Goal: Task Accomplishment & Management: Manage account settings

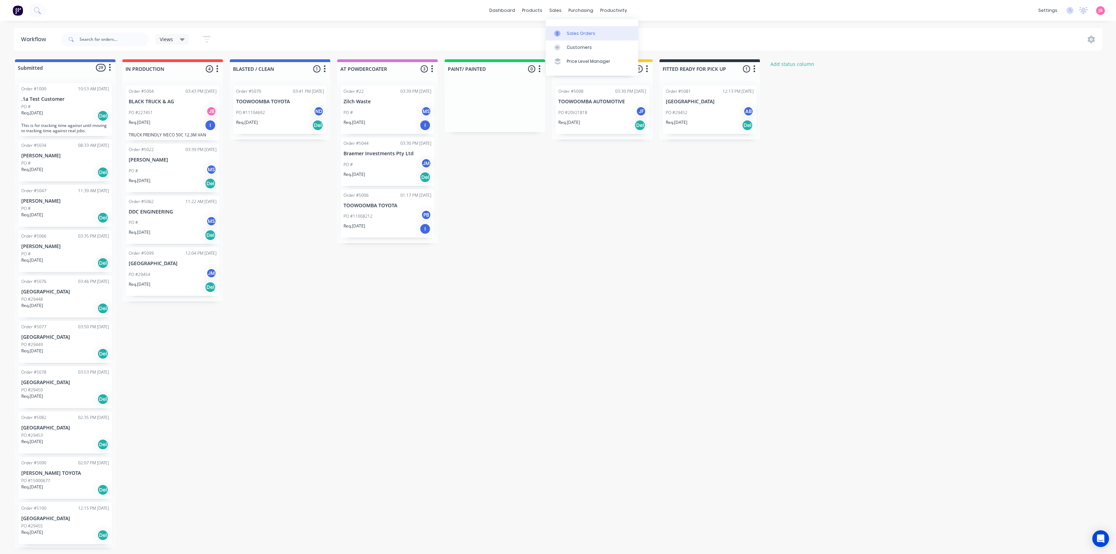
click at [564, 29] on link "Sales Orders" at bounding box center [592, 33] width 92 height 14
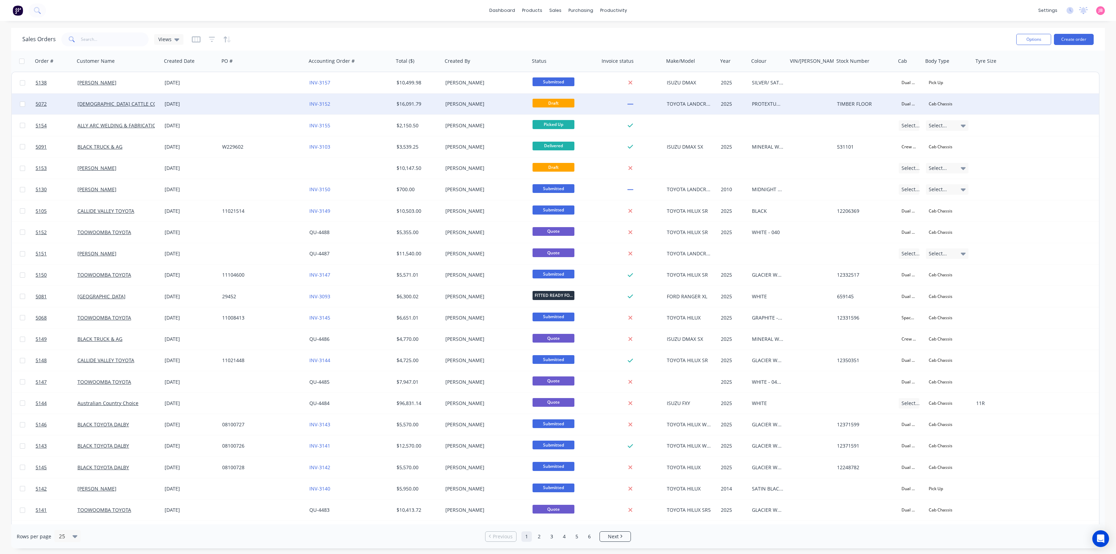
click at [516, 107] on div "[PERSON_NAME]" at bounding box center [484, 103] width 77 height 7
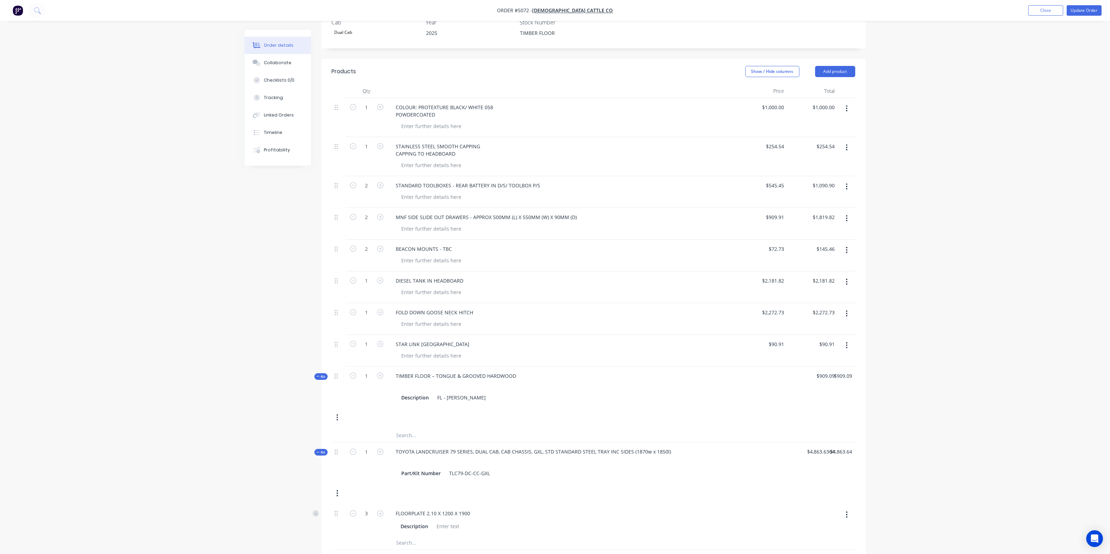
scroll to position [262, 0]
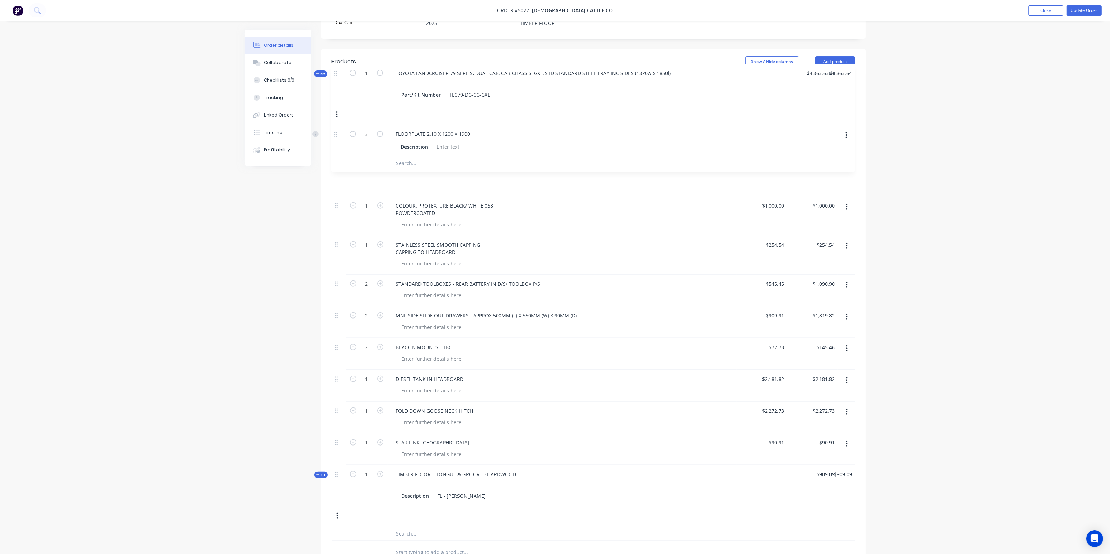
drag, startPoint x: 338, startPoint y: 423, endPoint x: 337, endPoint y: 66, distance: 357.6
click at [337, 74] on div "Qty Price Total 1 COLOUR: PROTEXTURE BLACK/ WHITE 058 POWDERCOATED $1,000.00 $1…" at bounding box center [593, 307] width 523 height 466
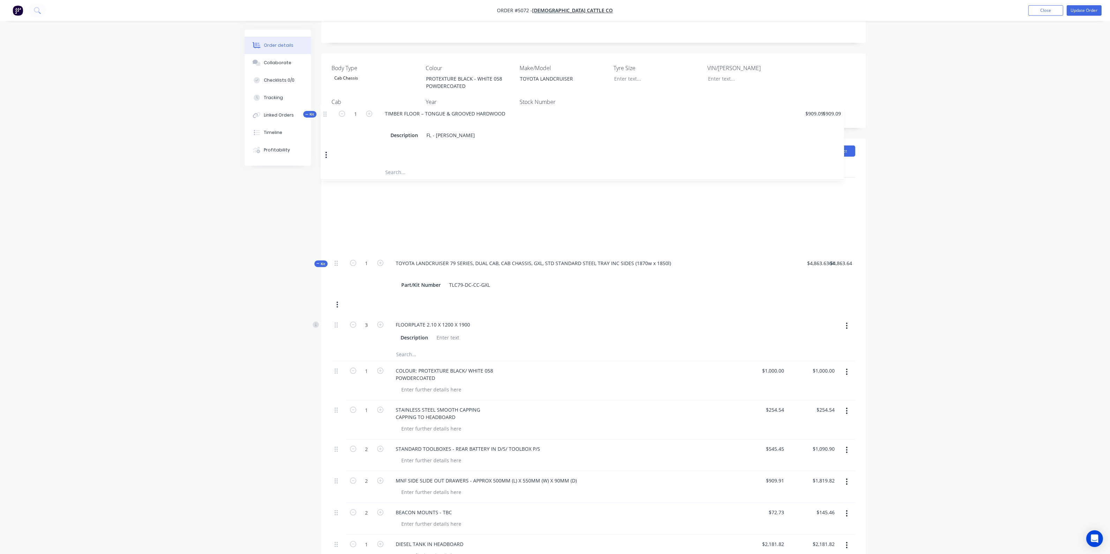
scroll to position [160, 0]
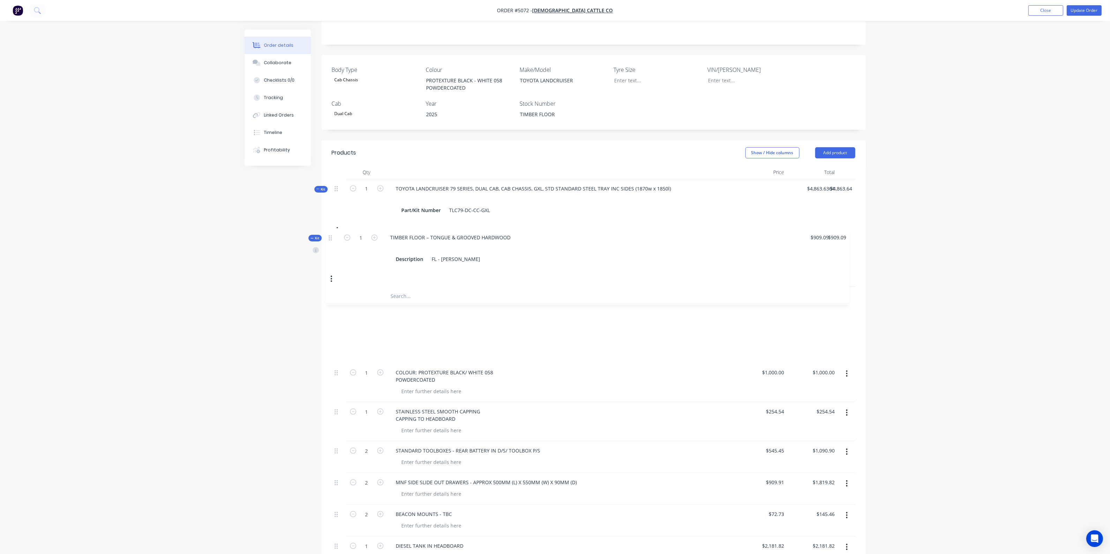
drag, startPoint x: 337, startPoint y: 303, endPoint x: 331, endPoint y: 232, distance: 70.8
click at [331, 232] on div "Qty Price Total Kit 1 TOYOTA LANDCRUISER 79 SERIES, DUAL CAB, CAB CHASSIS, GXL,…" at bounding box center [593, 409] width 544 height 489
drag, startPoint x: 334, startPoint y: 287, endPoint x: 334, endPoint y: 295, distance: 8.1
click at [334, 295] on div "Kit 1 TOYOTA LANDCRUISER 79 SERIES, DUAL CAB, CAB CHASSIS, GXL, STD STANDARD ST…" at bounding box center [593, 405] width 523 height 453
click at [849, 245] on button "button" at bounding box center [846, 251] width 16 height 13
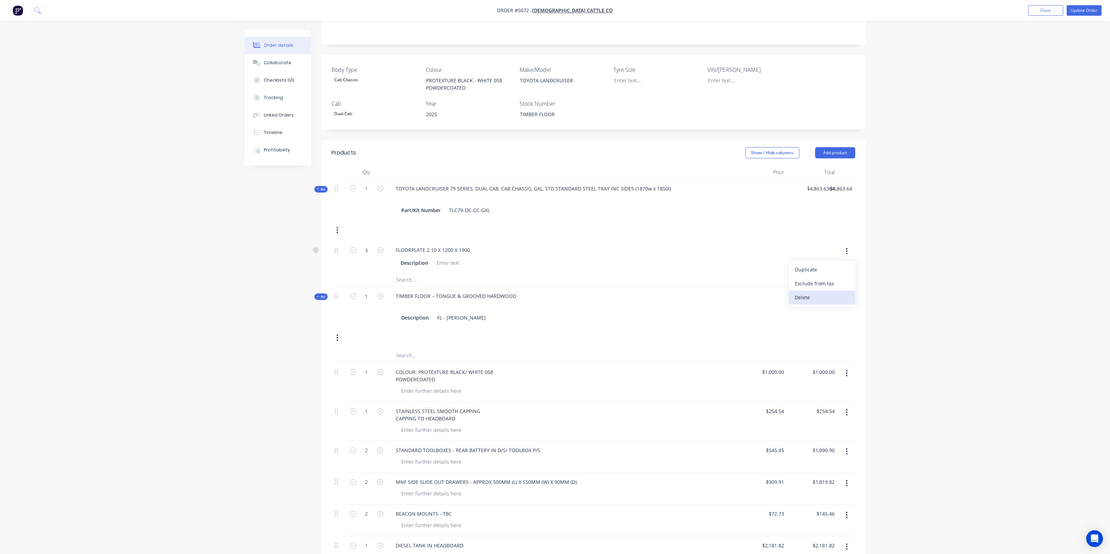
click at [822, 292] on div "Delete" at bounding box center [822, 297] width 54 height 10
type input "$0.00"
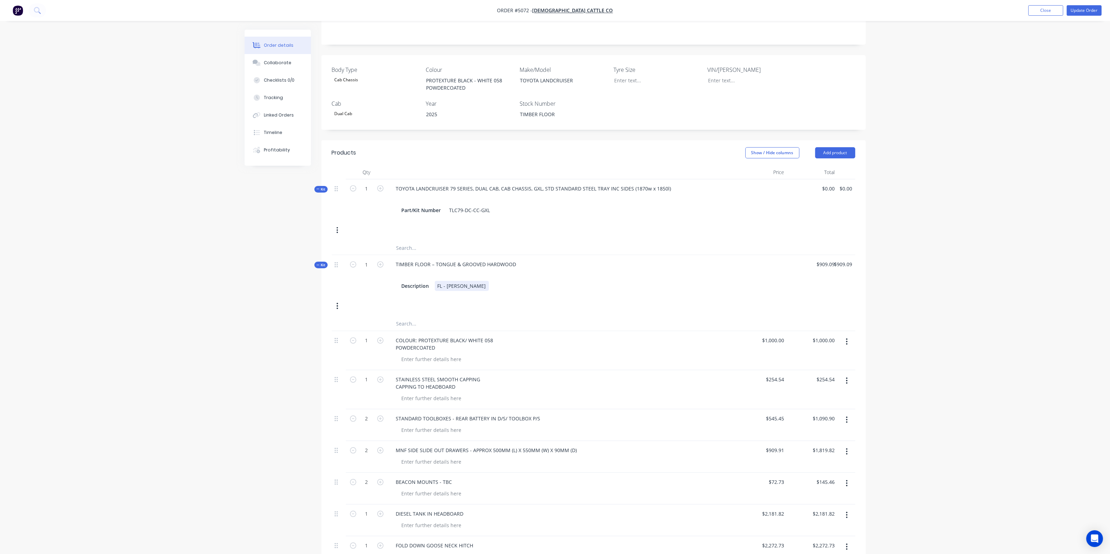
click at [635, 292] on div "Kit 1 TIMBER FLOOR – TONGUE & GROOVED HARDWOOD Description FL - [PERSON_NAME] $…" at bounding box center [593, 286] width 523 height 62
click at [636, 290] on div "Kit 1 TIMBER FLOOR – TONGUE & GROOVED HARDWOOD Description FL - [PERSON_NAME] $…" at bounding box center [593, 286] width 523 height 62
click at [570, 354] on div at bounding box center [565, 359] width 338 height 10
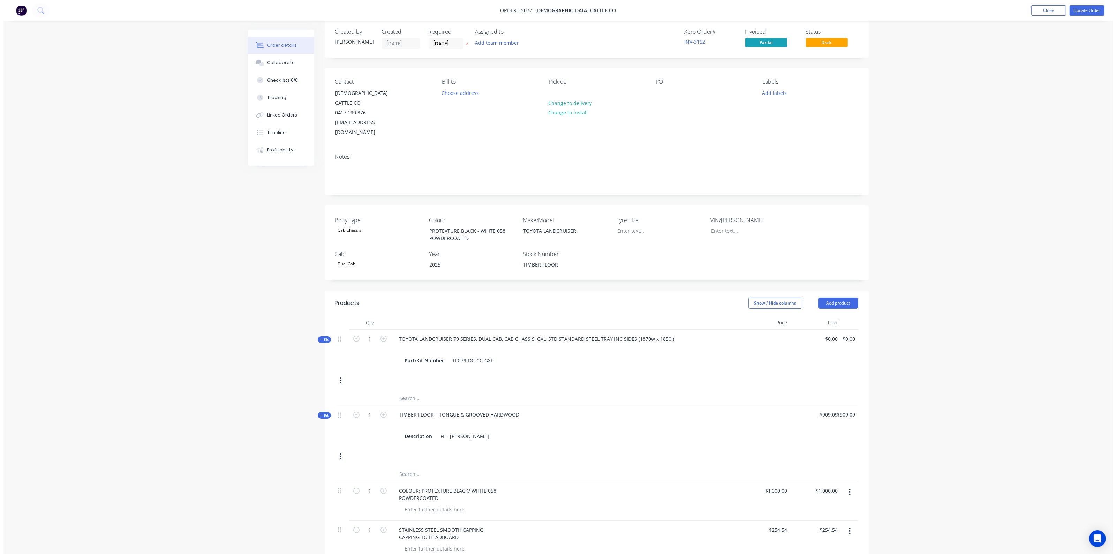
scroll to position [0, 0]
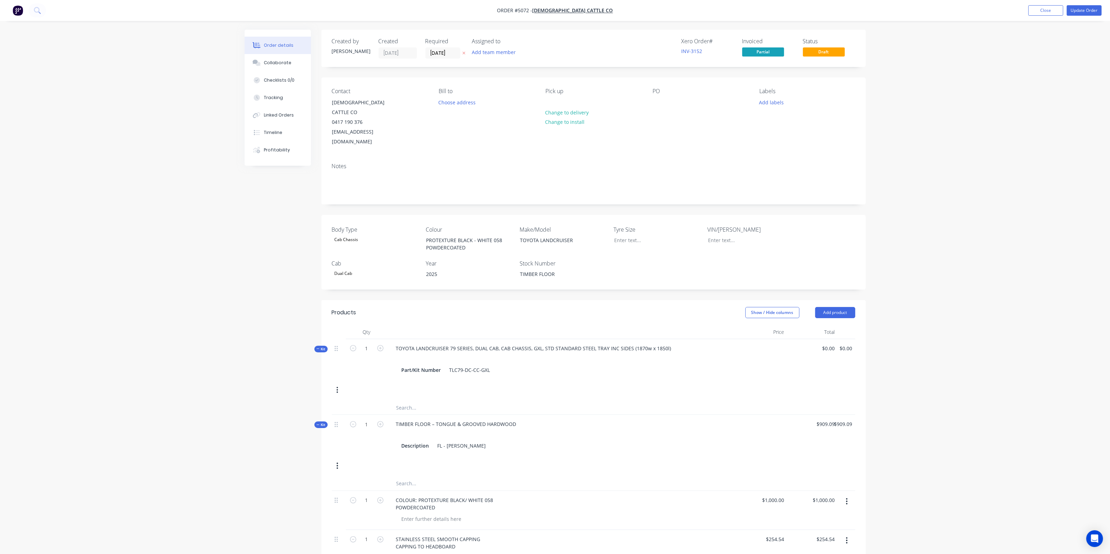
click at [15, 9] on img "button" at bounding box center [18, 10] width 10 height 10
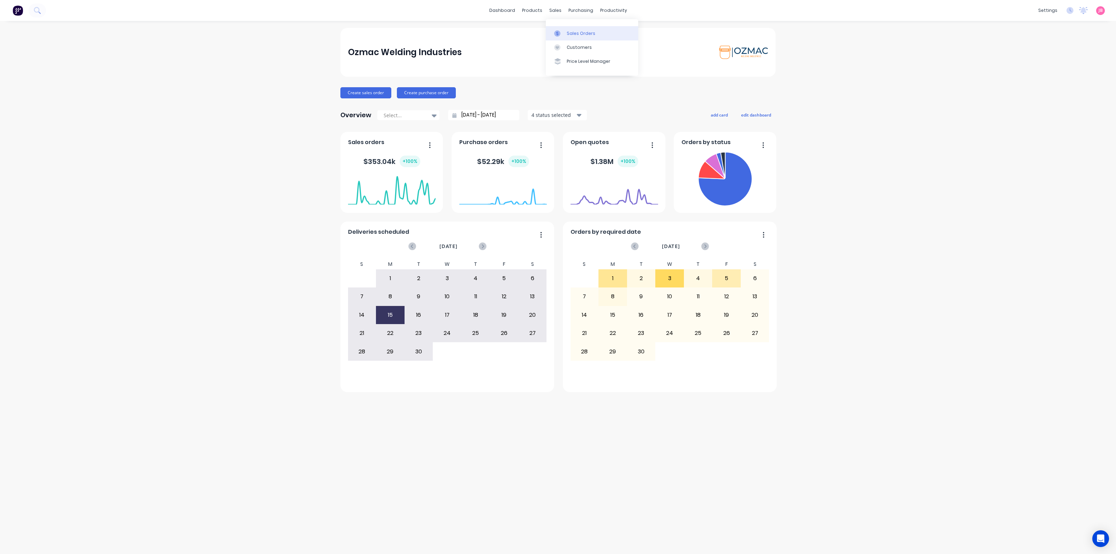
click at [562, 29] on link "Sales Orders" at bounding box center [592, 33] width 92 height 14
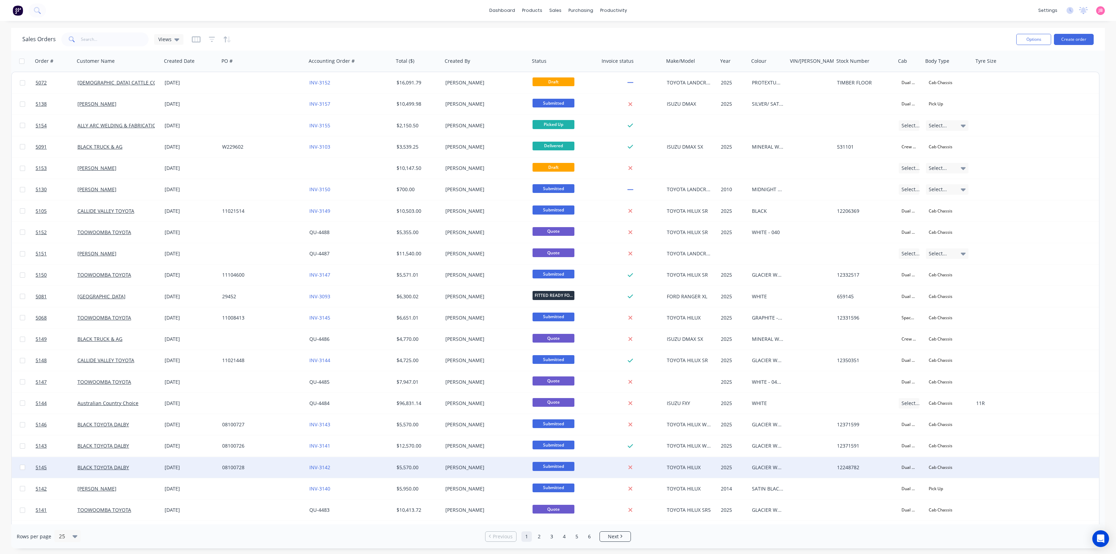
scroll to position [81, 0]
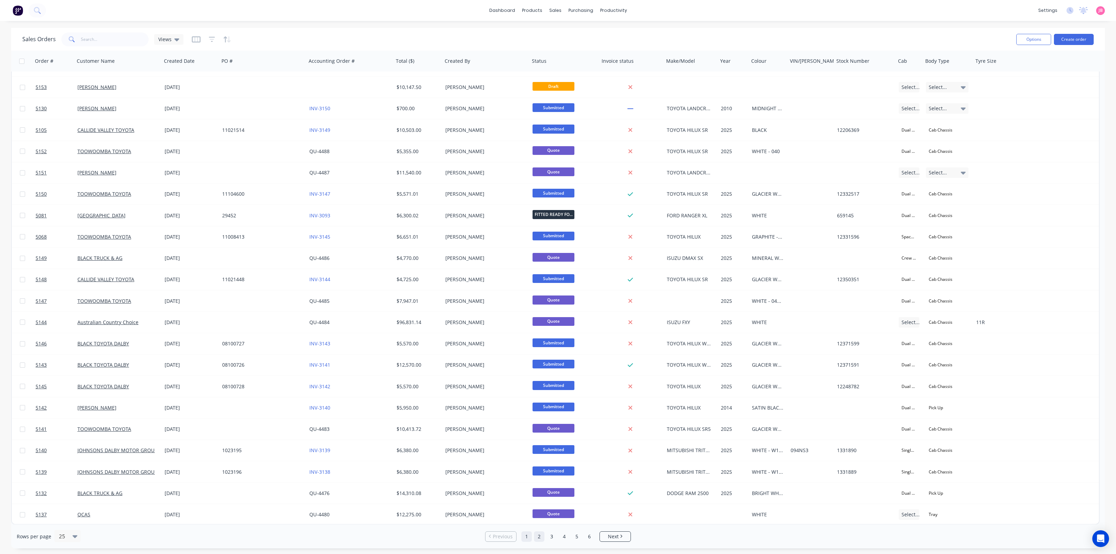
click at [540, 537] on link "2" at bounding box center [539, 536] width 10 height 10
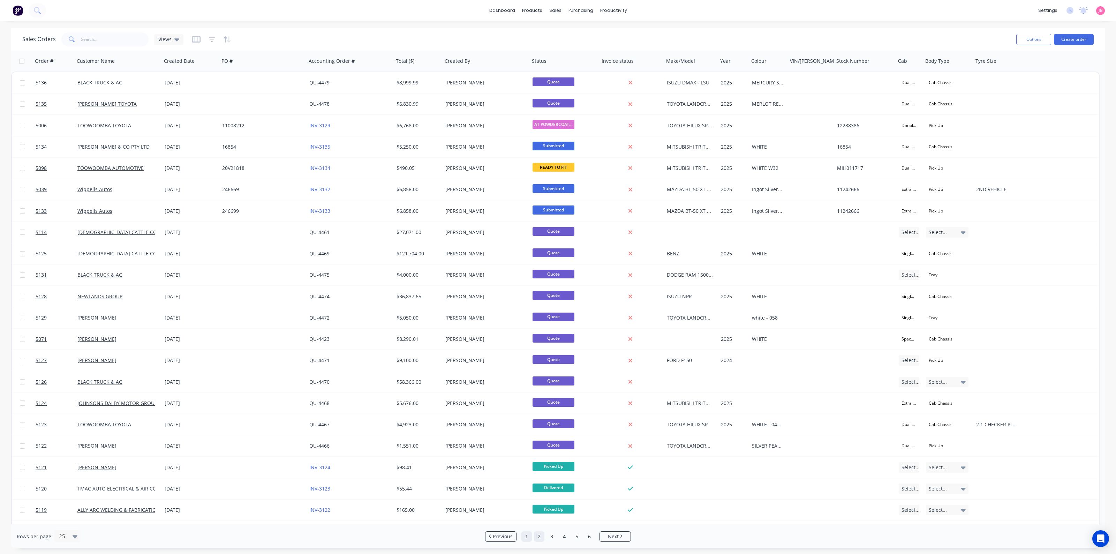
click at [529, 540] on link "1" at bounding box center [527, 536] width 10 height 10
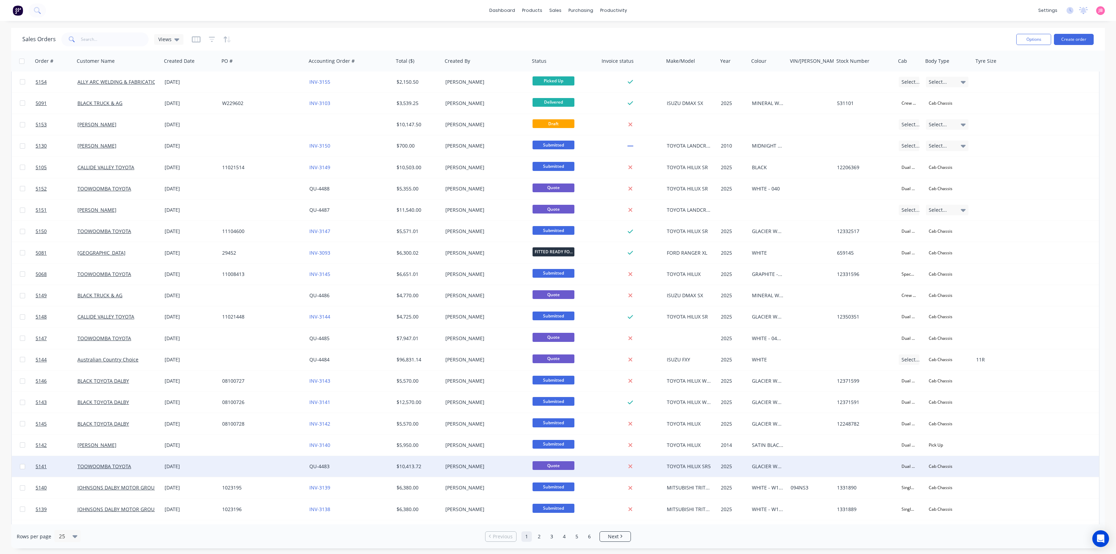
scroll to position [81, 0]
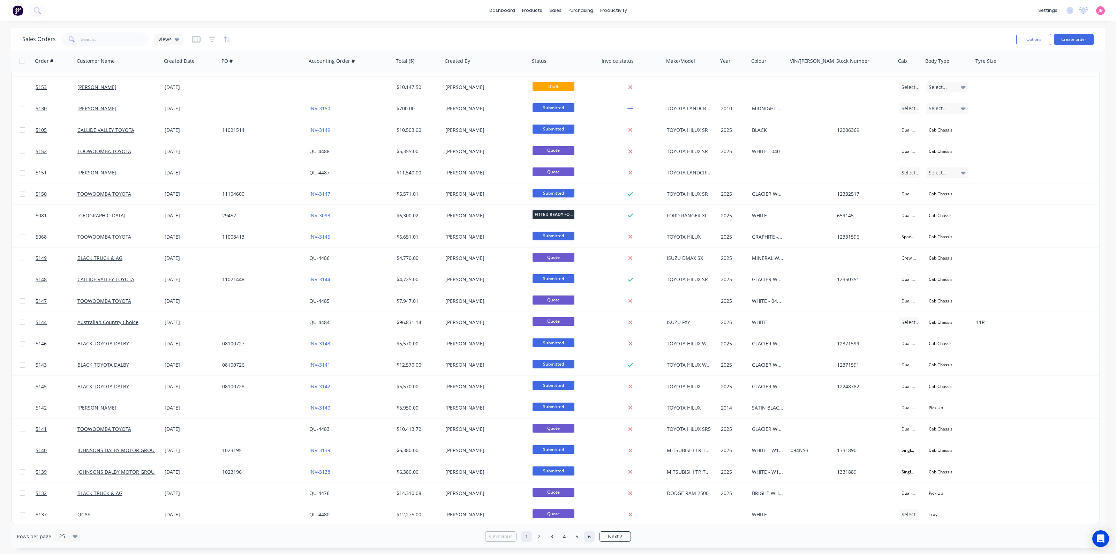
click at [590, 540] on link "6" at bounding box center [589, 536] width 10 height 10
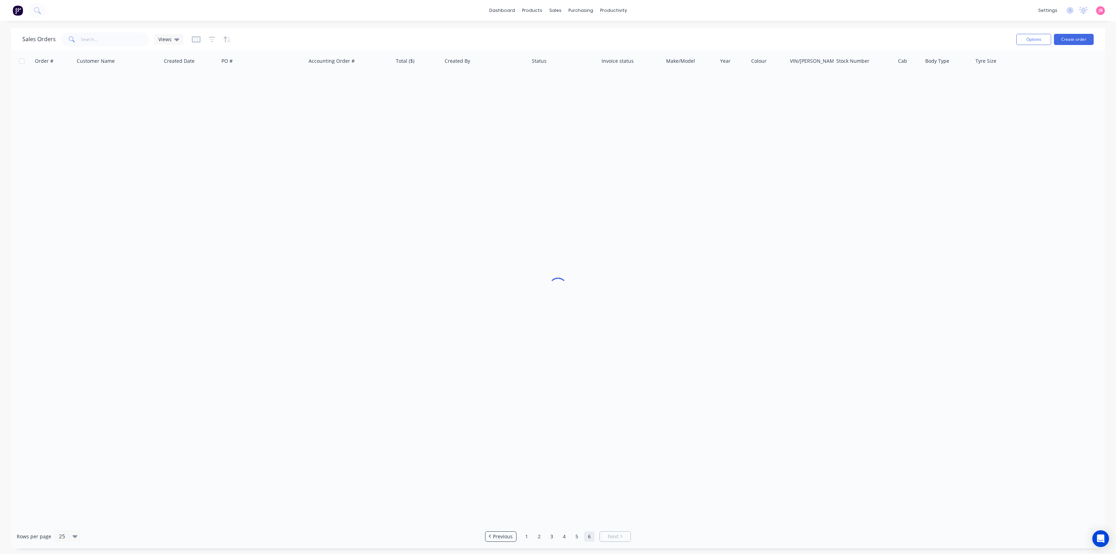
scroll to position [0, 0]
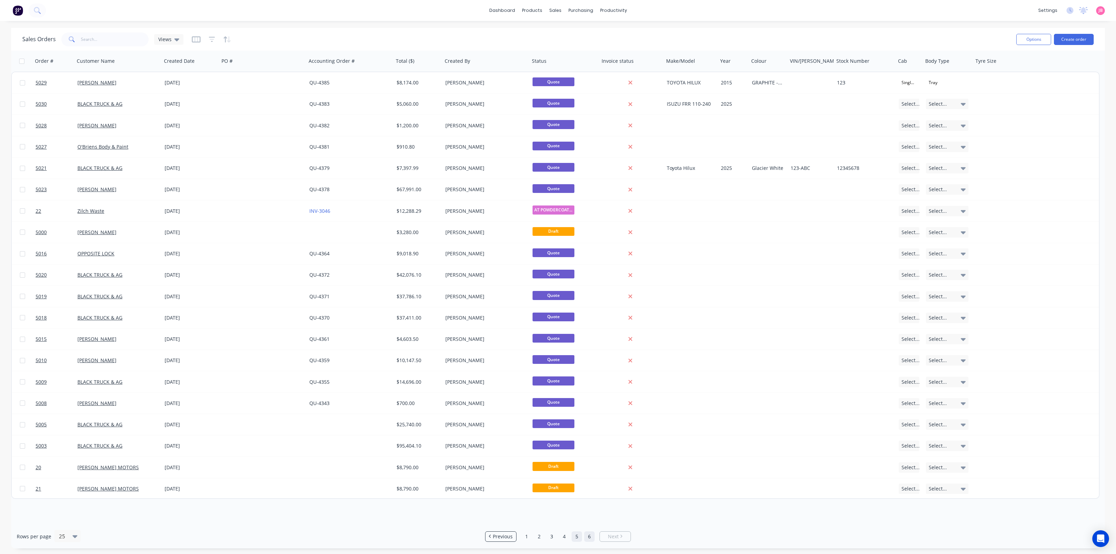
click at [577, 538] on link "5" at bounding box center [577, 536] width 10 height 10
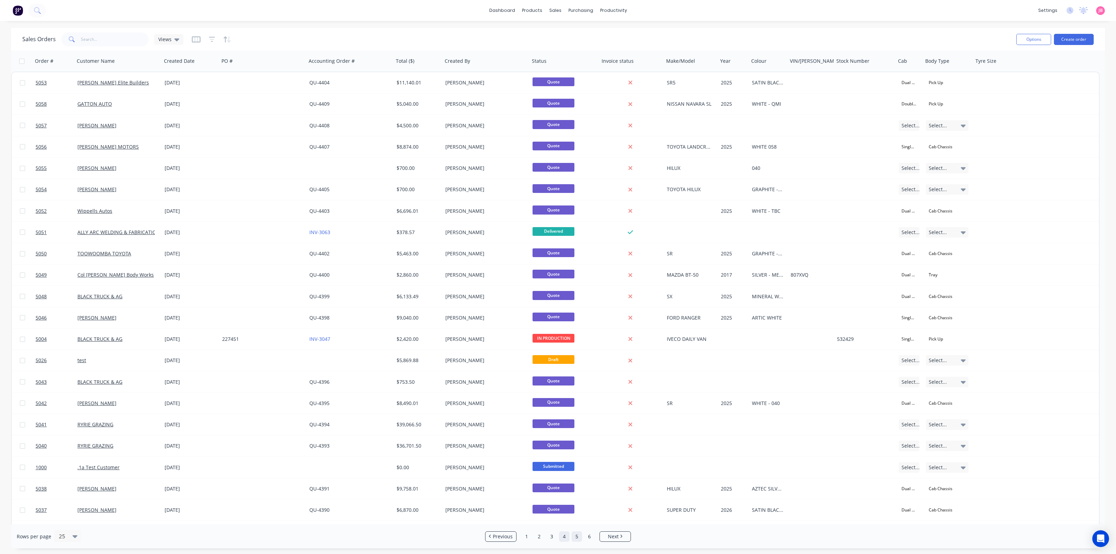
click at [566, 538] on link "4" at bounding box center [564, 536] width 10 height 10
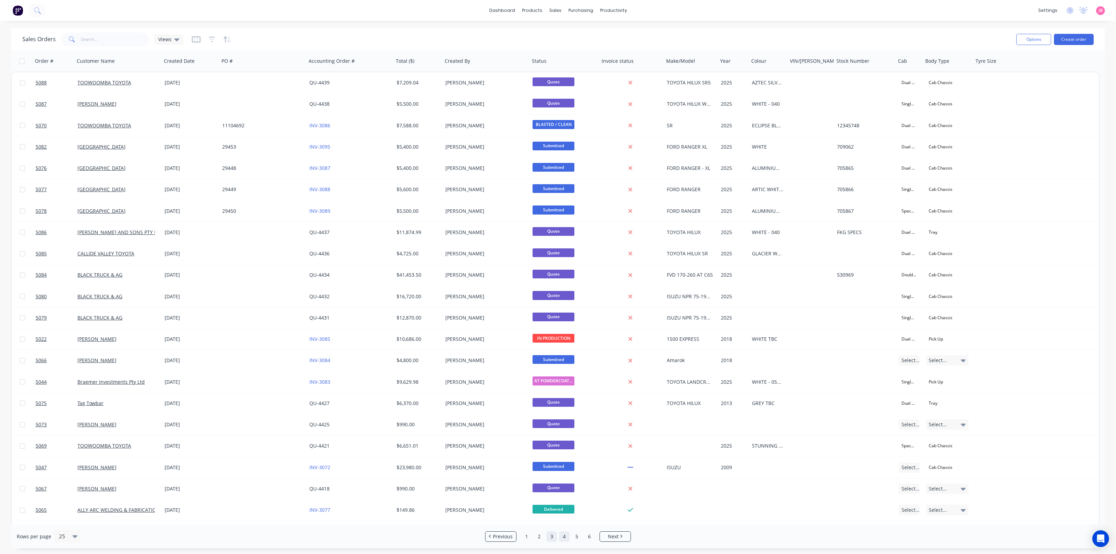
click at [547, 539] on link "3" at bounding box center [552, 536] width 10 height 10
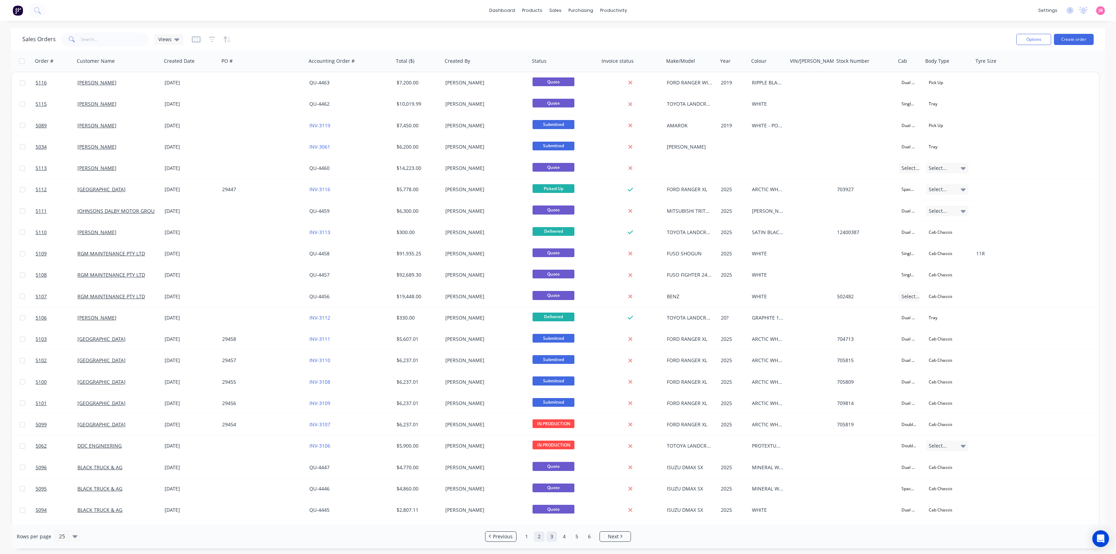
click at [535, 536] on link "2" at bounding box center [539, 536] width 10 height 10
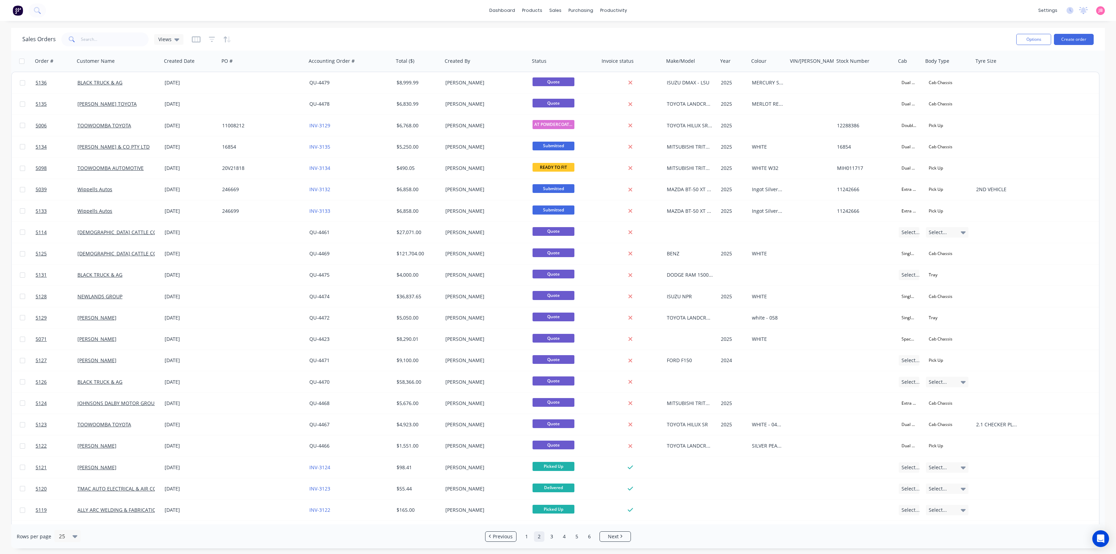
click at [533, 535] on ul "Previous 1 2 3 4 5 6 Next" at bounding box center [558, 536] width 151 height 10
click at [529, 538] on link "1" at bounding box center [527, 536] width 10 height 10
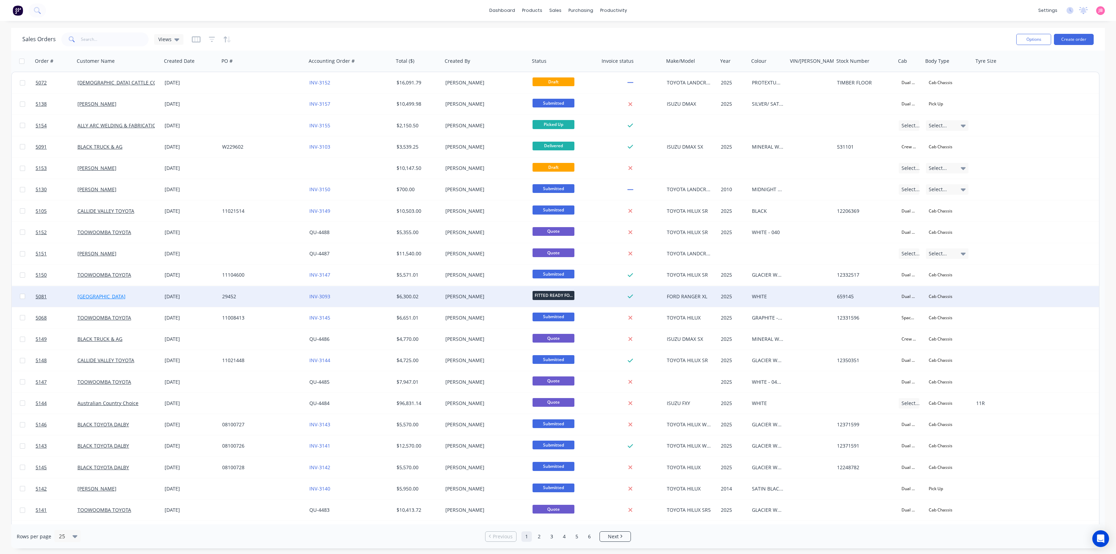
click at [106, 294] on link "SOUTH WEST FORD" at bounding box center [101, 296] width 48 height 7
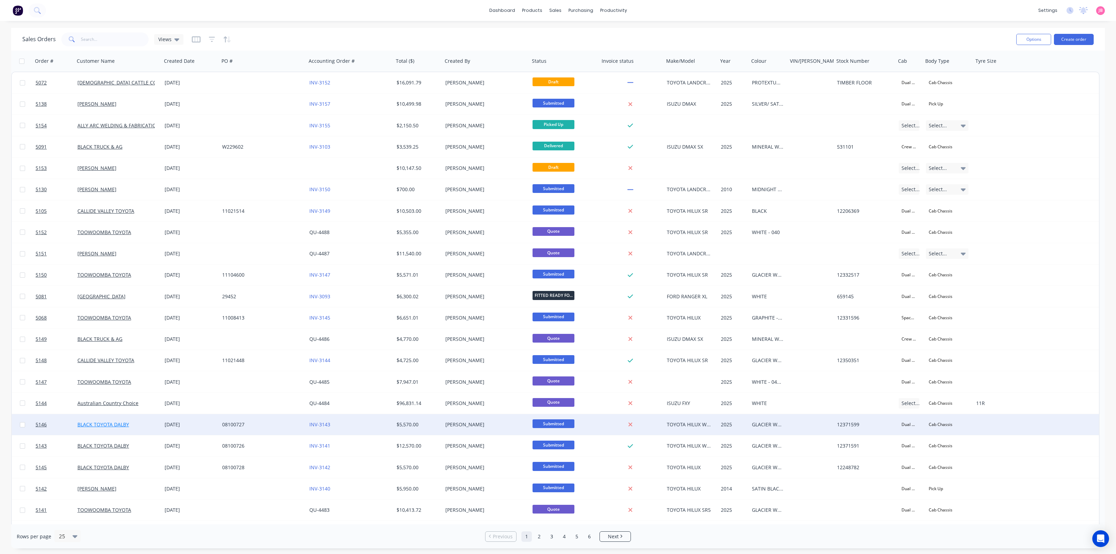
click at [94, 426] on link "BLACK TOYOTA DALBY" at bounding box center [103, 424] width 52 height 7
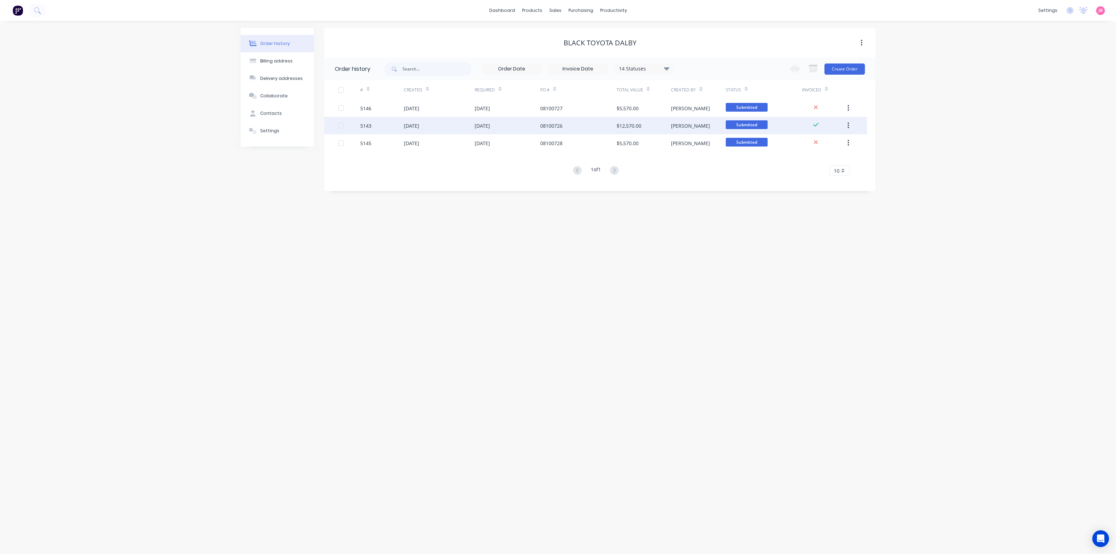
click at [404, 122] on div "03 Sep 2025" at bounding box center [411, 125] width 15 height 7
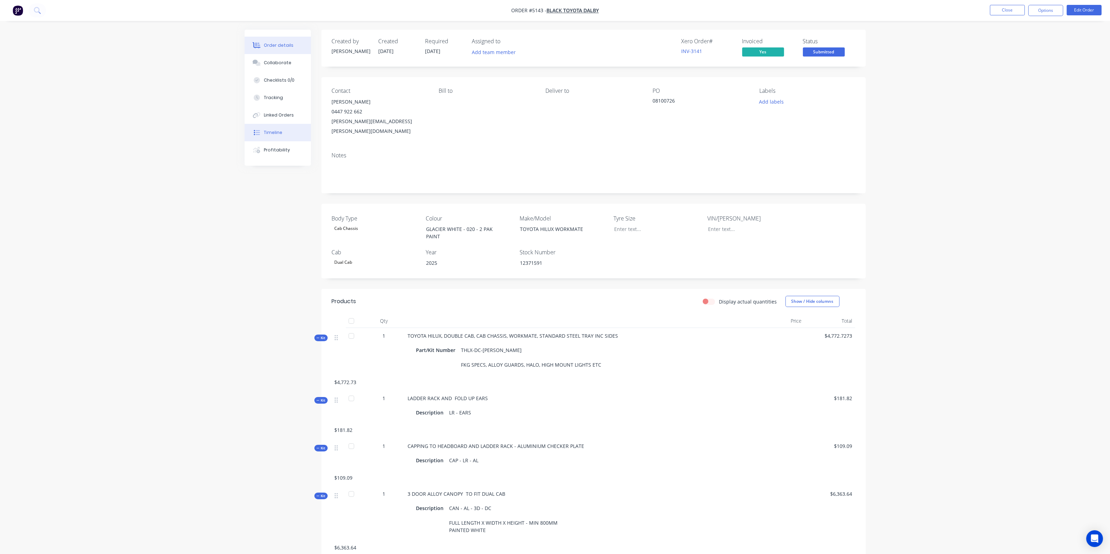
click at [267, 133] on div "Timeline" at bounding box center [273, 132] width 18 height 6
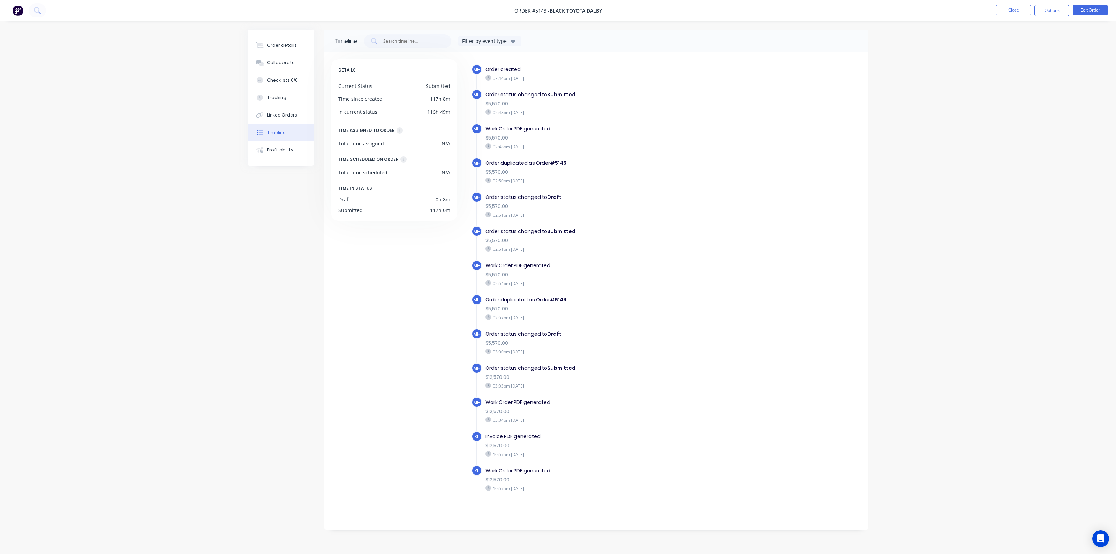
drag, startPoint x: 528, startPoint y: 165, endPoint x: 578, endPoint y: 188, distance: 55.4
click at [578, 188] on div "MH Order duplicated as Order #5145 $5,570.00 02:50pm Wednesday 03/09/25" at bounding box center [610, 175] width 276 height 34
click at [576, 187] on div "MH Order duplicated as Order #5145 $5,570.00 02:50pm Wednesday 03/09/25" at bounding box center [610, 175] width 276 height 34
drag, startPoint x: 509, startPoint y: 157, endPoint x: 561, endPoint y: 196, distance: 65.3
click at [561, 196] on div "MH Order created 02:44pm Wednesday 03/09/25 MH Order status changed to Submitte…" at bounding box center [667, 290] width 390 height 453
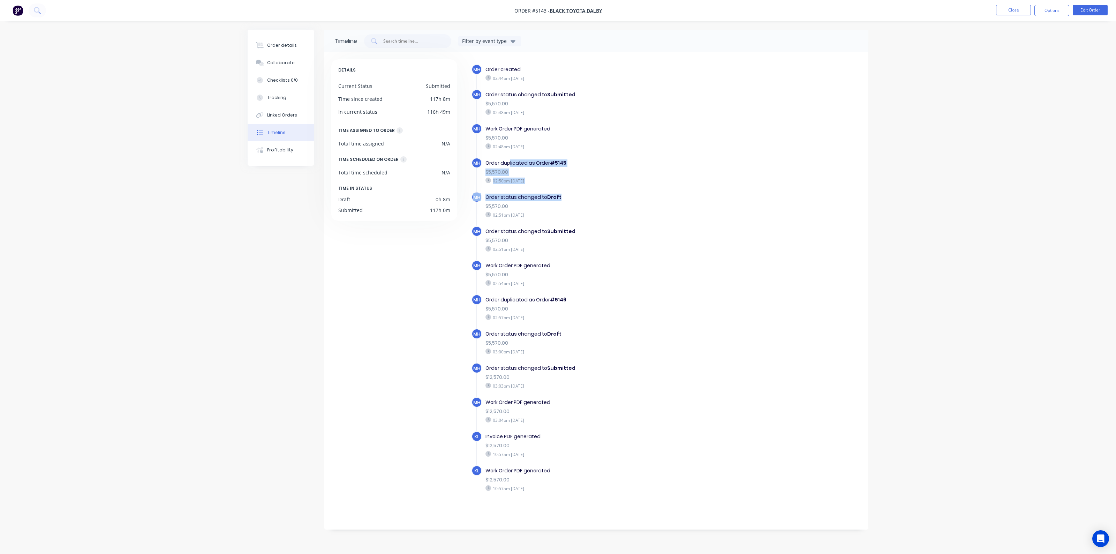
click at [559, 187] on div "MH Order duplicated as Order #5145 $5,570.00 02:50pm Wednesday 03/09/25" at bounding box center [610, 175] width 276 height 34
click at [548, 182] on div "02:50pm Wednesday 03/09/25" at bounding box center [606, 181] width 241 height 6
drag, startPoint x: 538, startPoint y: 198, endPoint x: 573, endPoint y: 208, distance: 35.6
click at [573, 208] on div "Order status changed to Draft $5,570.00 02:51pm Wednesday 03/09/25" at bounding box center [606, 206] width 248 height 28
click at [573, 208] on div "$5,570.00" at bounding box center [606, 206] width 241 height 7
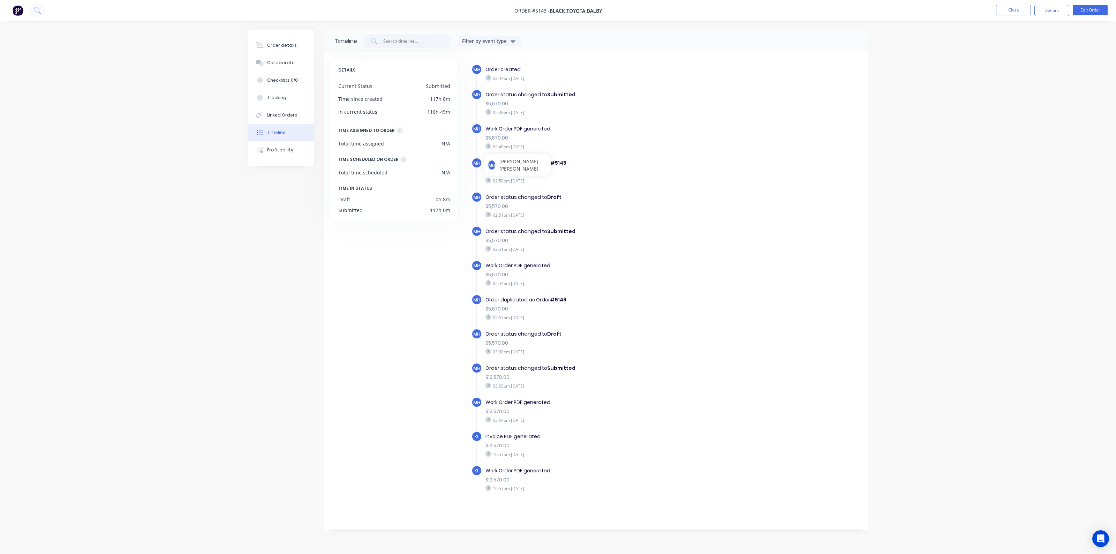
drag, startPoint x: 498, startPoint y: 432, endPoint x: 555, endPoint y: 454, distance: 61.4
click at [555, 454] on div "Invoice PDF generated $12,570.00 10:57am Friday 05/09/25" at bounding box center [606, 445] width 248 height 28
click at [511, 439] on div "Invoice PDF generated" at bounding box center [606, 436] width 241 height 7
drag, startPoint x: 476, startPoint y: 433, endPoint x: 550, endPoint y: 437, distance: 74.1
click at [550, 437] on body "Order #5143 - BLACK TOYOTA DALBY Close Options Edit Order Order details Collabo…" at bounding box center [558, 277] width 1116 height 554
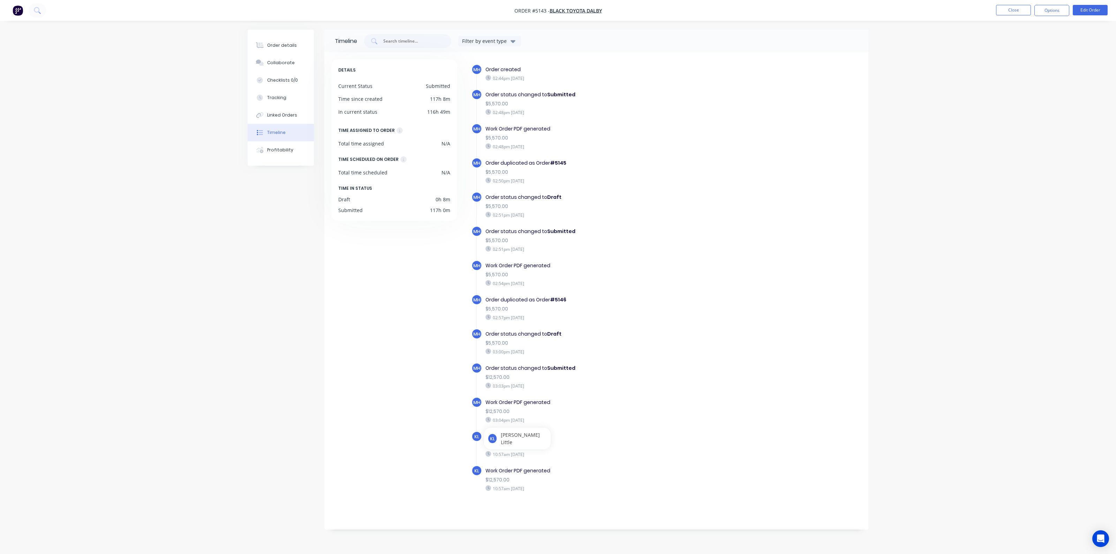
click at [561, 428] on div "MH Work Order PDF generated $12,570.00 03:04pm Wednesday 03/09/25" at bounding box center [610, 414] width 276 height 34
click at [564, 438] on div "Invoice PDF generated" at bounding box center [606, 436] width 241 height 7
click at [562, 468] on div "Work Order PDF generated" at bounding box center [606, 470] width 241 height 7
click at [532, 470] on div "Work Order PDF generated" at bounding box center [606, 470] width 241 height 7
drag, startPoint x: 503, startPoint y: 453, endPoint x: 556, endPoint y: 460, distance: 52.8
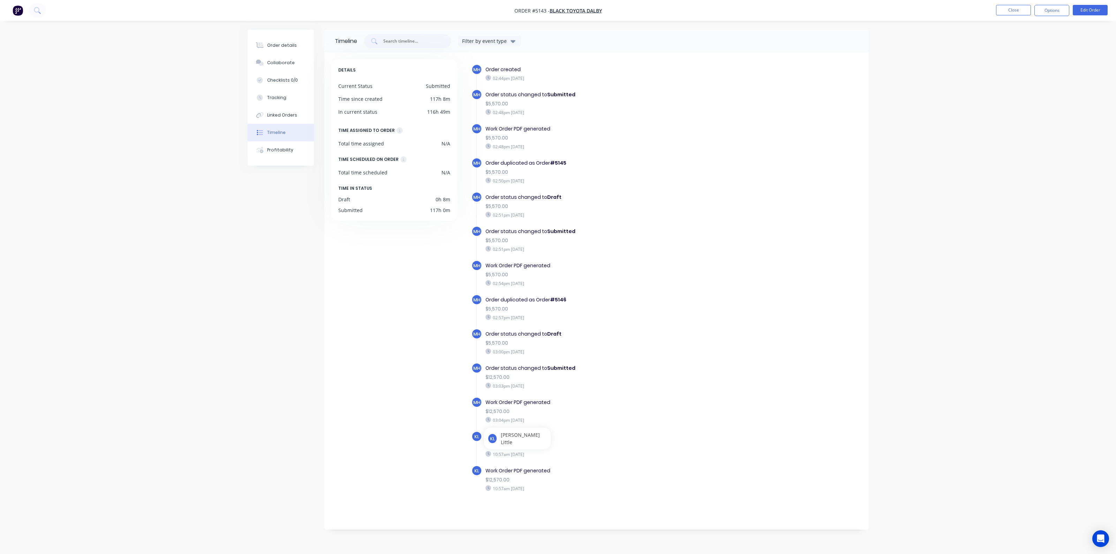
click at [556, 460] on div "KL Invoice PDF generated $12,570.00 10:57am Friday 05/09/25" at bounding box center [610, 448] width 276 height 34
click at [580, 432] on div "Invoice PDF generated $12,570.00 10:57am Friday 05/09/25" at bounding box center [606, 445] width 248 height 28
drag, startPoint x: 470, startPoint y: 437, endPoint x: 569, endPoint y: 449, distance: 99.4
click at [569, 449] on div "MH Order created 02:44pm Wednesday 03/09/25 MH Order status changed to Submitte…" at bounding box center [663, 289] width 398 height 460
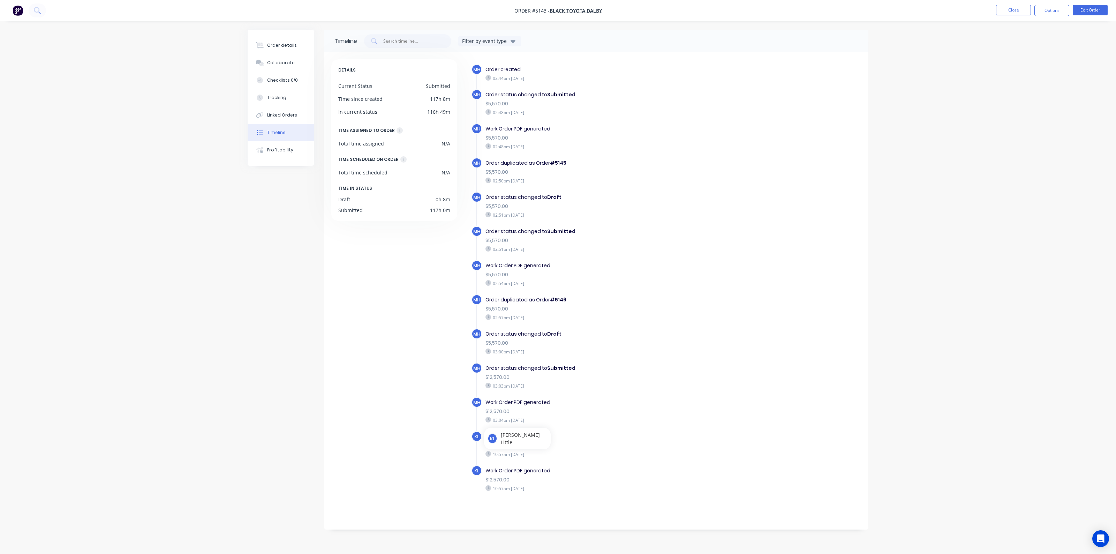
click at [616, 399] on div "Work Order PDF generated" at bounding box center [606, 402] width 241 height 7
click at [623, 381] on div "Order status changed to Submitted $12,570.00 03:03pm Wednesday 03/09/25" at bounding box center [606, 377] width 248 height 28
click at [614, 400] on div "Work Order PDF generated" at bounding box center [606, 402] width 241 height 7
click at [610, 399] on div "Work Order PDF generated" at bounding box center [606, 402] width 241 height 7
click at [1000, 9] on button "Close" at bounding box center [1013, 10] width 35 height 10
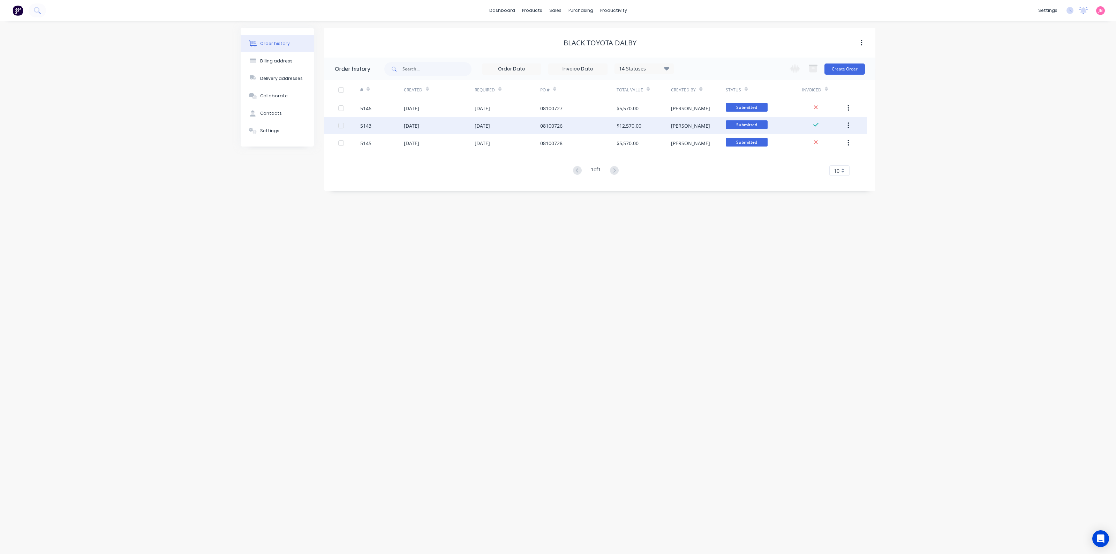
click at [580, 124] on div "08100726" at bounding box center [578, 125] width 76 height 17
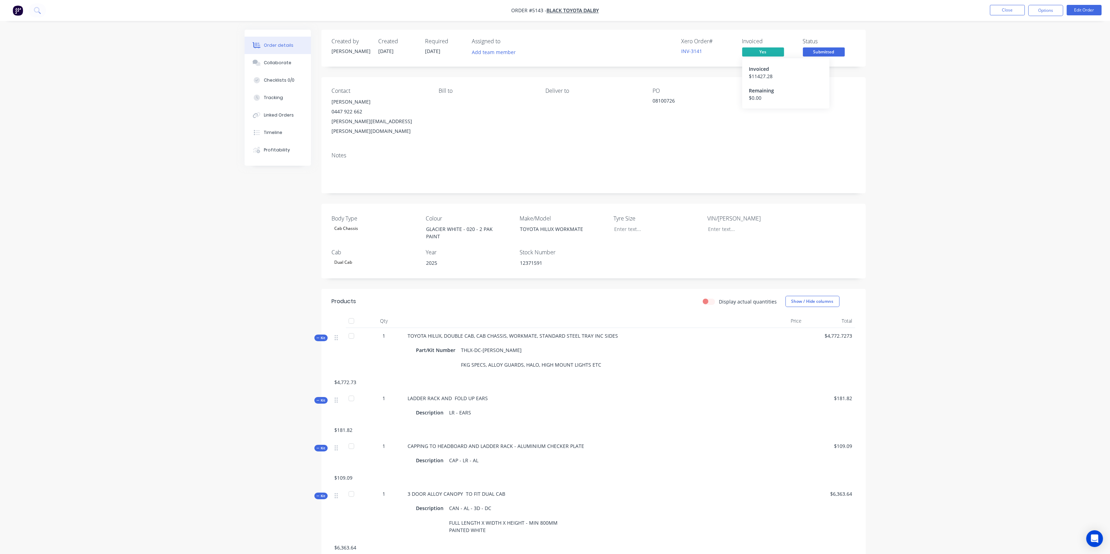
click at [767, 47] on span "Yes" at bounding box center [763, 51] width 42 height 9
click at [765, 54] on span "Yes" at bounding box center [763, 51] width 42 height 9
drag, startPoint x: 765, startPoint y: 47, endPoint x: 759, endPoint y: 51, distance: 6.7
click at [759, 51] on span "Yes" at bounding box center [763, 51] width 42 height 9
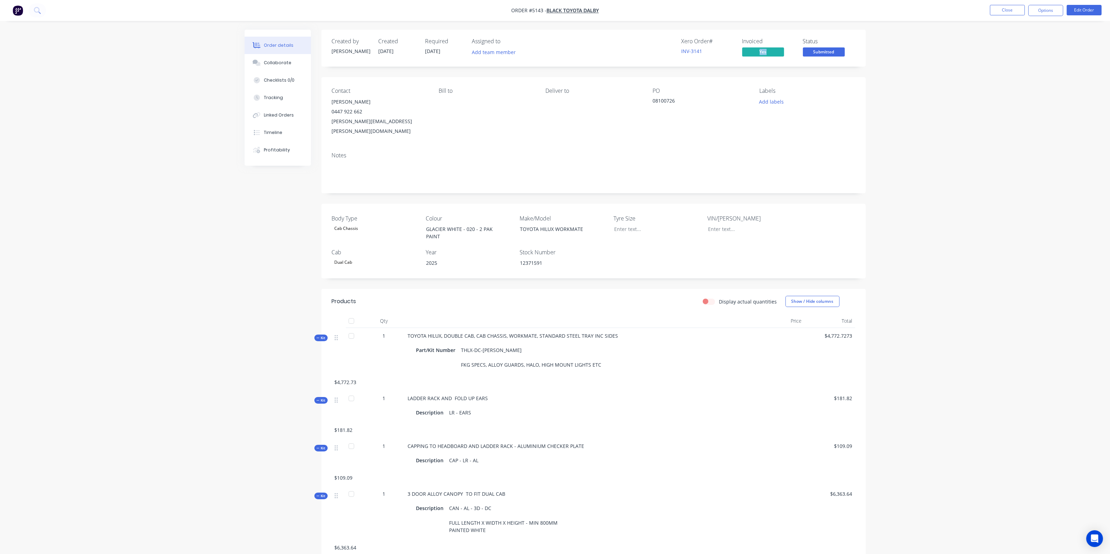
click at [759, 51] on span "Yes" at bounding box center [763, 51] width 42 height 9
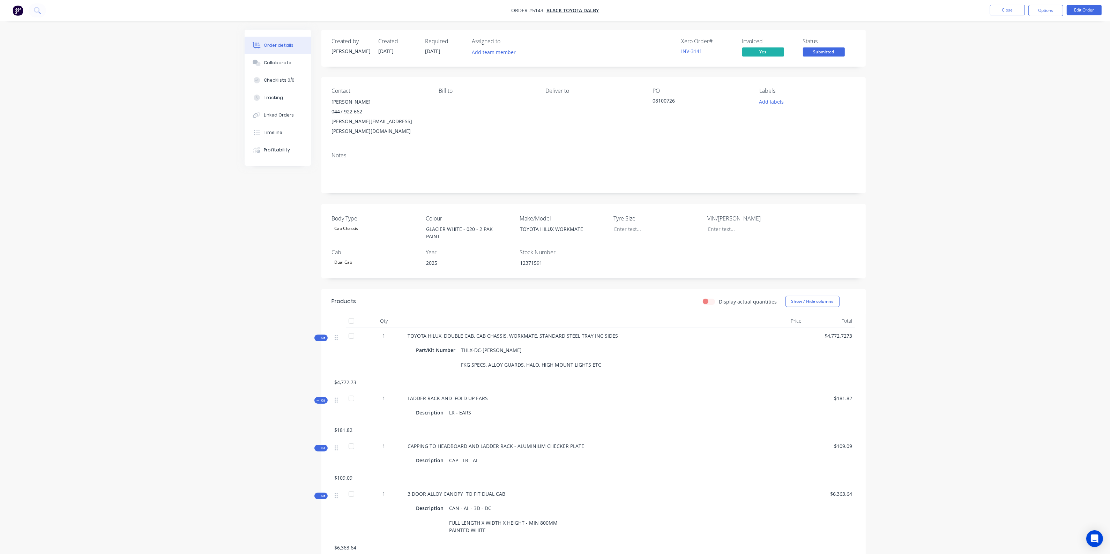
click at [641, 152] on div "Notes" at bounding box center [593, 155] width 523 height 7
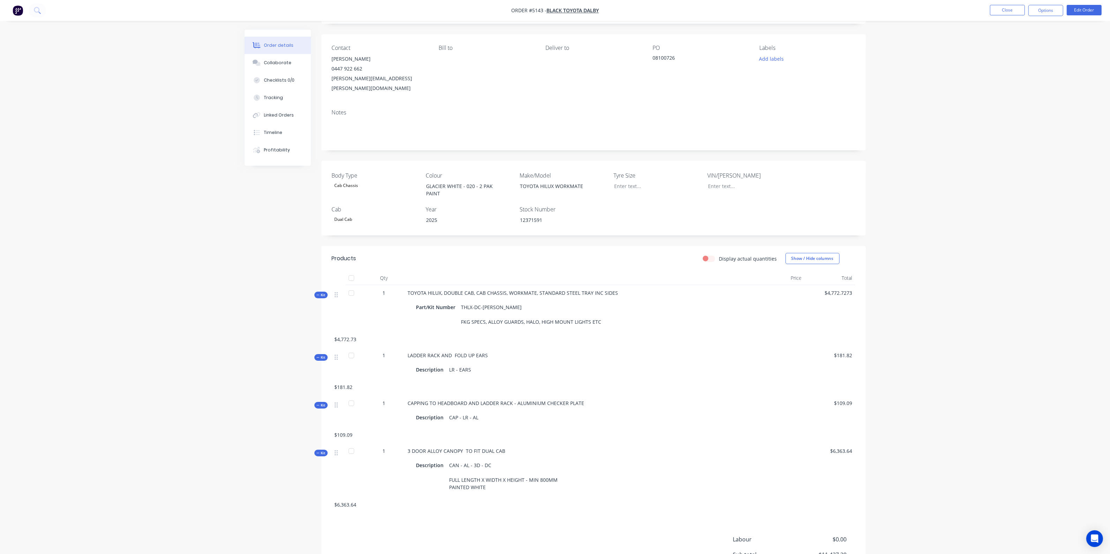
scroll to position [44, 0]
click at [918, 198] on div "Order details Collaborate Checklists 0/0 Tracking Linked Orders Timeline Profit…" at bounding box center [555, 288] width 1110 height 665
click at [899, 208] on div "Order details Collaborate Checklists 0/0 Tracking Linked Orders Timeline Profit…" at bounding box center [555, 288] width 1110 height 665
click at [997, 11] on button "Close" at bounding box center [1007, 10] width 35 height 10
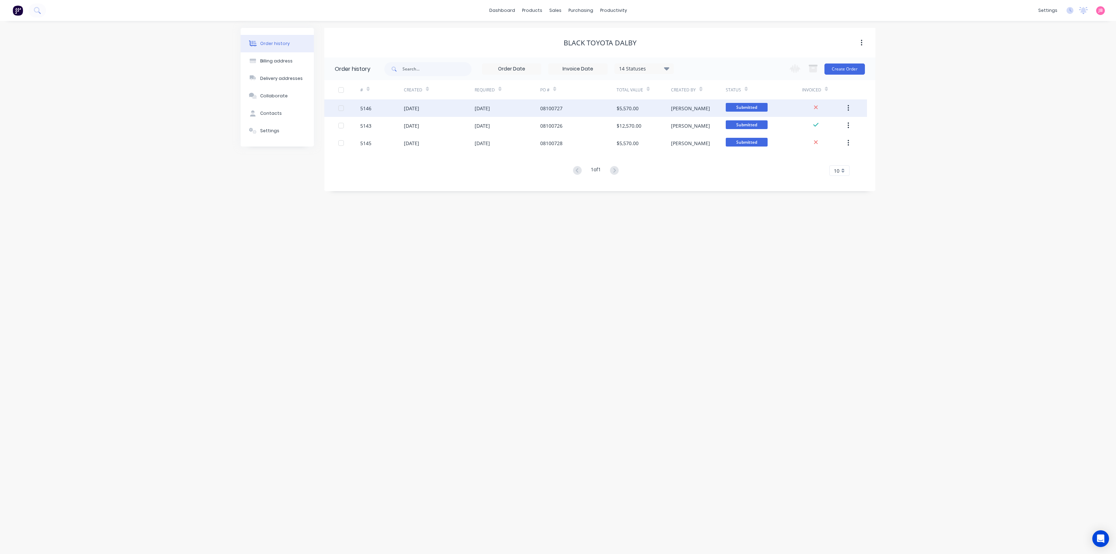
click at [610, 105] on div "08100727" at bounding box center [578, 107] width 76 height 17
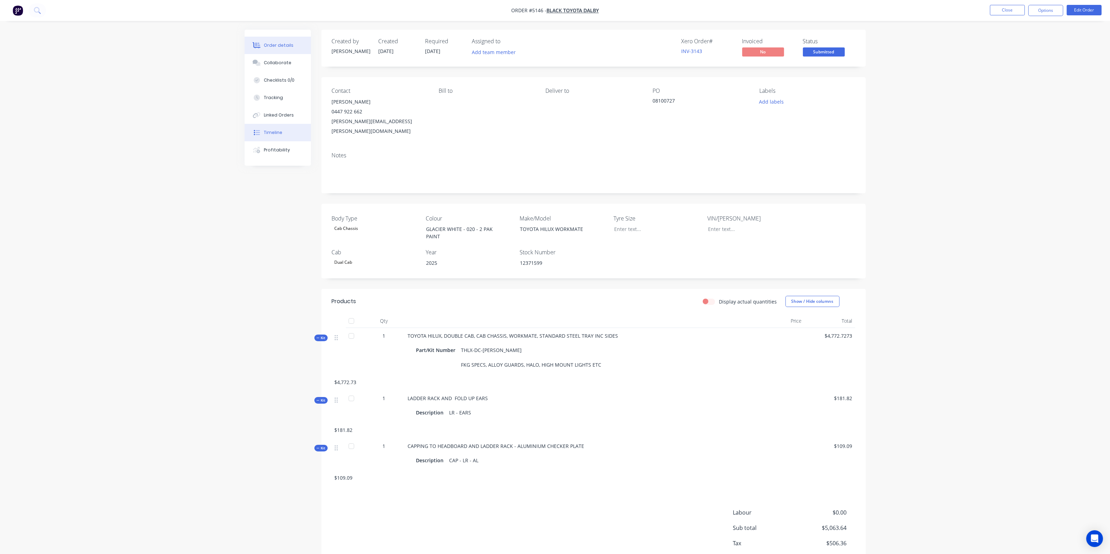
click at [280, 135] on div "Timeline" at bounding box center [273, 132] width 18 height 6
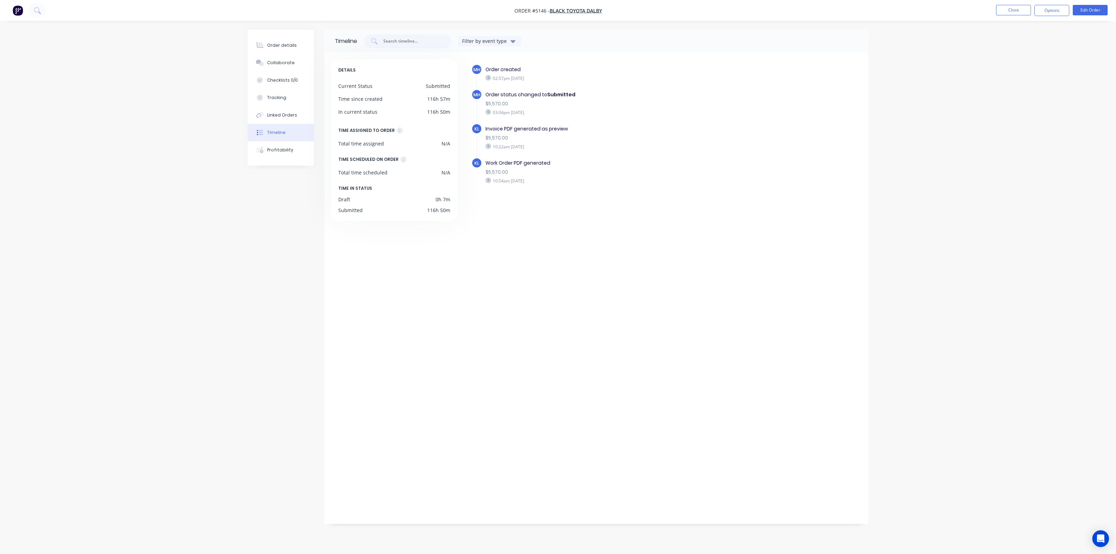
click at [538, 348] on div "MH Order created 02:57pm Wednesday 03/09/25 MH Order status changed to Submitte…" at bounding box center [663, 286] width 398 height 454
click at [18, 8] on img "button" at bounding box center [18, 10] width 10 height 10
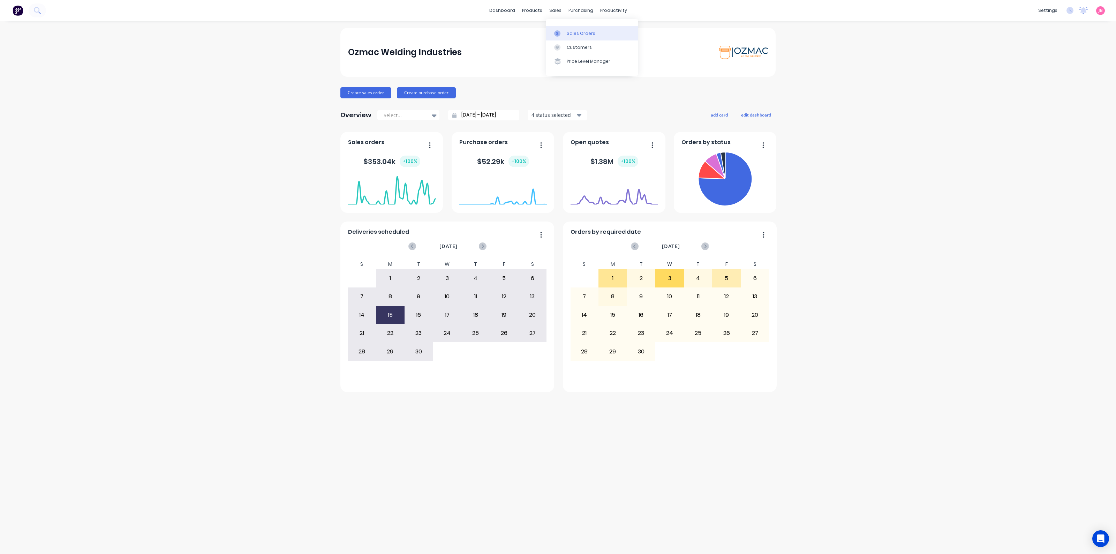
click at [563, 29] on link "Sales Orders" at bounding box center [592, 33] width 92 height 14
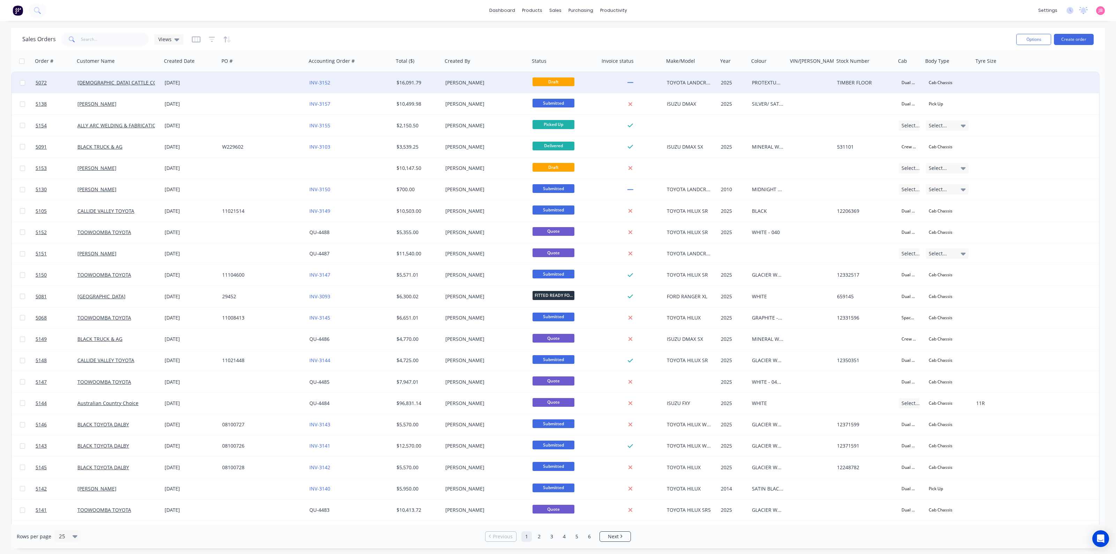
click at [292, 82] on div at bounding box center [262, 82] width 87 height 21
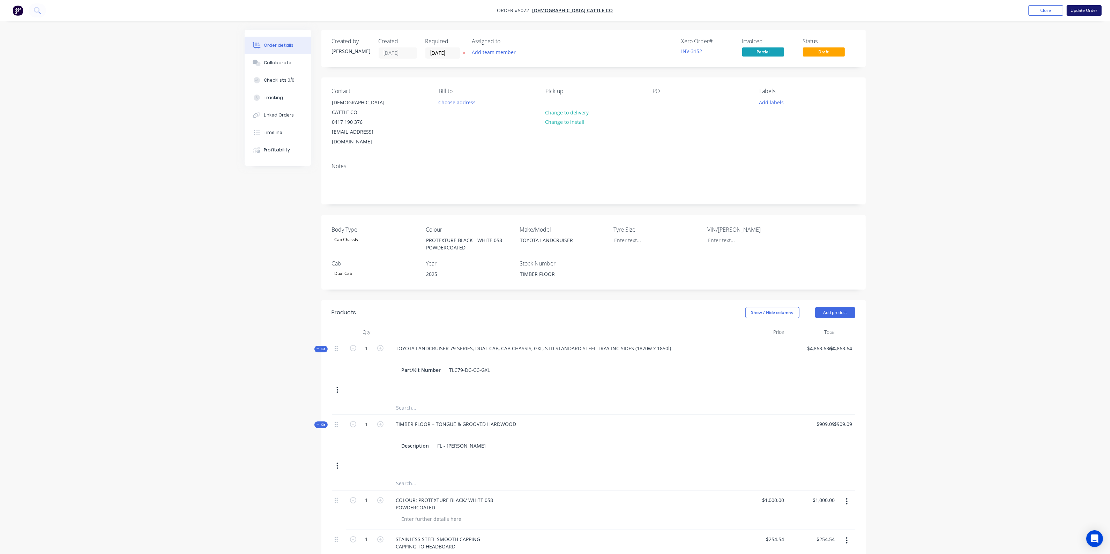
click at [1069, 8] on button "Update Order" at bounding box center [1084, 10] width 35 height 10
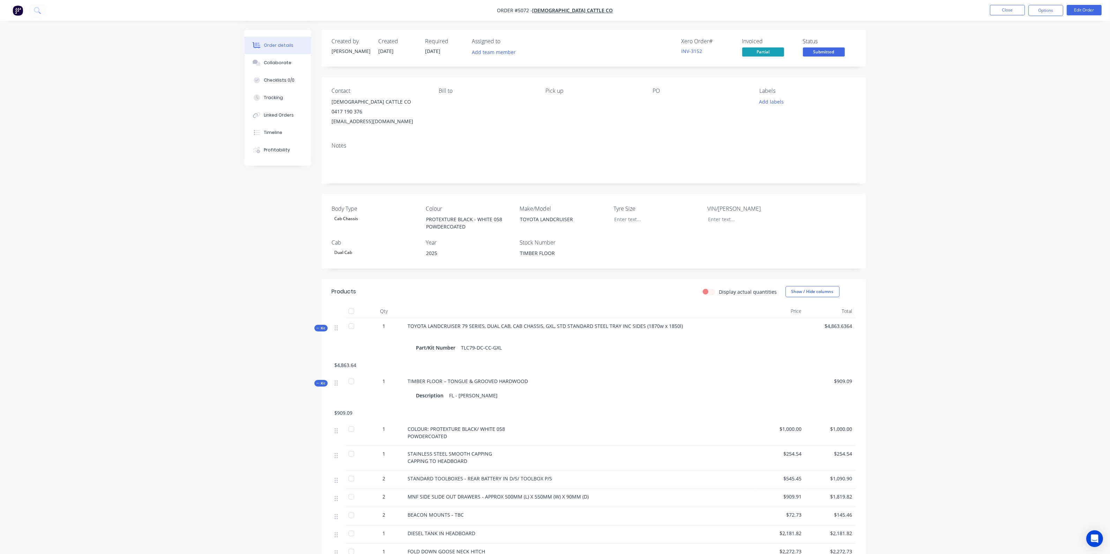
click at [15, 8] on img "button" at bounding box center [18, 10] width 10 height 10
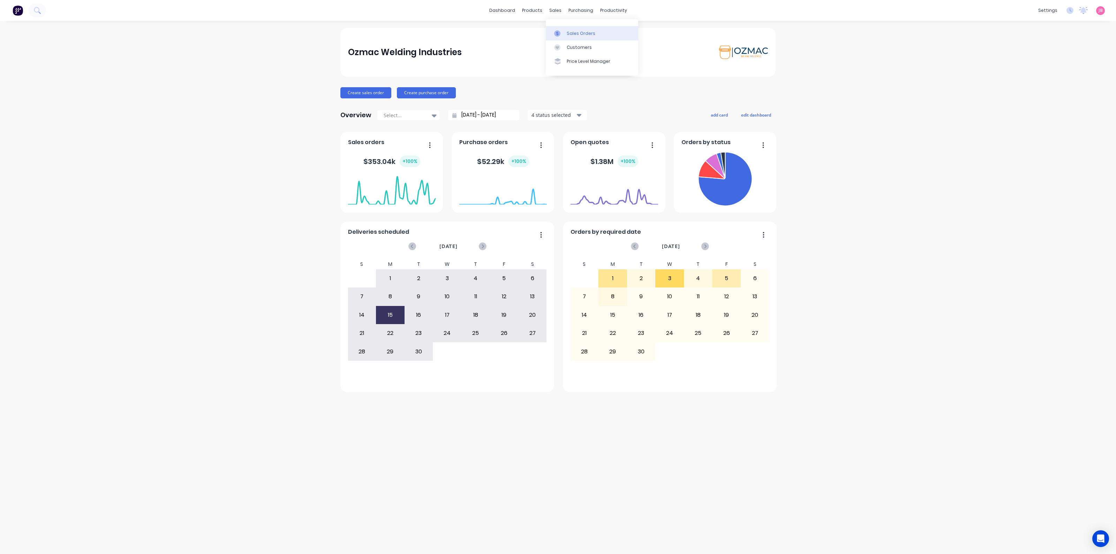
click at [568, 34] on div "Sales Orders" at bounding box center [581, 33] width 29 height 6
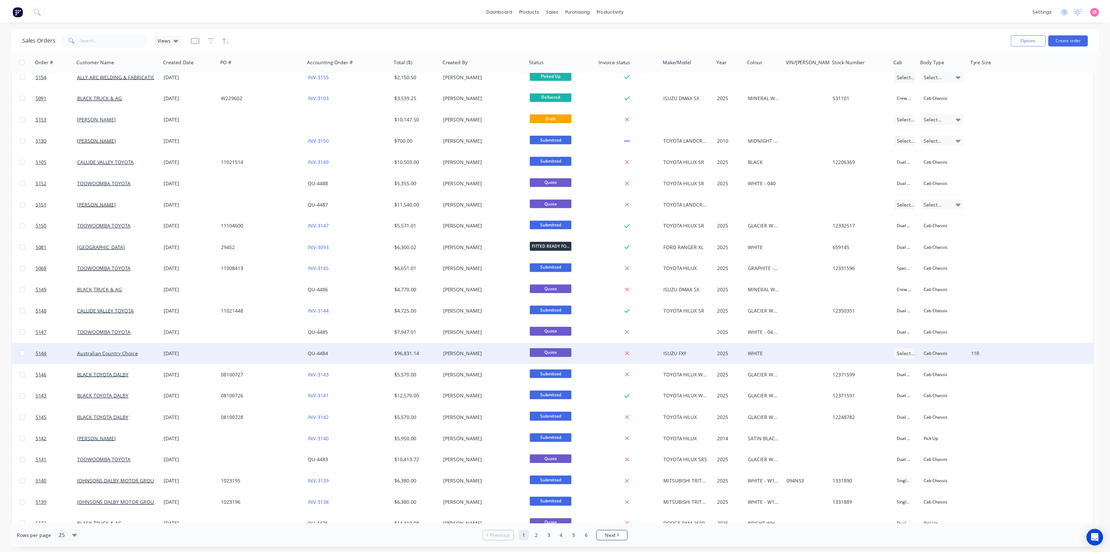
scroll to position [81, 0]
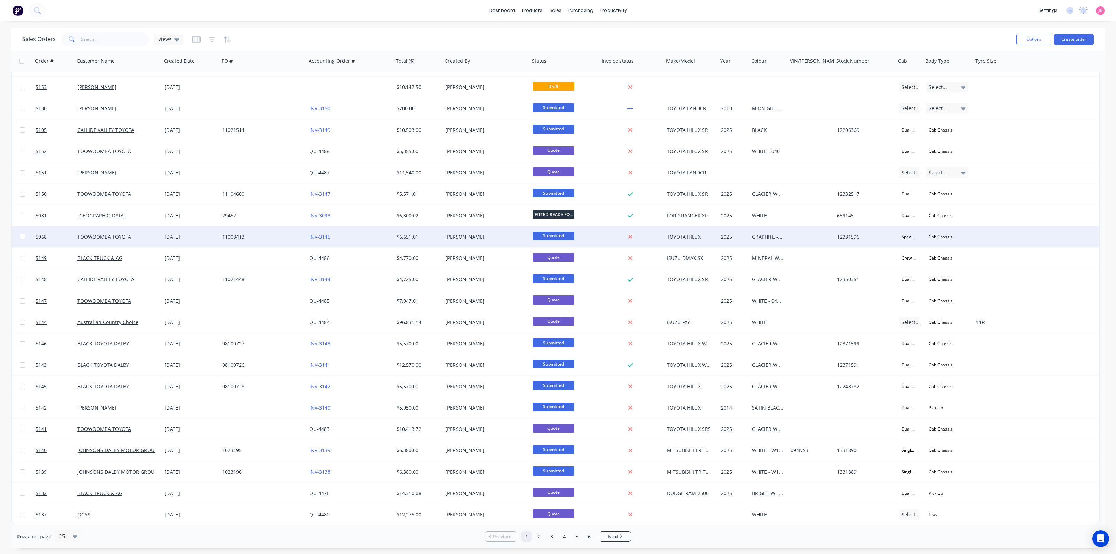
click at [430, 239] on div "$6,651.01" at bounding box center [417, 236] width 41 height 7
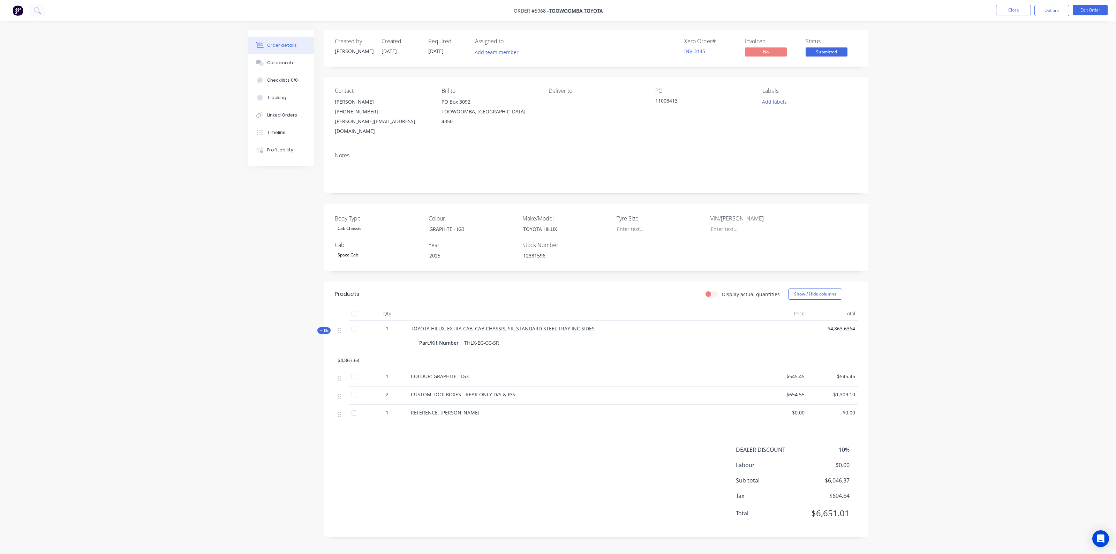
click at [435, 459] on div "DEALER DISCOUNT 10% Labour $0.00 Sub total $6,046.37 Tax $604.64 Total $6,651.01" at bounding box center [596, 486] width 523 height 81
click at [1087, 10] on button "Edit Order" at bounding box center [1090, 10] width 35 height 10
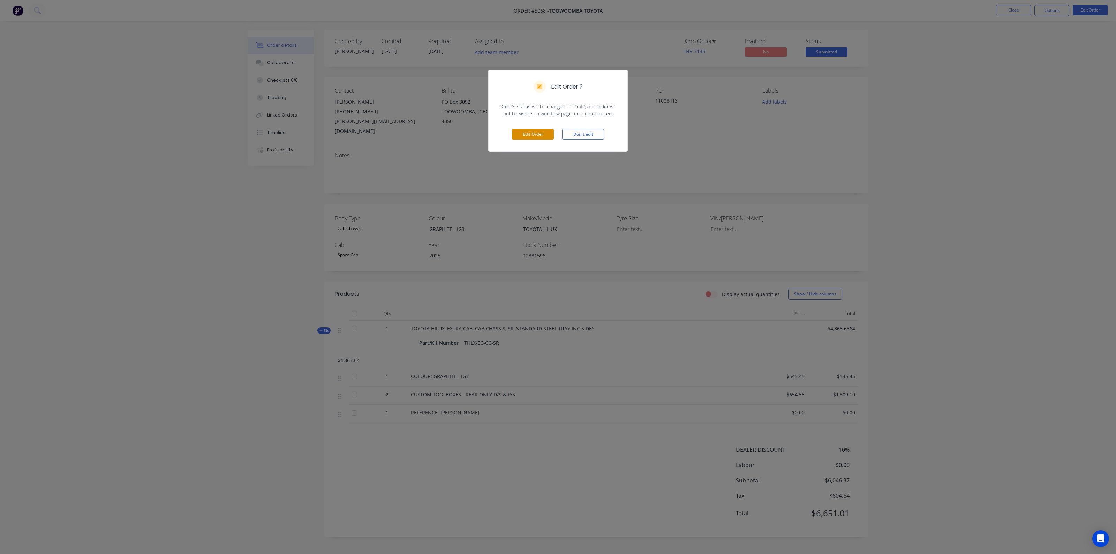
click at [535, 133] on button "Edit Order" at bounding box center [533, 134] width 42 height 10
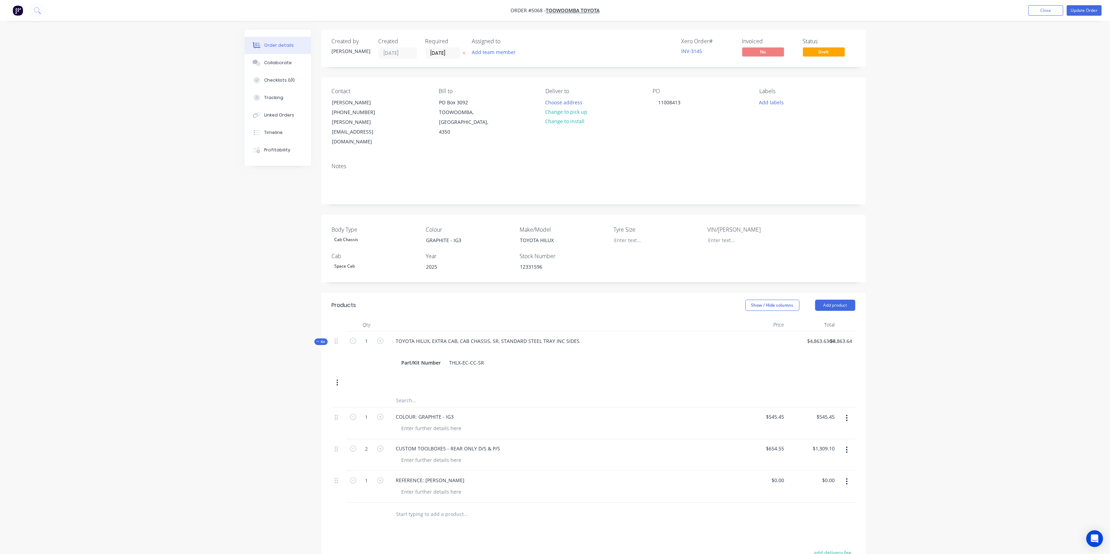
scroll to position [131, 0]
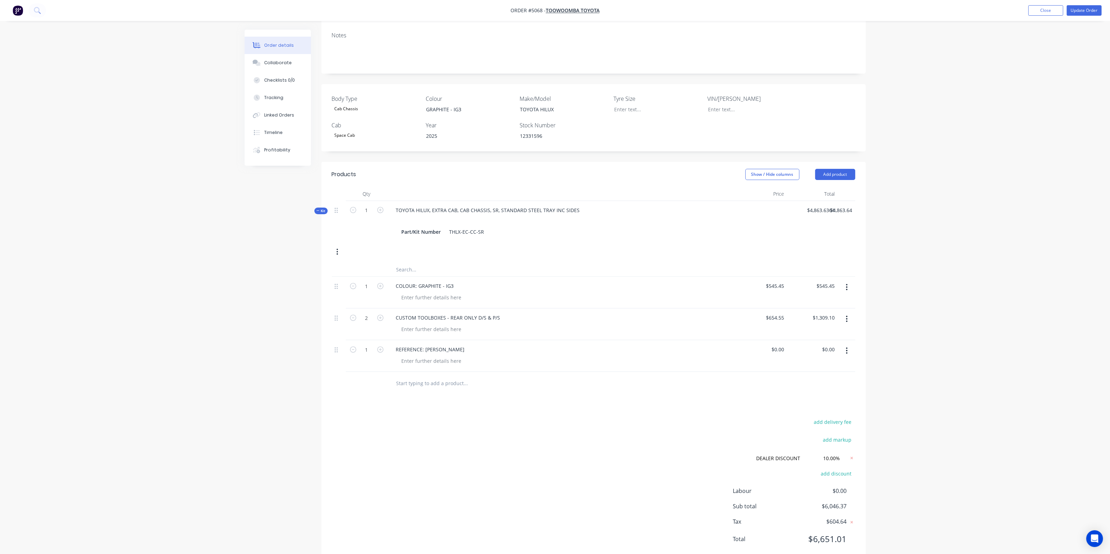
click at [463, 376] on input "text" at bounding box center [466, 383] width 140 height 14
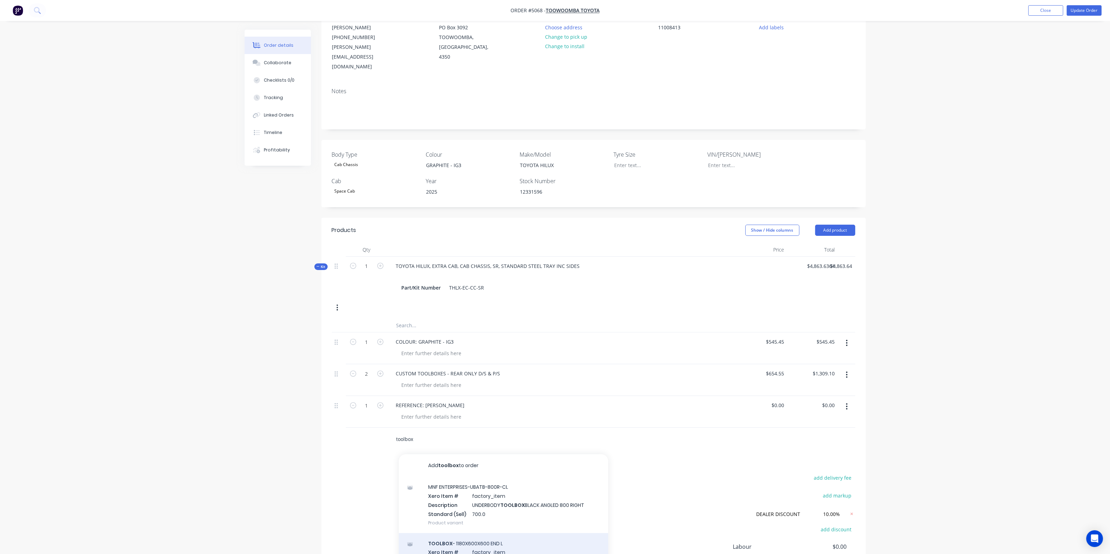
scroll to position [131, 0]
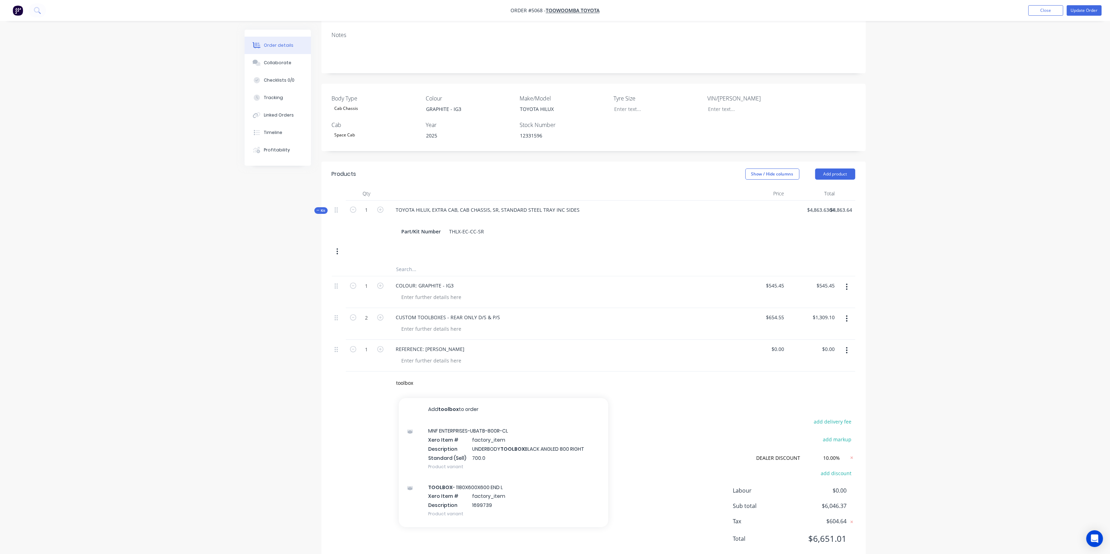
click at [656, 372] on div "toolbox Add toolbox to order MNF ENTERPRISES-UBATB-800R-CL Xero Item # factory_…" at bounding box center [593, 383] width 523 height 23
drag, startPoint x: 421, startPoint y: 362, endPoint x: 366, endPoint y: 370, distance: 56.1
click at [366, 372] on div "toolbox Add toolbox to order MNF ENTERPRISES-UBATB-800R-CL Xero Item # factory_…" at bounding box center [593, 383] width 523 height 23
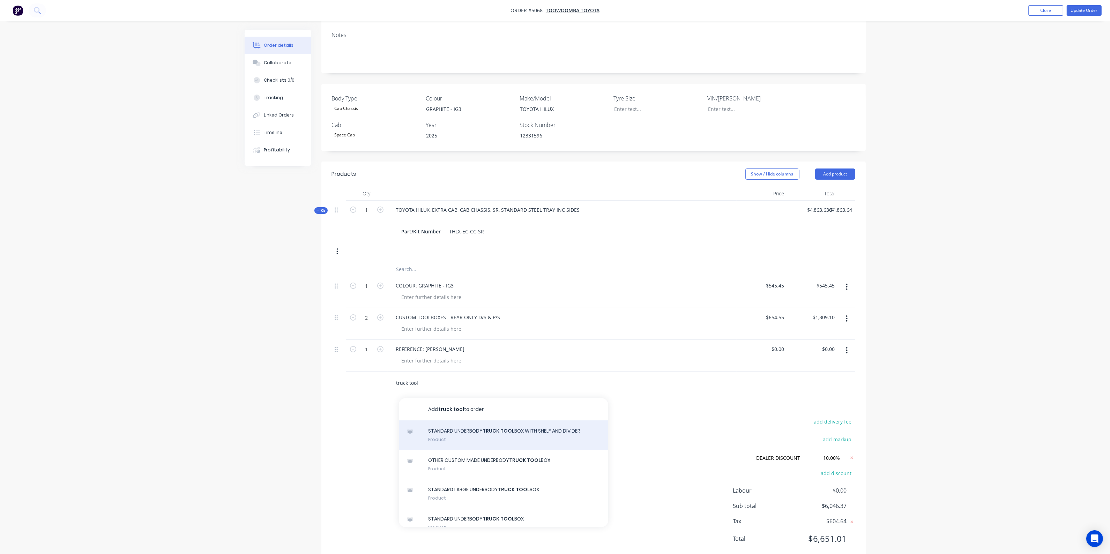
type input "truck tool"
click at [479, 421] on div "STANDARD UNDERBODY TRUCK TOOL BOX WITH SHELF AND DIVIDER Product" at bounding box center [503, 434] width 209 height 29
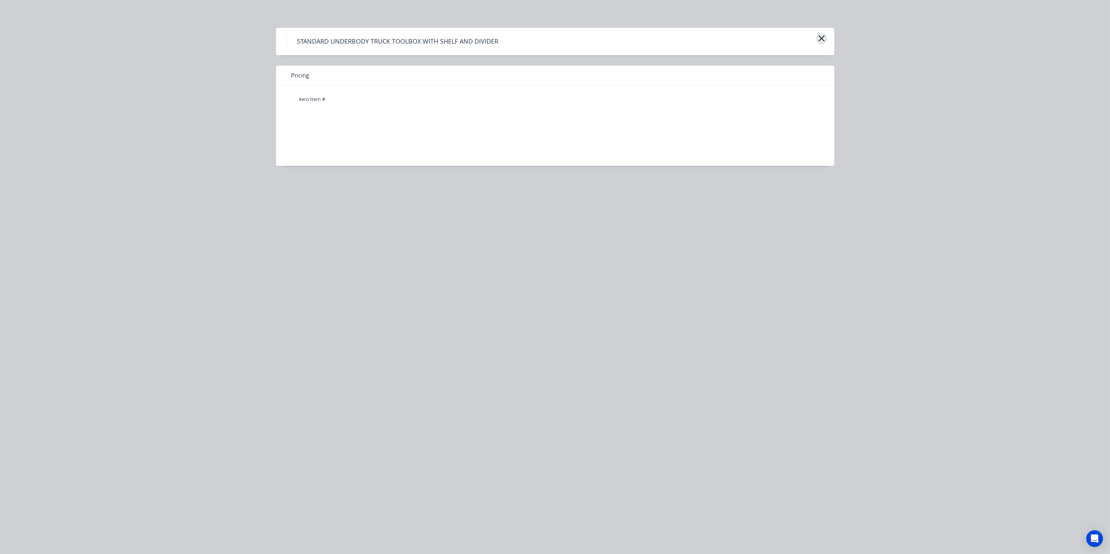
click at [826, 37] on button "button" at bounding box center [822, 38] width 12 height 11
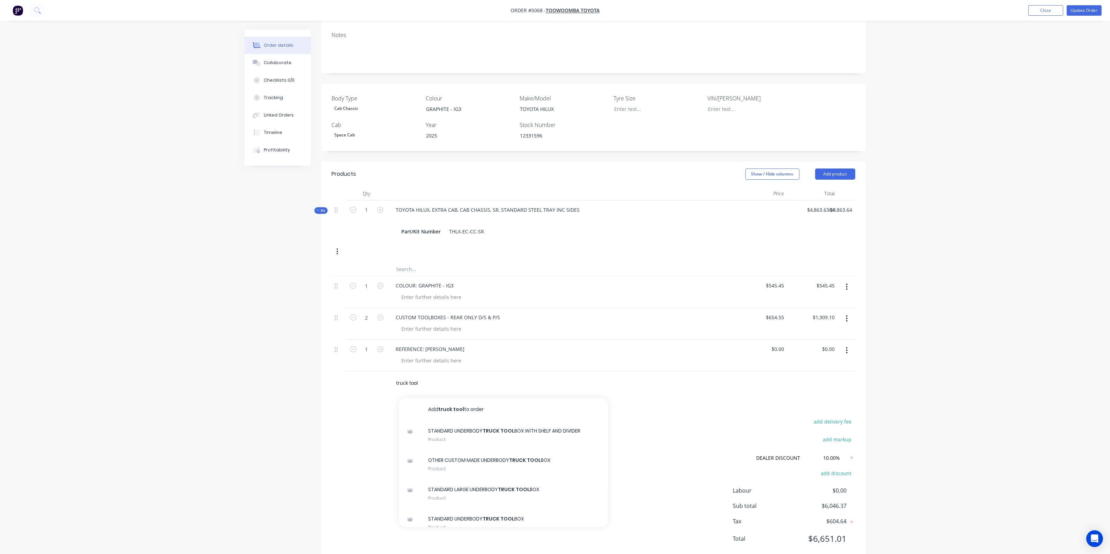
click at [734, 420] on div "add delivery fee add markup DEALER DISCOUNT DEALER DISCOUNT Discount name (Opti…" at bounding box center [593, 484] width 523 height 135
click at [704, 378] on div "Products Show / Hide columns Add product Qty Price Total Kit 1 TOYOTA HILUX, EX…" at bounding box center [593, 362] width 544 height 401
click at [686, 372] on div "truck tool Add truck tool to order STANDARD UNDERBODY TRUCK TOOL BOX WITH SHELF…" at bounding box center [593, 383] width 523 height 23
drag, startPoint x: 433, startPoint y: 362, endPoint x: 385, endPoint y: 362, distance: 48.5
click at [385, 372] on div "truck tool Add truck tool to order STANDARD UNDERBODY TRUCK TOOL BOX WITH SHELF…" at bounding box center [593, 383] width 523 height 23
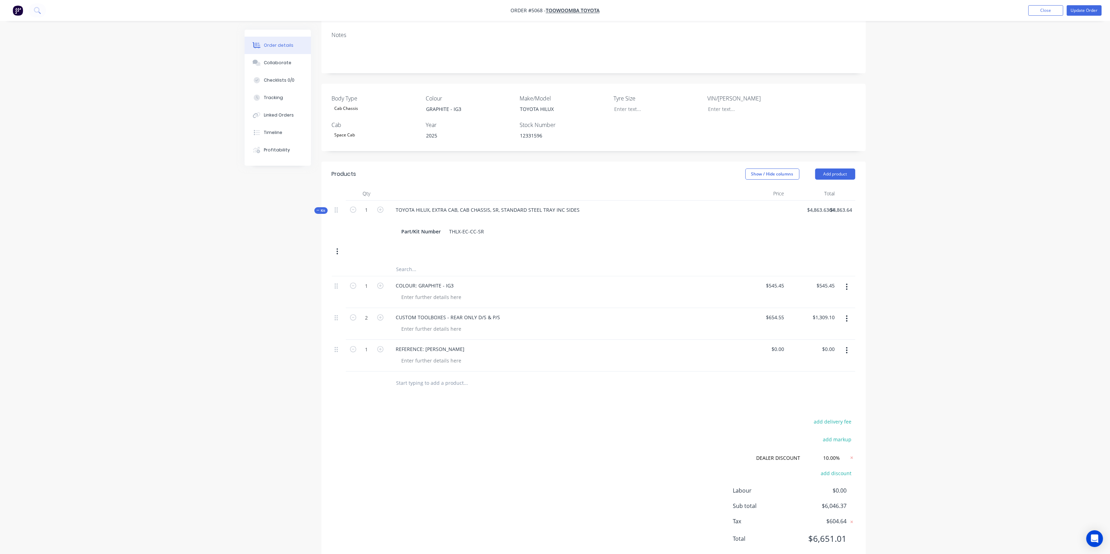
click at [952, 236] on div "Order details Collaborate Checklists 0/0 Tracking Linked Orders Timeline Profit…" at bounding box center [555, 221] width 1110 height 704
click at [1044, 10] on button "Close" at bounding box center [1045, 10] width 35 height 10
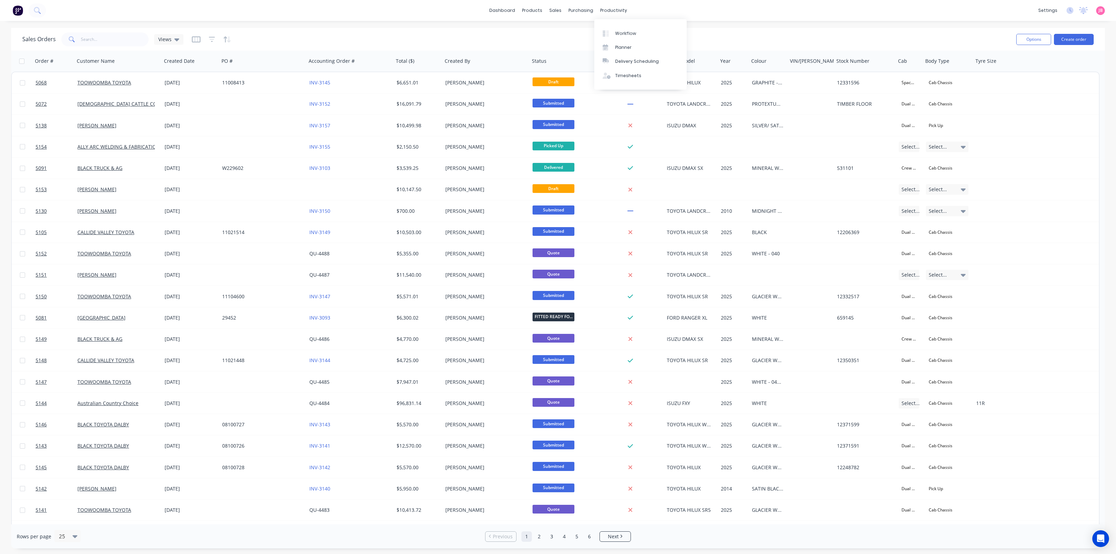
click at [681, 4] on div "dashboard products sales purchasing productivity dashboard products Product Cat…" at bounding box center [558, 10] width 1116 height 21
click at [678, 13] on div "dashboard products sales purchasing productivity dashboard products Product Cat…" at bounding box center [558, 10] width 1116 height 21
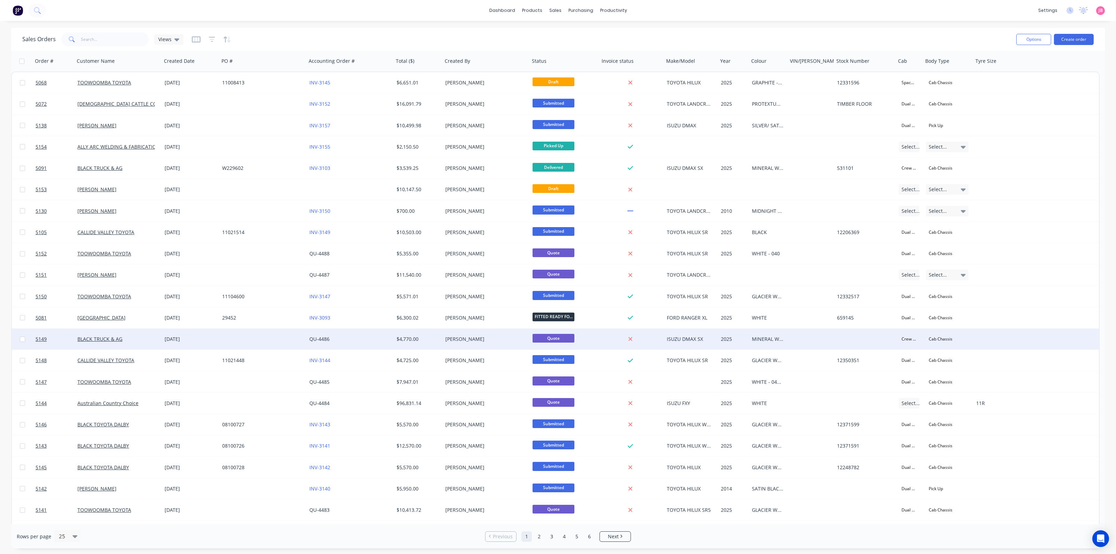
click at [482, 336] on div "Katherine Little" at bounding box center [484, 339] width 77 height 7
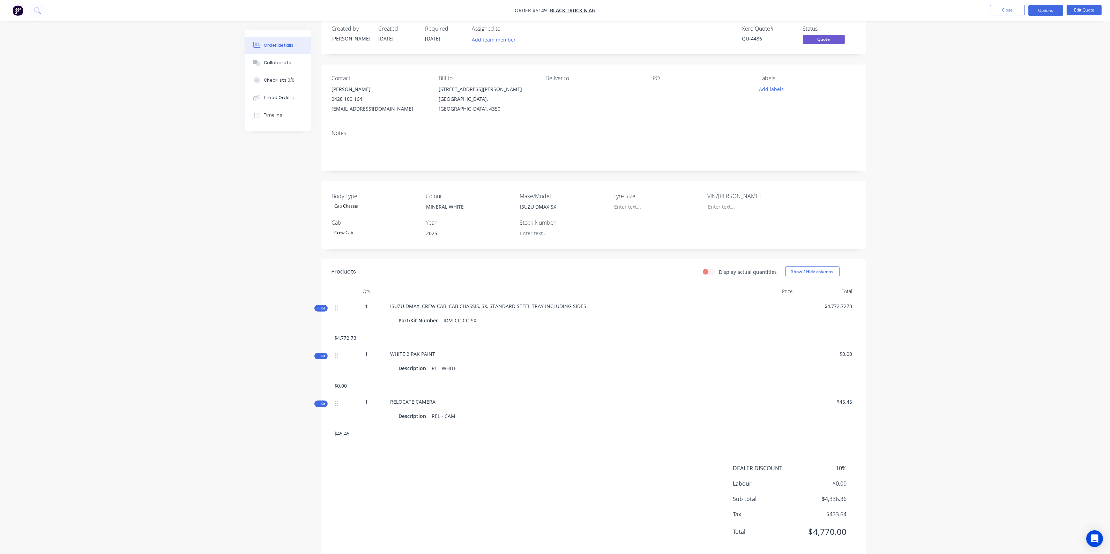
scroll to position [25, 0]
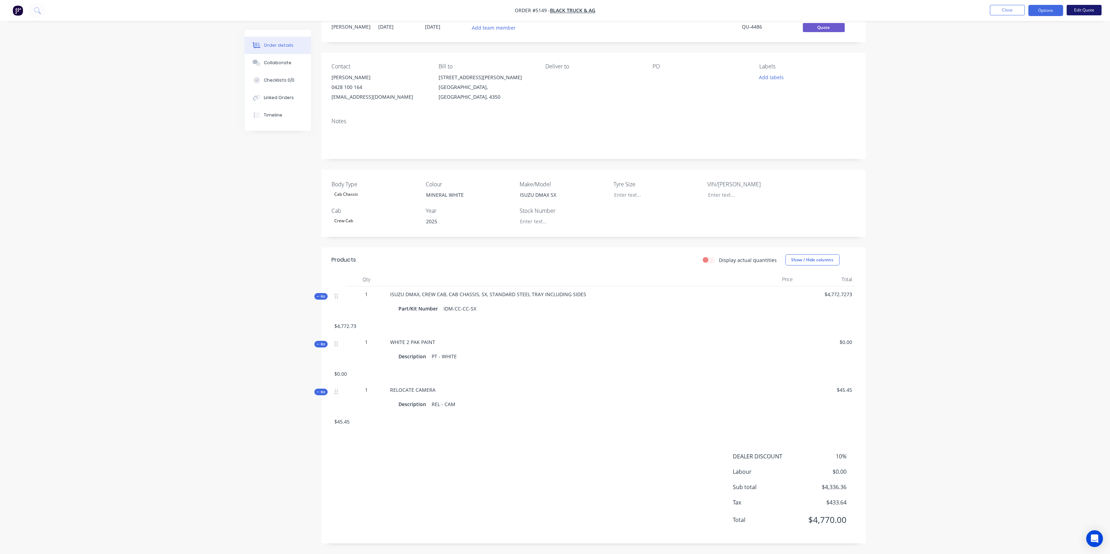
click at [1076, 9] on button "Edit Quote" at bounding box center [1084, 10] width 35 height 10
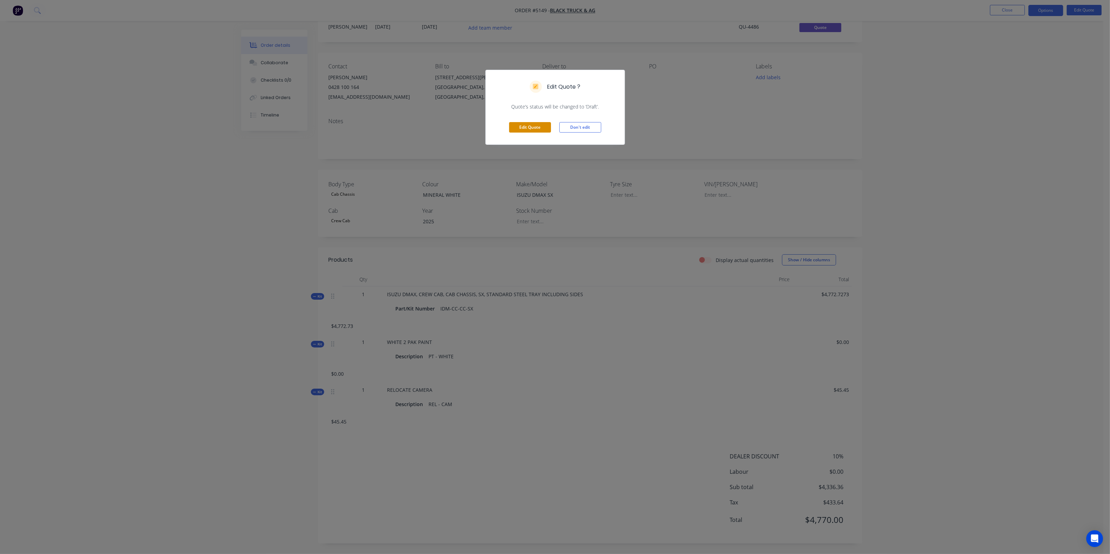
click at [529, 125] on button "Edit Quote" at bounding box center [530, 127] width 42 height 10
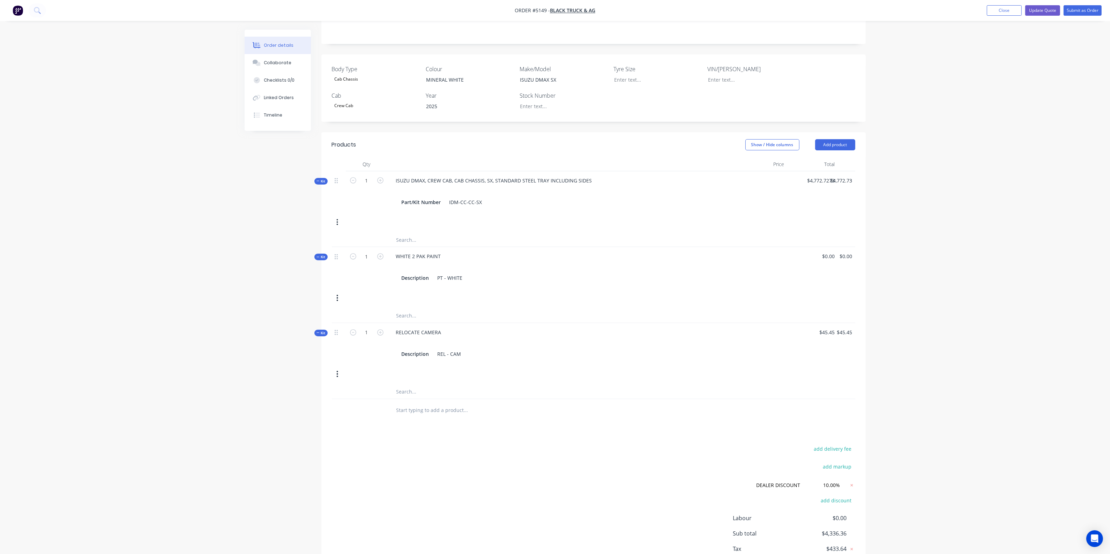
scroll to position [174, 0]
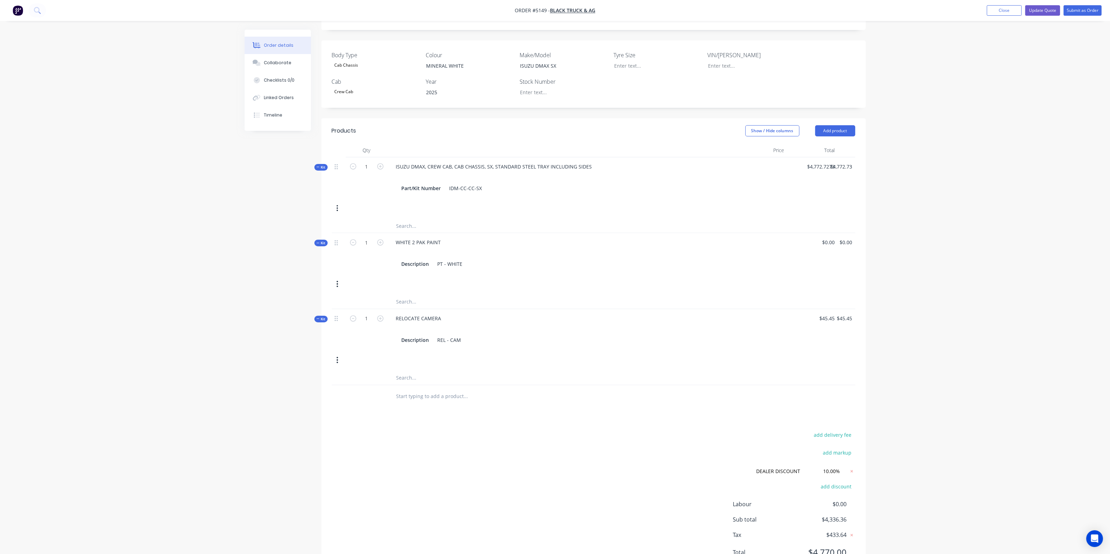
click at [443, 389] on input "text" at bounding box center [466, 396] width 140 height 14
type input "abc"
click at [461, 412] on button "Add abc to order" at bounding box center [503, 423] width 209 height 22
click at [848, 389] on button "button" at bounding box center [846, 395] width 16 height 13
click at [436, 389] on div "abc" at bounding box center [561, 394] width 343 height 10
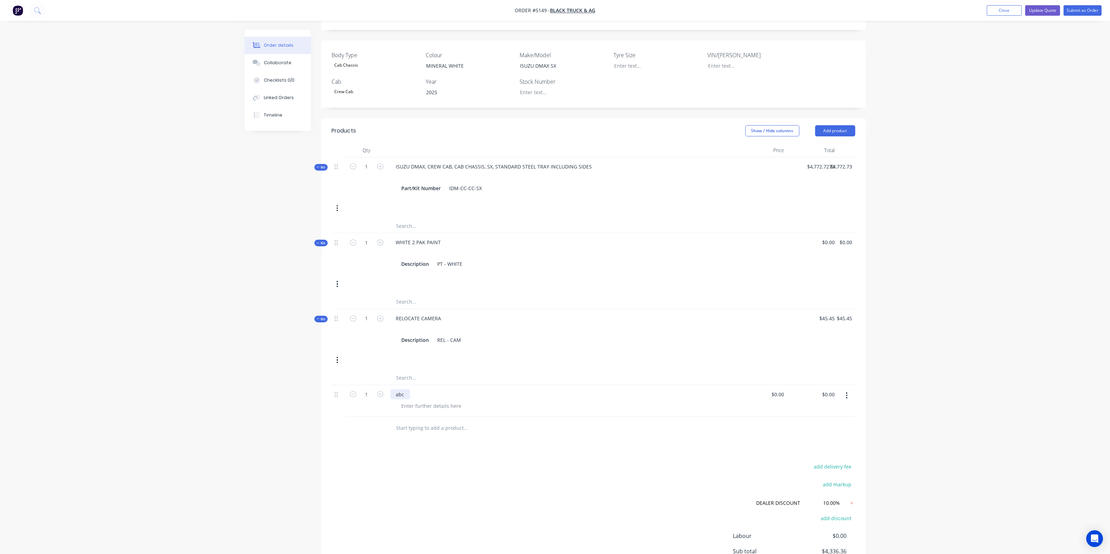
drag, startPoint x: 436, startPoint y: 375, endPoint x: 529, endPoint y: 376, distance: 92.5
click at [529, 389] on div "abc" at bounding box center [561, 394] width 343 height 10
click at [527, 389] on div "abc" at bounding box center [561, 394] width 343 height 10
click at [848, 389] on button "button" at bounding box center [846, 395] width 16 height 13
drag, startPoint x: 793, startPoint y: 434, endPoint x: 851, endPoint y: 423, distance: 59.8
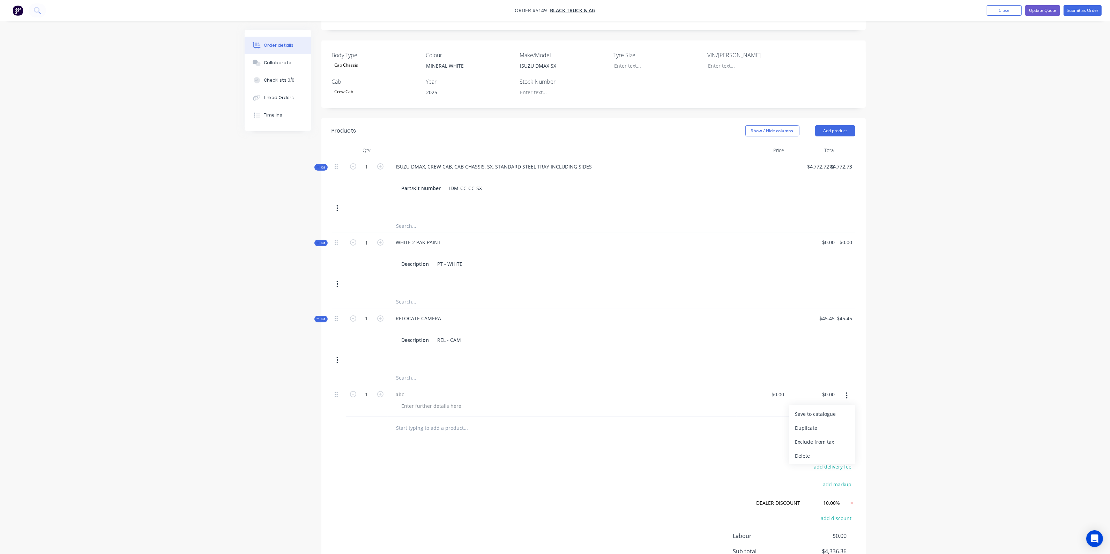
click at [794, 449] on button "Delete" at bounding box center [822, 456] width 66 height 14
click at [998, 7] on button "Close" at bounding box center [1004, 10] width 35 height 10
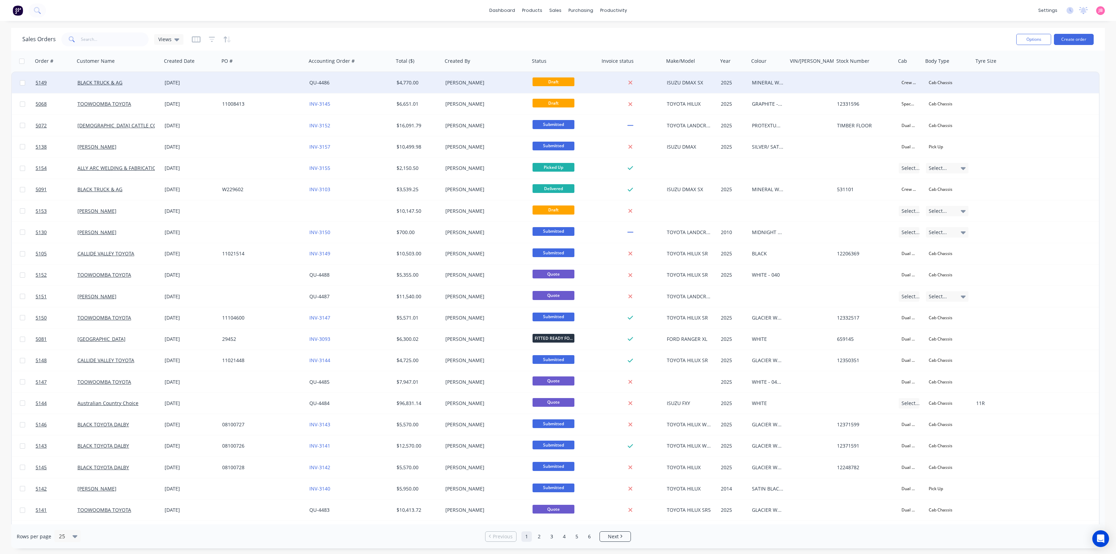
click at [320, 74] on div "QU-4486" at bounding box center [350, 82] width 87 height 21
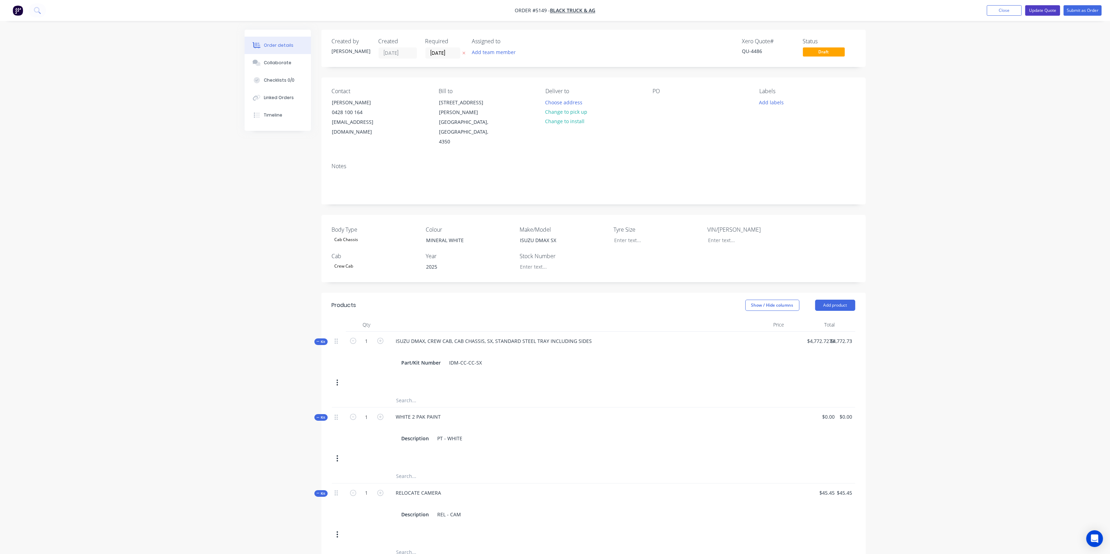
click at [1046, 11] on button "Update Quote" at bounding box center [1042, 10] width 35 height 10
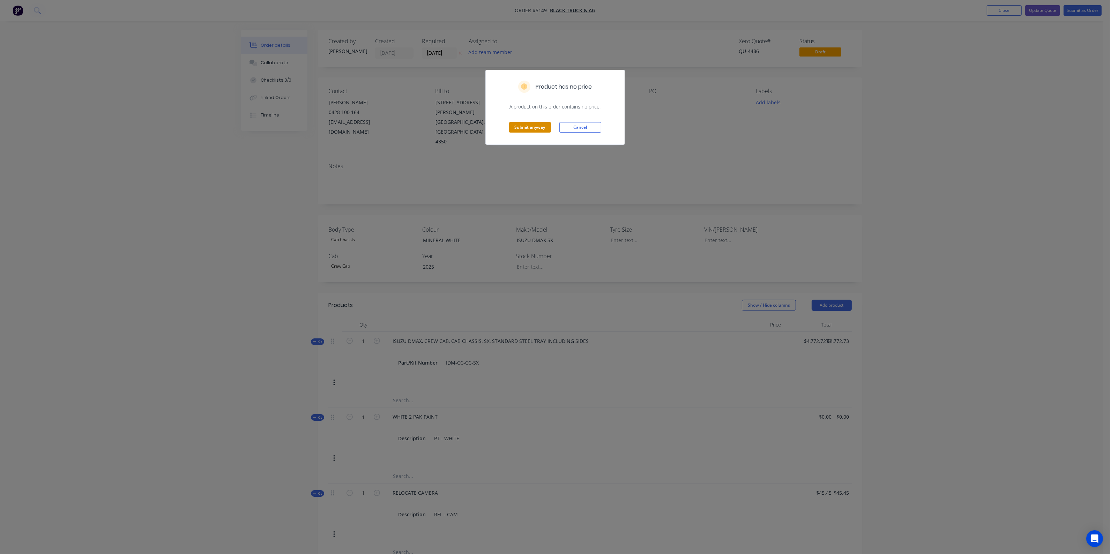
click at [539, 128] on button "Submit anyway" at bounding box center [530, 127] width 42 height 10
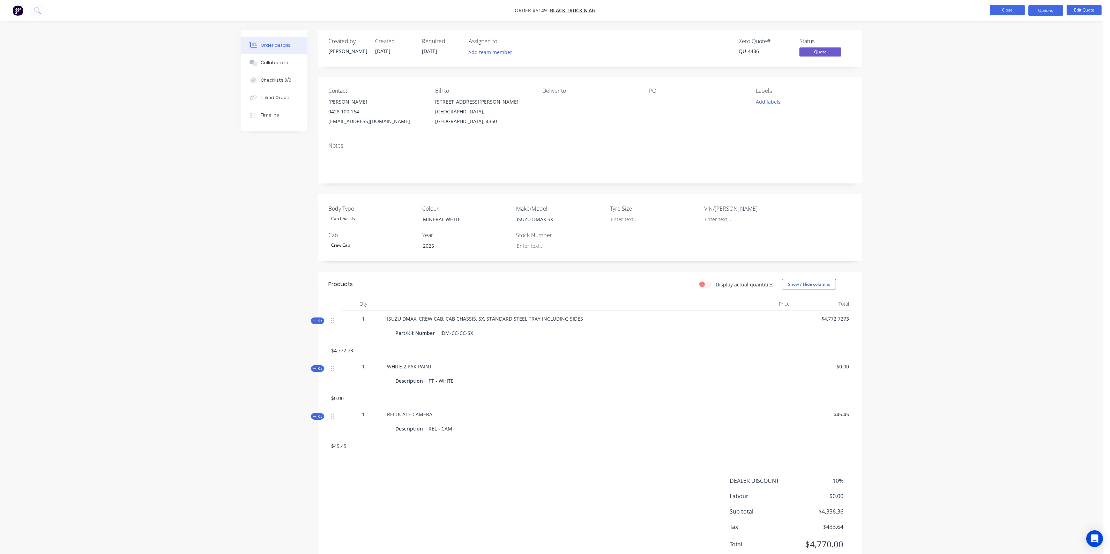
click at [1005, 12] on button "Close" at bounding box center [1007, 10] width 35 height 10
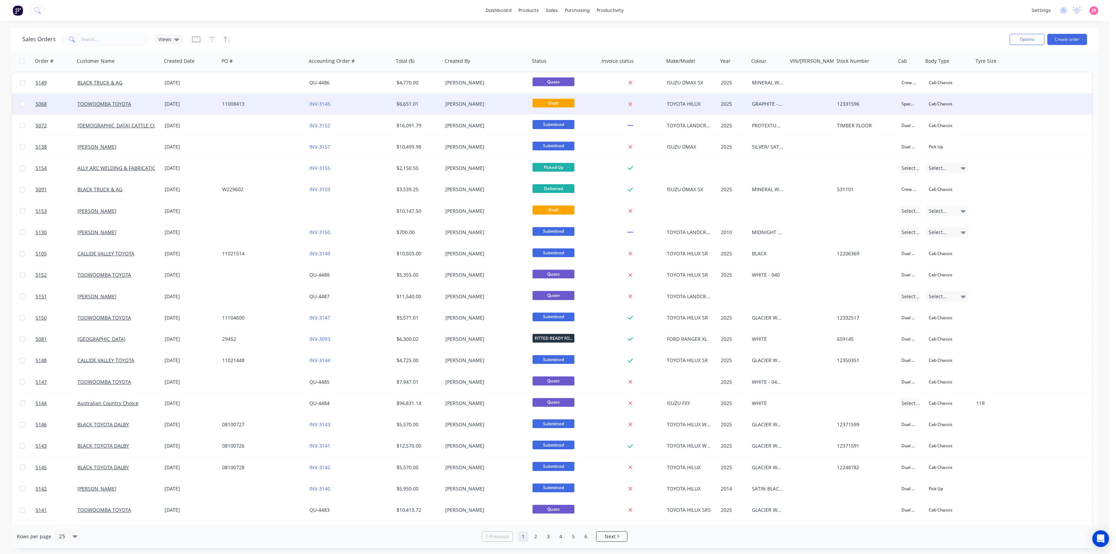
click at [380, 102] on div "INV-3145" at bounding box center [347, 103] width 77 height 7
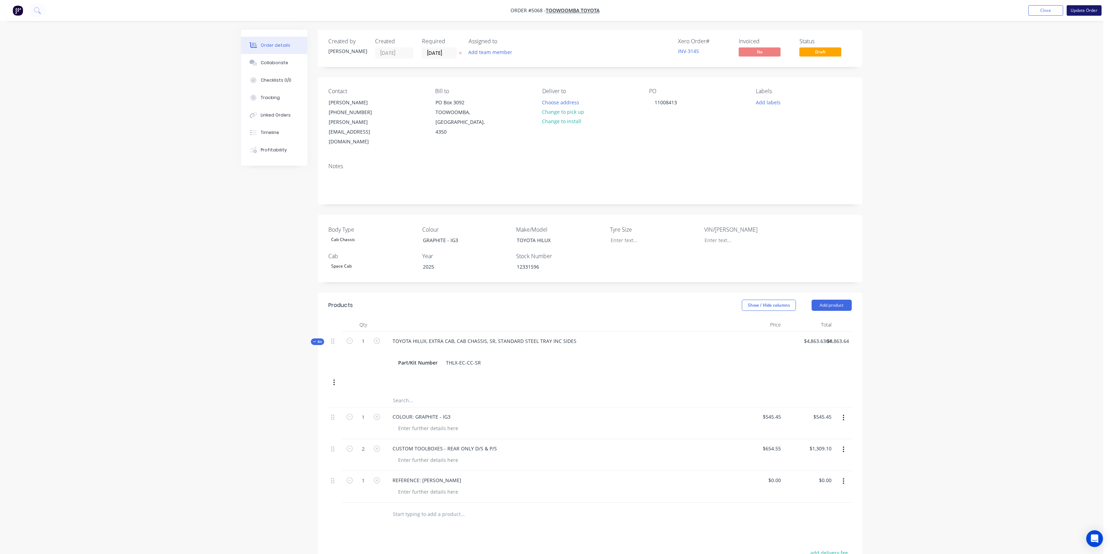
click at [1081, 7] on button "Update Order" at bounding box center [1084, 10] width 35 height 10
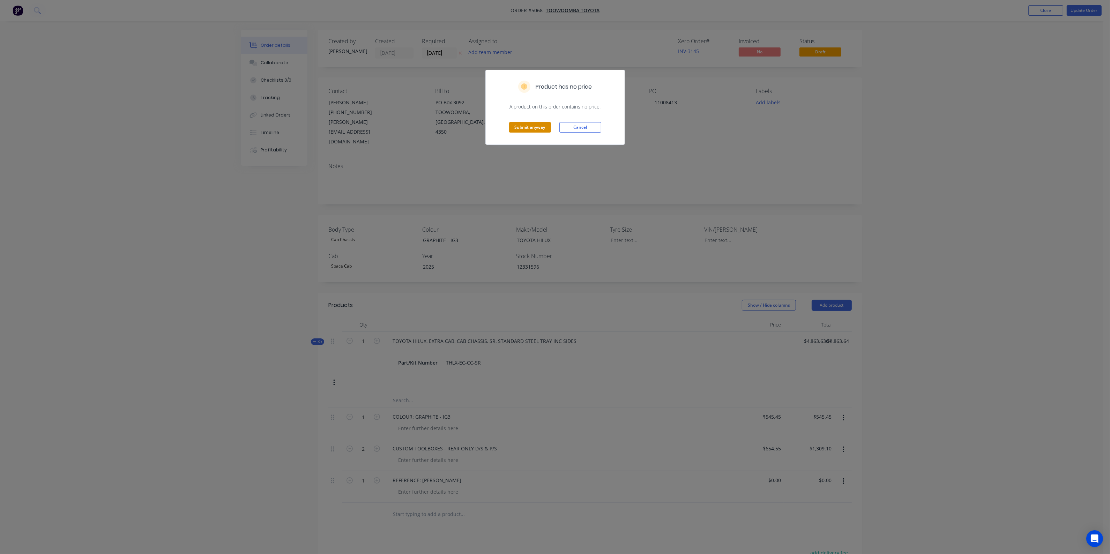
click at [533, 128] on button "Submit anyway" at bounding box center [530, 127] width 42 height 10
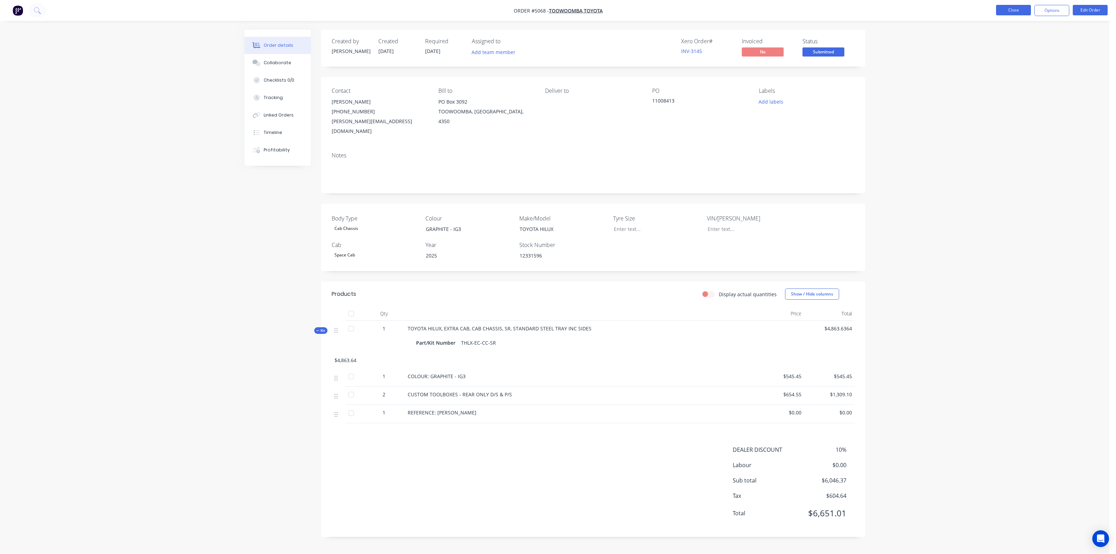
click at [1008, 8] on button "Close" at bounding box center [1013, 10] width 35 height 10
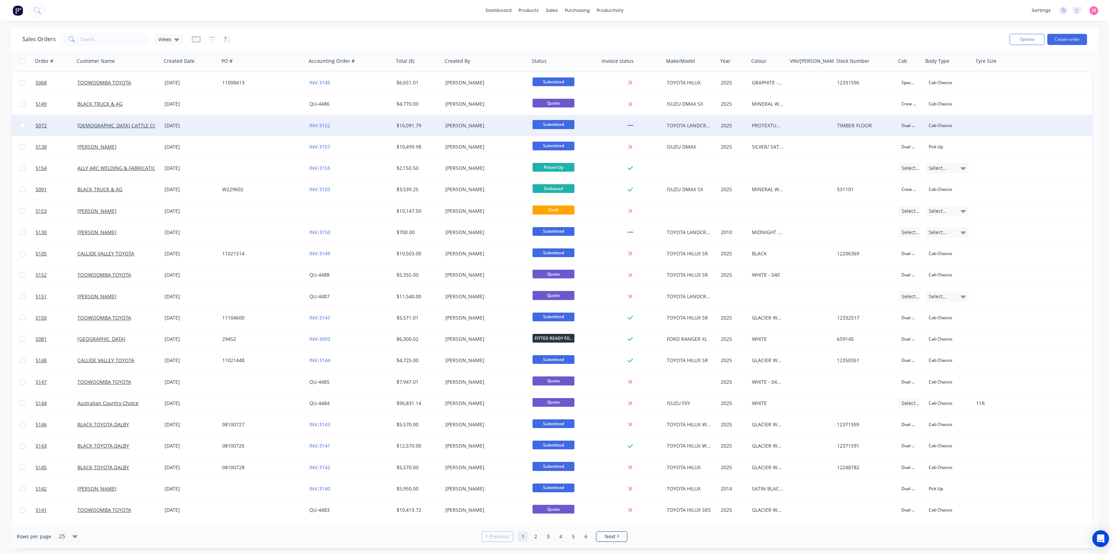
click at [244, 123] on div at bounding box center [262, 125] width 87 height 21
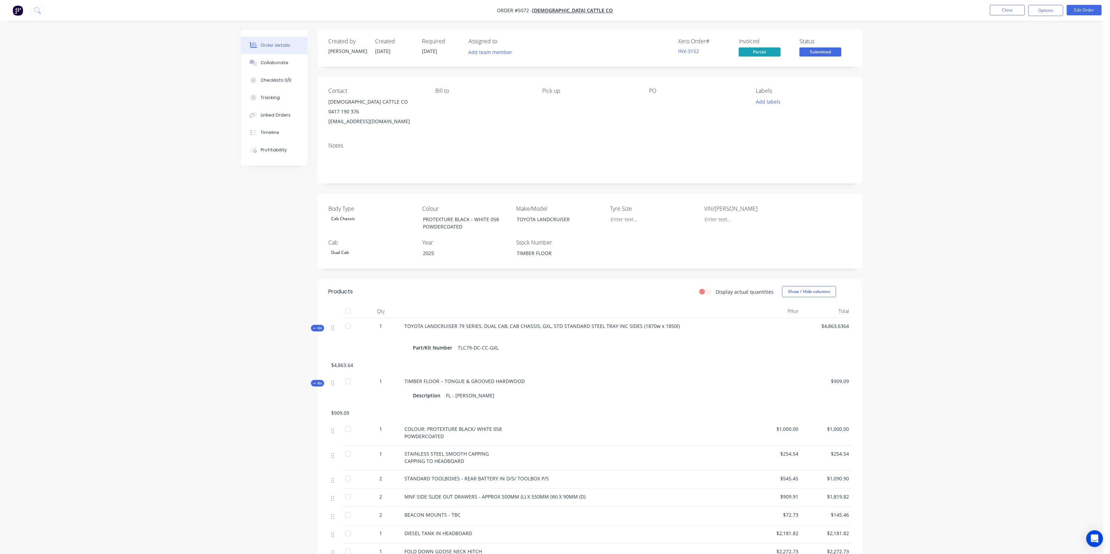
click at [450, 108] on div "Bill to" at bounding box center [483, 107] width 96 height 39
click at [426, 96] on div "Contact CHRISTIANSEN CATTLE CO 0417 190 376 christiansencattle@gmail.com Bill t…" at bounding box center [590, 107] width 544 height 60
click at [445, 93] on div "Bill to" at bounding box center [483, 91] width 96 height 7
click at [453, 98] on div "Bill to" at bounding box center [483, 107] width 96 height 39
click at [449, 90] on div "Bill to" at bounding box center [483, 91] width 96 height 7
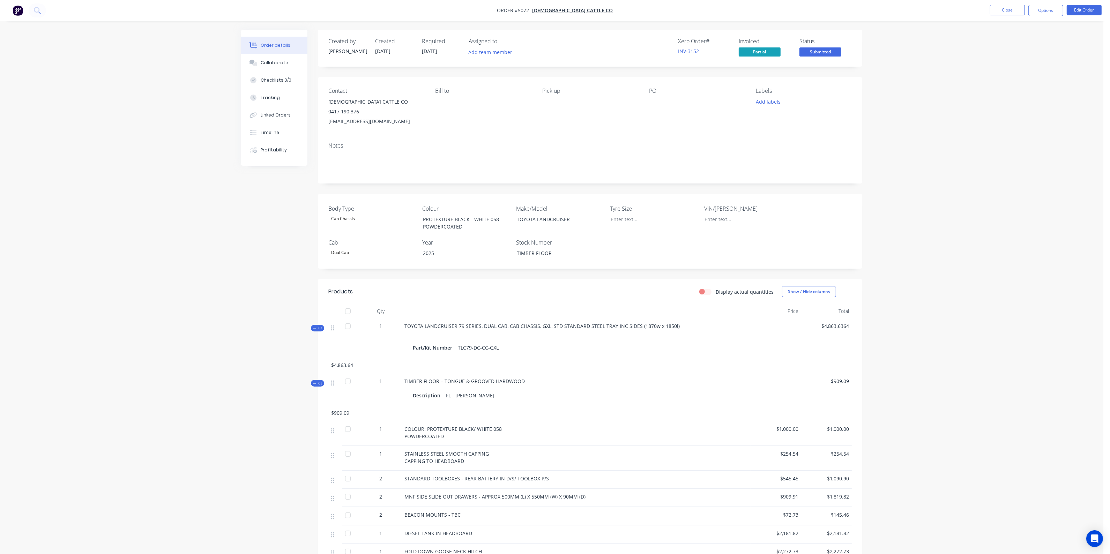
click at [449, 90] on div "Bill to" at bounding box center [483, 91] width 96 height 7
click at [1011, 11] on button "Close" at bounding box center [1007, 10] width 35 height 10
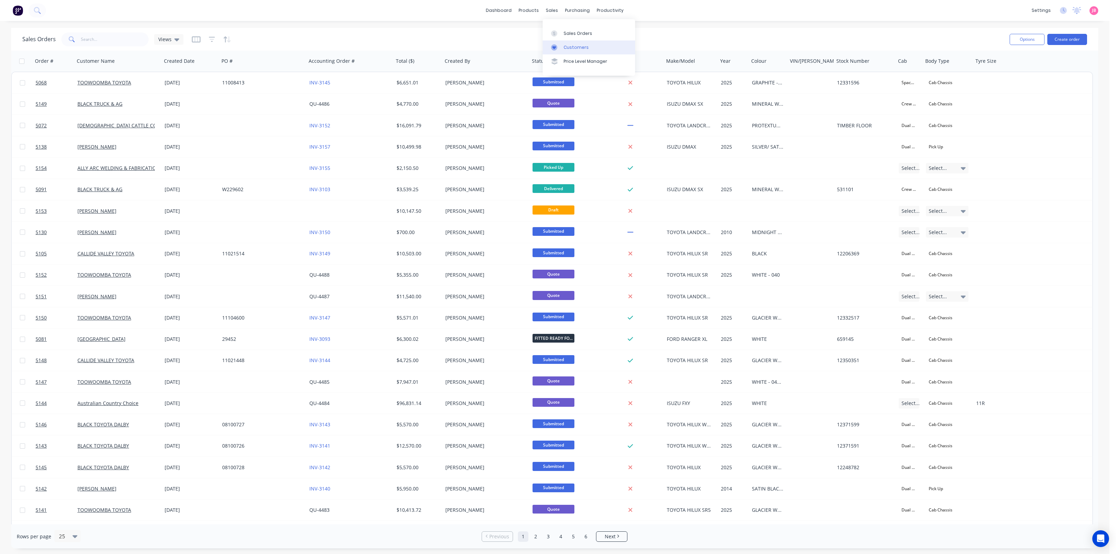
click at [564, 44] on div "Customers" at bounding box center [576, 47] width 25 height 6
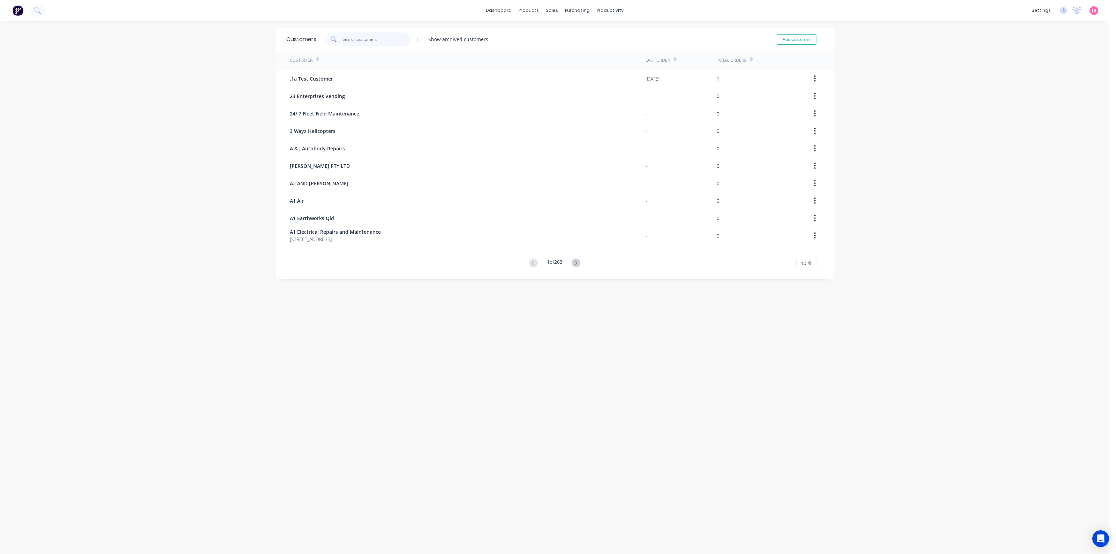
click at [388, 41] on input "text" at bounding box center [377, 39] width 68 height 14
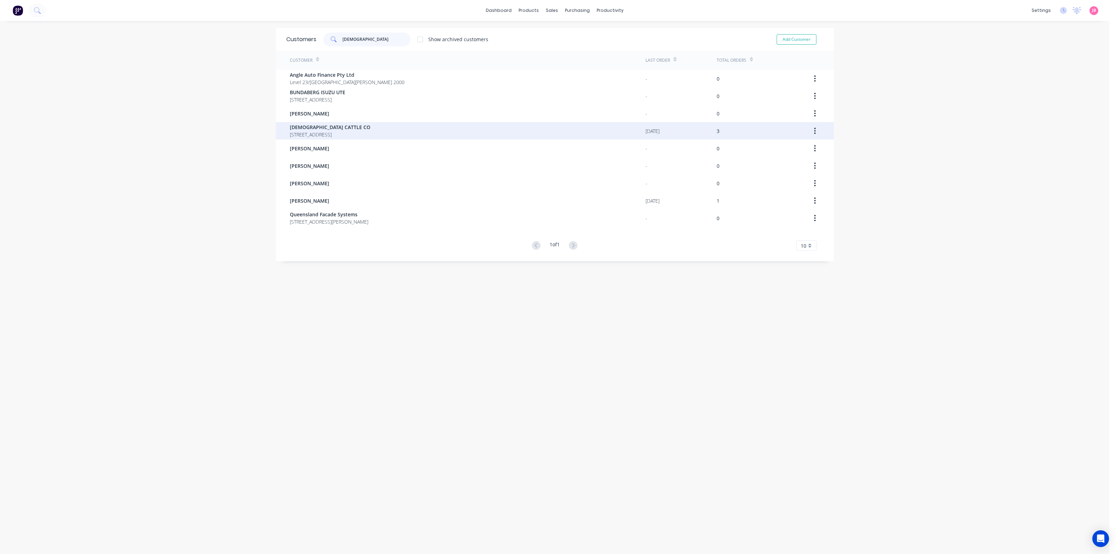
type input "christ"
click at [346, 133] on span "404 MAIDENS ROAD TAROOM Queensland 4420" at bounding box center [330, 134] width 81 height 7
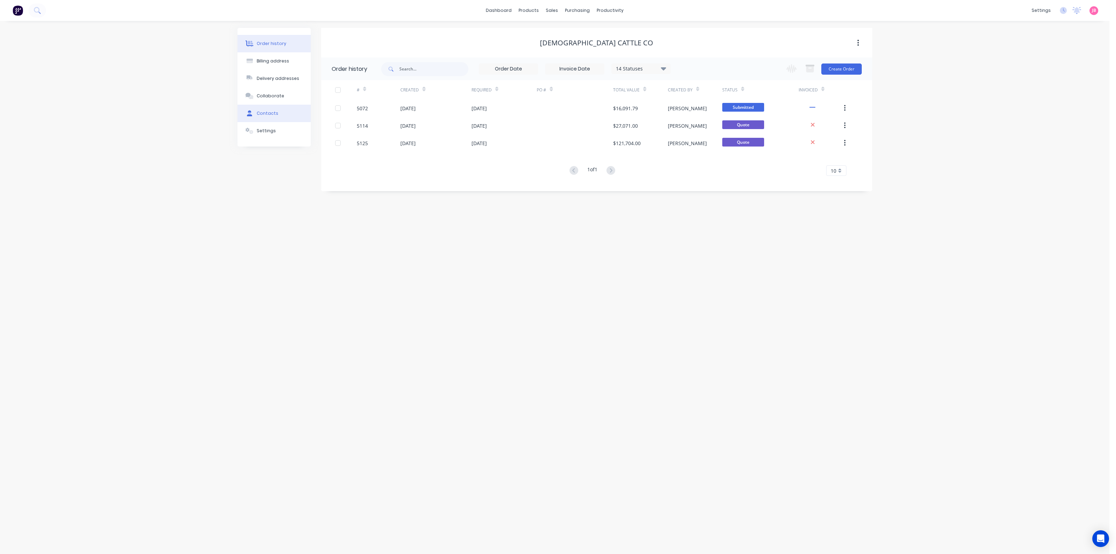
click at [269, 115] on div "Contacts" at bounding box center [268, 113] width 22 height 6
click at [337, 96] on div "[DEMOGRAPHIC_DATA] CATTLE CO" at bounding box center [381, 93] width 89 height 8
click at [331, 94] on icon "button" at bounding box center [329, 93] width 4 height 5
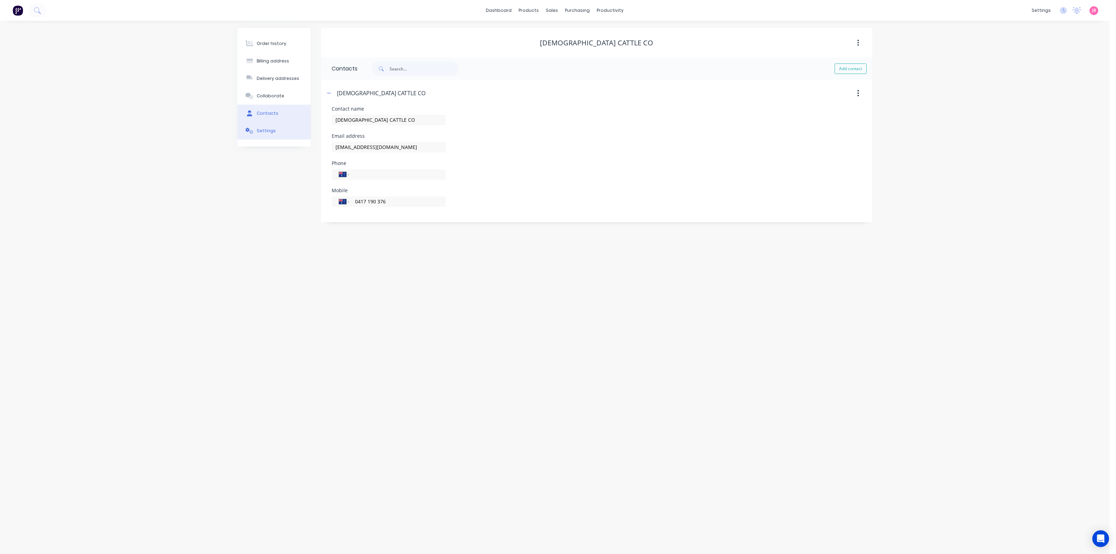
click at [271, 128] on div "Settings" at bounding box center [266, 131] width 19 height 6
click at [273, 114] on div "Contacts" at bounding box center [268, 113] width 22 height 6
click at [276, 100] on button "Collaborate" at bounding box center [274, 95] width 73 height 17
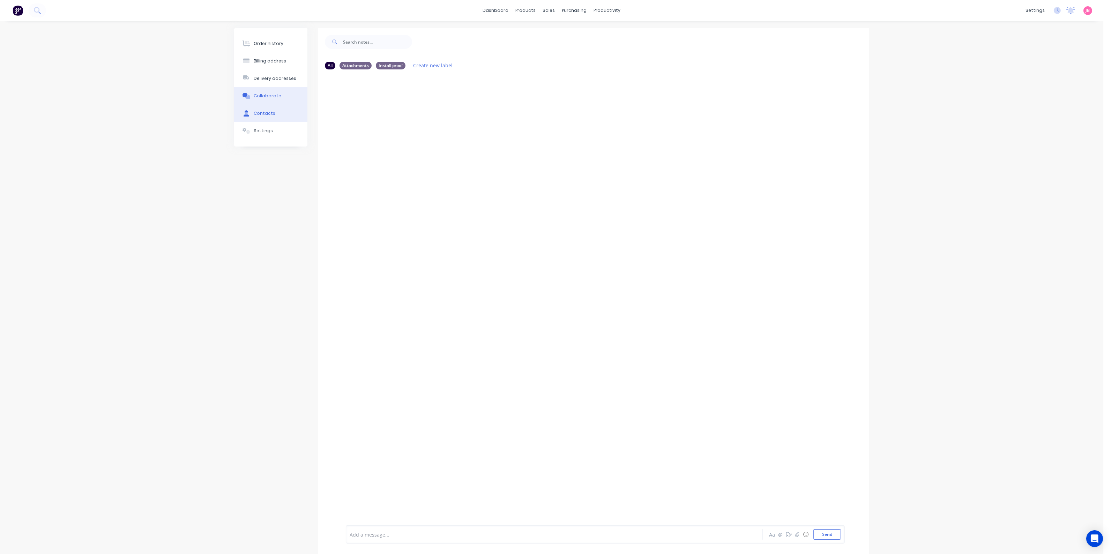
click at [275, 117] on button "Contacts" at bounding box center [270, 113] width 73 height 17
select select "AU"
click at [331, 92] on icon "button" at bounding box center [329, 93] width 4 height 5
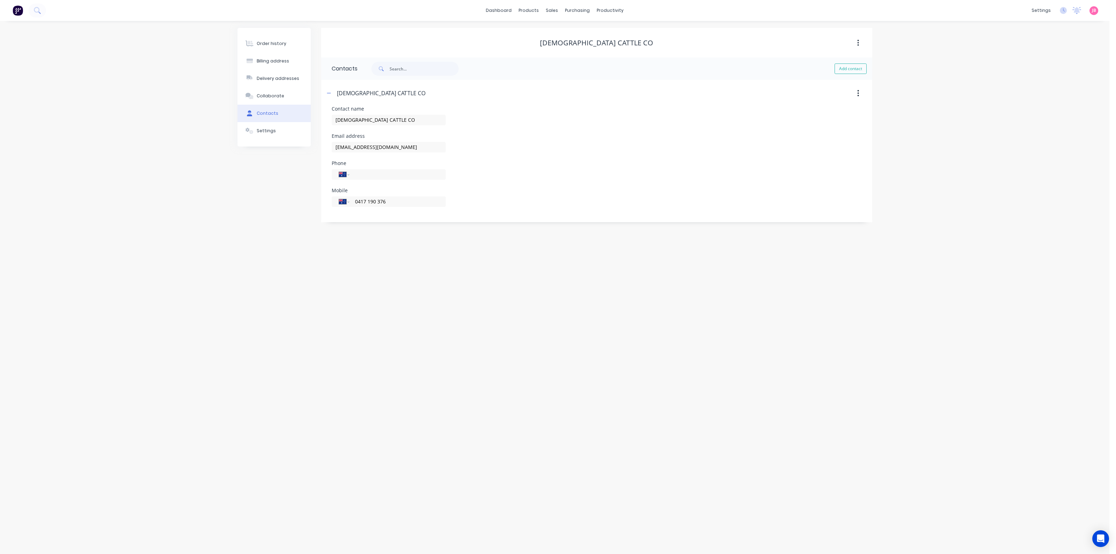
click at [856, 95] on button "button" at bounding box center [858, 93] width 16 height 13
click at [665, 104] on header "CHRISTIANSEN CATTLE CO Delete" at bounding box center [596, 93] width 551 height 27
click at [266, 63] on div "Billing address" at bounding box center [273, 61] width 32 height 6
select select "AU"
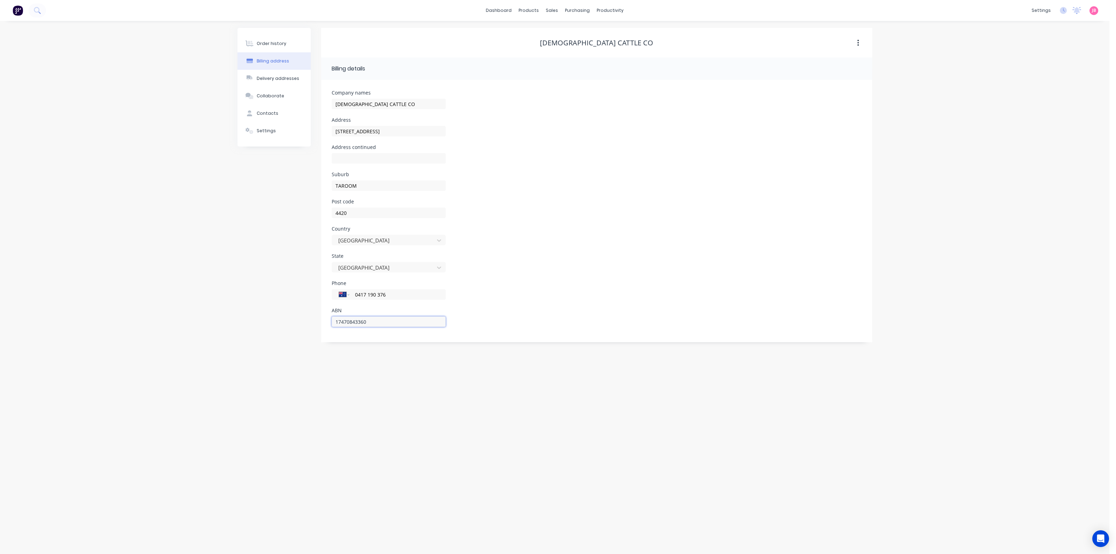
click at [412, 326] on input "17470843360" at bounding box center [389, 321] width 114 height 10
click at [580, 242] on div "Country Australia" at bounding box center [597, 239] width 530 height 27
click at [912, 72] on div "Order history Billing address Delivery addresses Collaborate Contacts Settings …" at bounding box center [555, 287] width 1110 height 533
click at [992, 35] on div "Order history Billing address Delivery addresses Collaborate Contacts Settings …" at bounding box center [555, 287] width 1110 height 533
drag, startPoint x: 892, startPoint y: 65, endPoint x: 887, endPoint y: 64, distance: 5.0
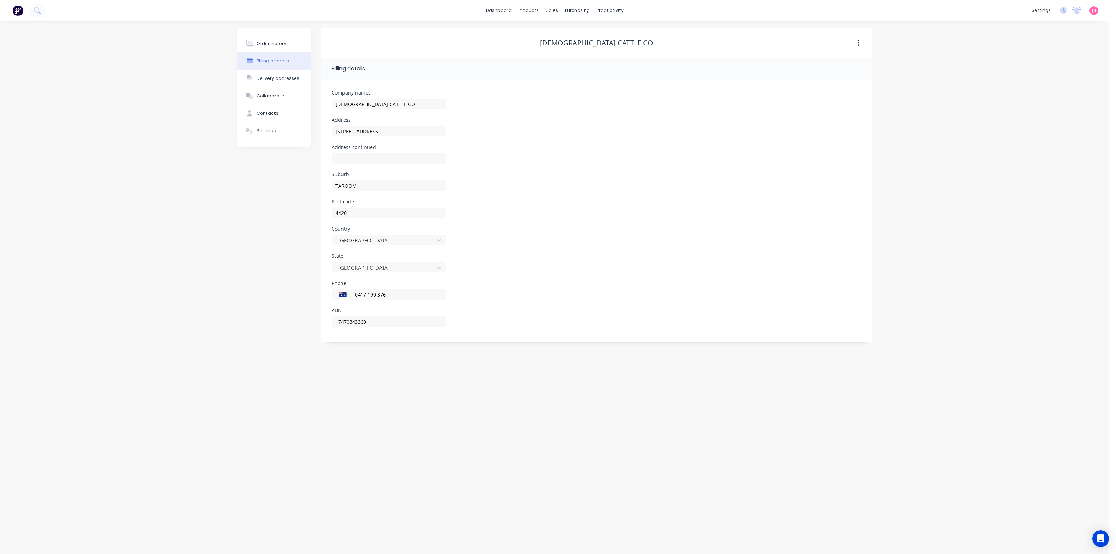
click at [892, 65] on div "Order history Billing address Delivery addresses Collaborate Contacts Settings …" at bounding box center [555, 287] width 1110 height 533
click at [563, 29] on link "Sales Orders" at bounding box center [589, 33] width 92 height 14
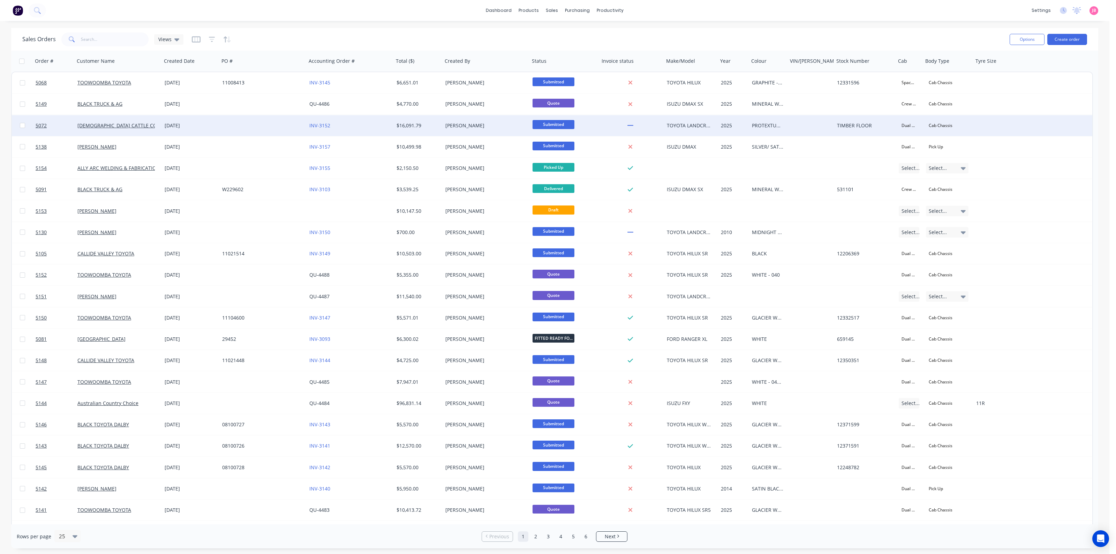
click at [345, 126] on div "INV-3152" at bounding box center [347, 125] width 77 height 7
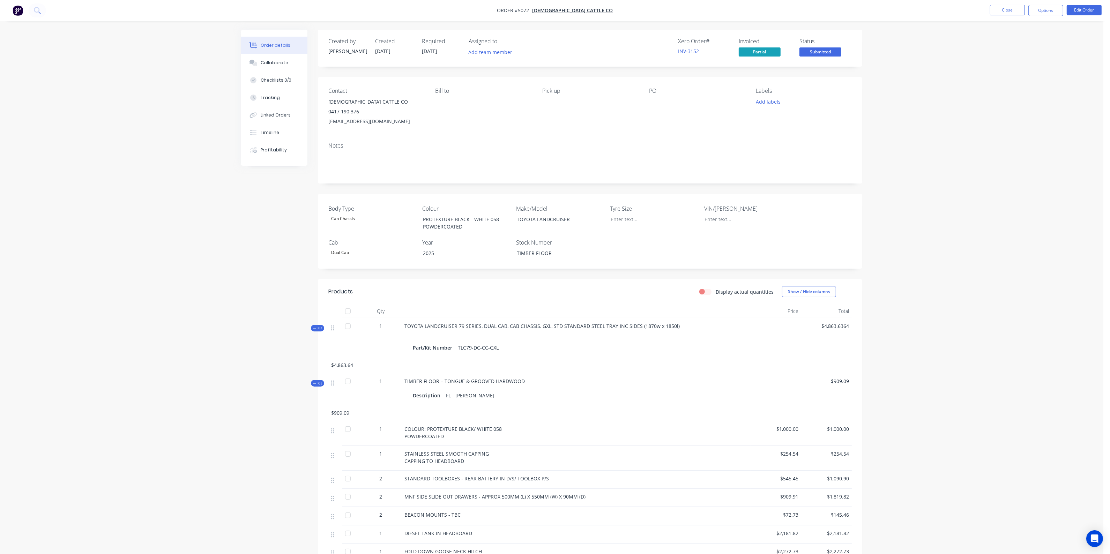
click at [375, 107] on div "0417 190 376" at bounding box center [376, 112] width 96 height 10
click at [1088, 9] on button "Edit Order" at bounding box center [1084, 10] width 35 height 10
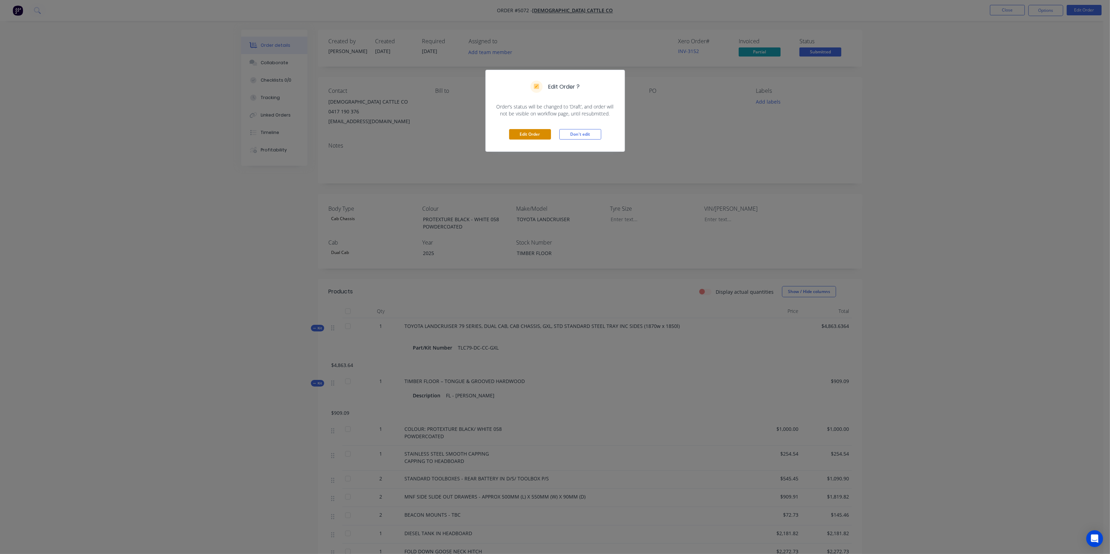
click at [525, 131] on button "Edit Order" at bounding box center [530, 134] width 42 height 10
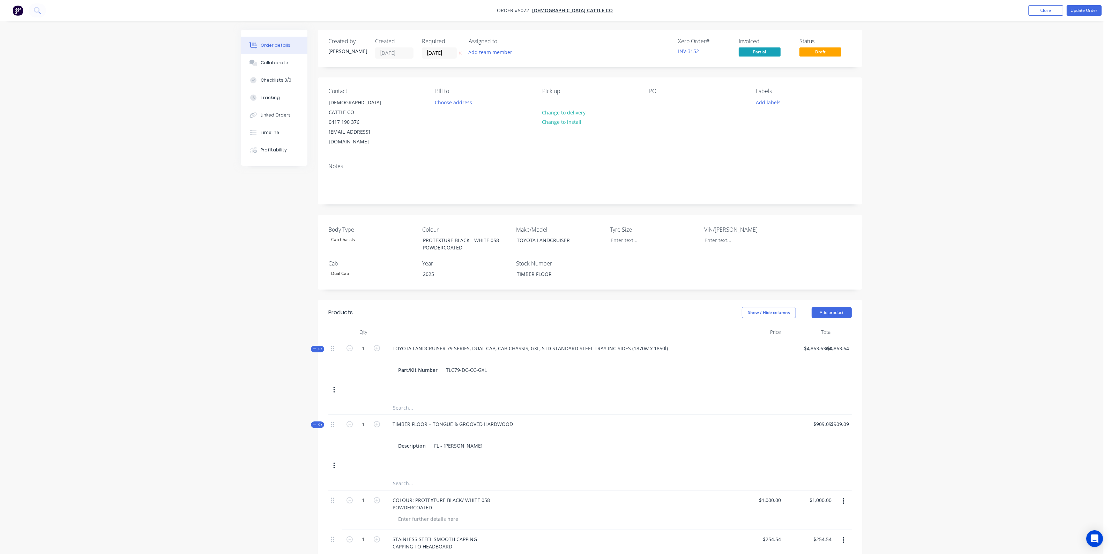
click at [394, 128] on div "Contact CHRISTIANSEN CATTLE CO 0417 190 376 christiansencattle@gmail.com" at bounding box center [376, 117] width 96 height 59
click at [387, 134] on div "[EMAIL_ADDRESS][DOMAIN_NAME]" at bounding box center [358, 137] width 58 height 20
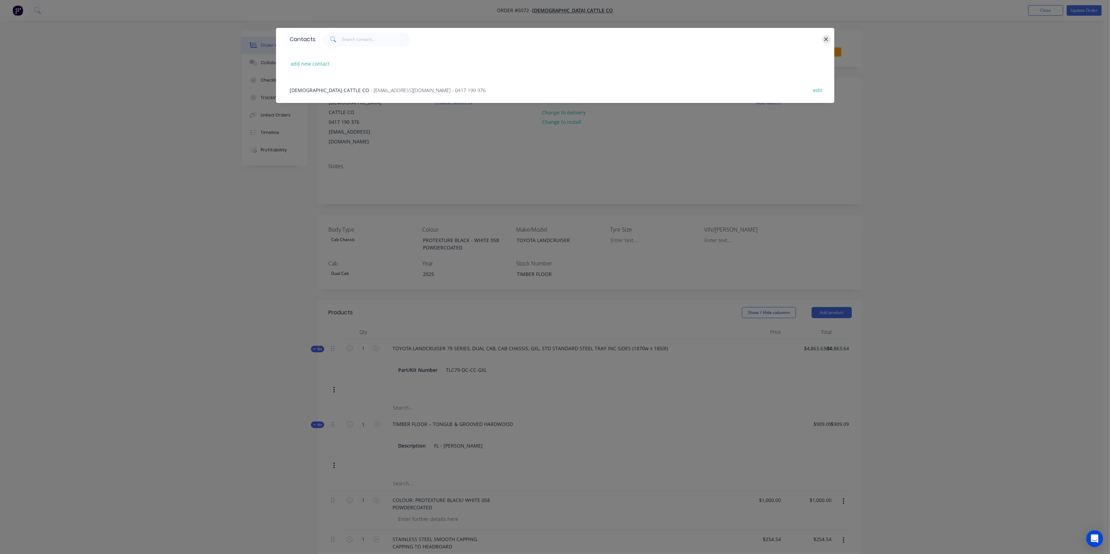
click at [825, 38] on icon "button" at bounding box center [826, 39] width 4 height 4
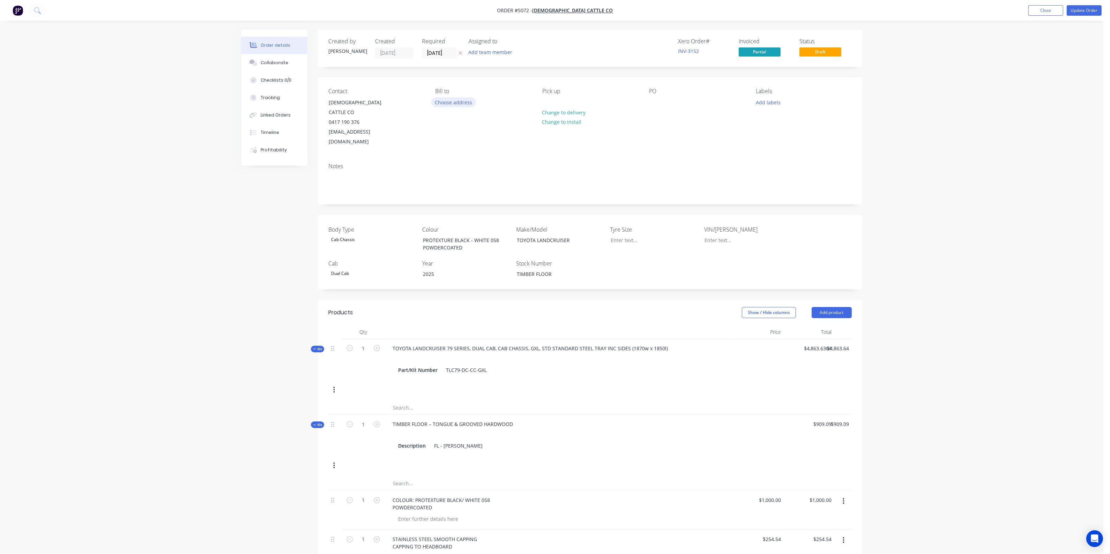
click at [464, 102] on button "Choose address" at bounding box center [453, 101] width 45 height 9
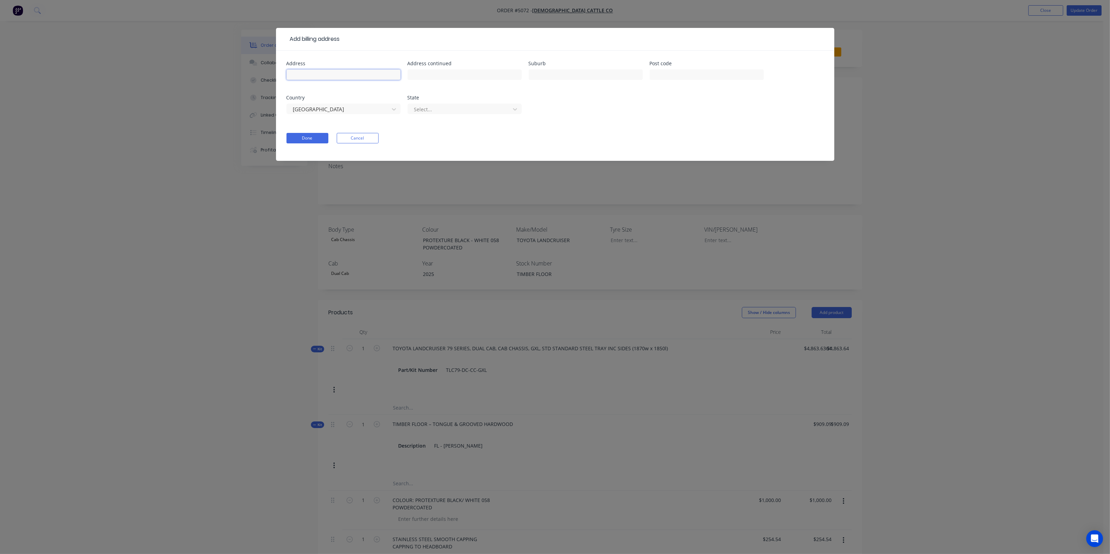
click at [338, 72] on input "text" at bounding box center [343, 74] width 114 height 10
type input "[STREET_ADDRESS]"
click at [490, 63] on div "Address continued" at bounding box center [465, 63] width 114 height 5
click at [486, 73] on input "text" at bounding box center [465, 74] width 114 height 10
click at [366, 132] on form "Address 404 MAIDENS ROAD Address continued Suburb Post code Country Australia S…" at bounding box center [554, 111] width 537 height 100
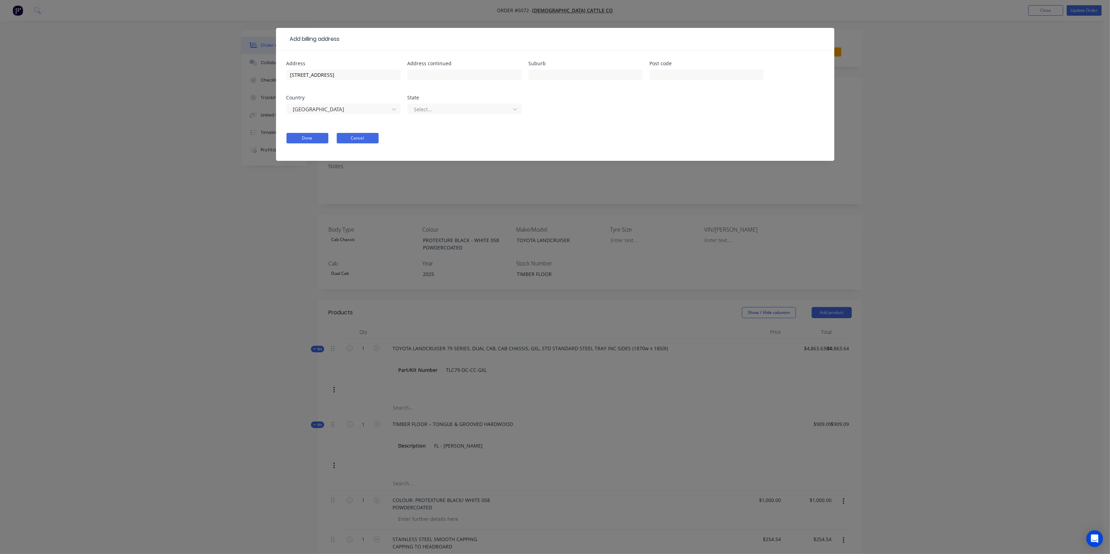
click at [366, 136] on button "Cancel" at bounding box center [358, 138] width 42 height 10
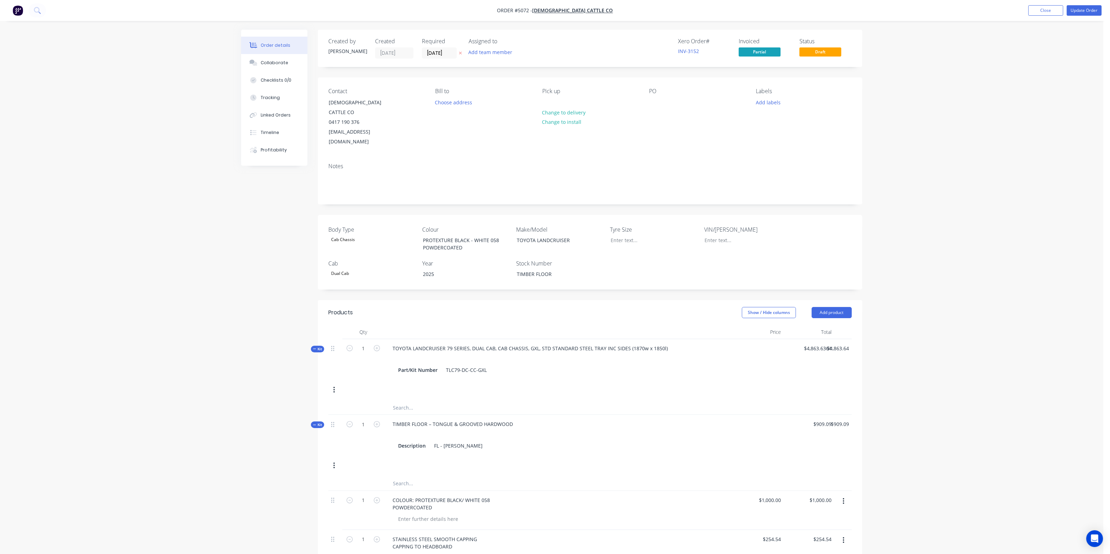
click at [479, 144] on div "Contact CHRISTIANSEN CATTLE CO 0417 190 376 christiansencattle@gmail.com Bill t…" at bounding box center [590, 117] width 544 height 80
click at [465, 104] on button "Choose address" at bounding box center [453, 101] width 45 height 9
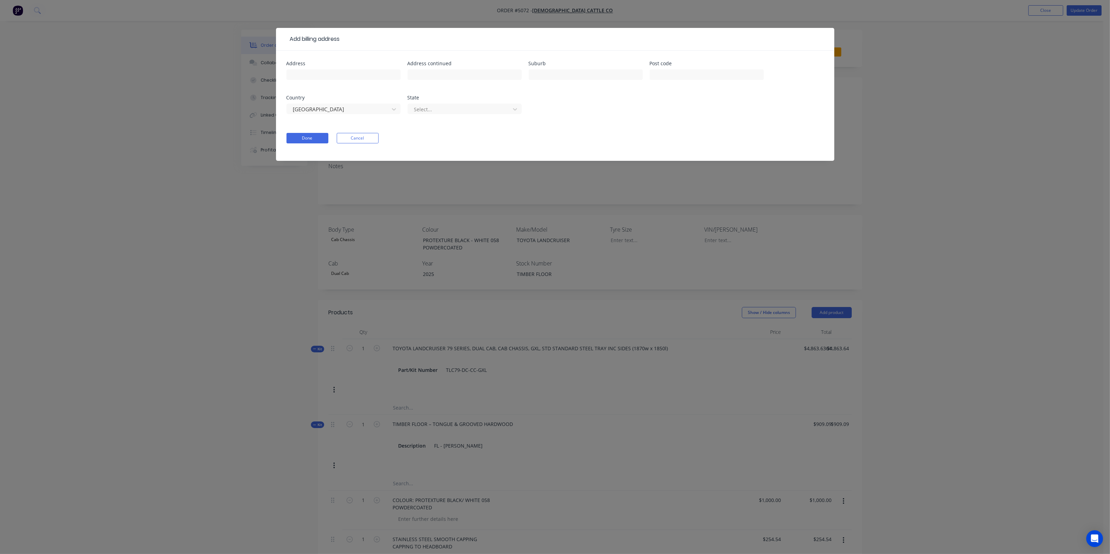
click at [592, 100] on div "Address Address continued Suburb Post code Country Australia State Select..." at bounding box center [554, 91] width 537 height 61
click at [354, 136] on button "Cancel" at bounding box center [358, 138] width 42 height 10
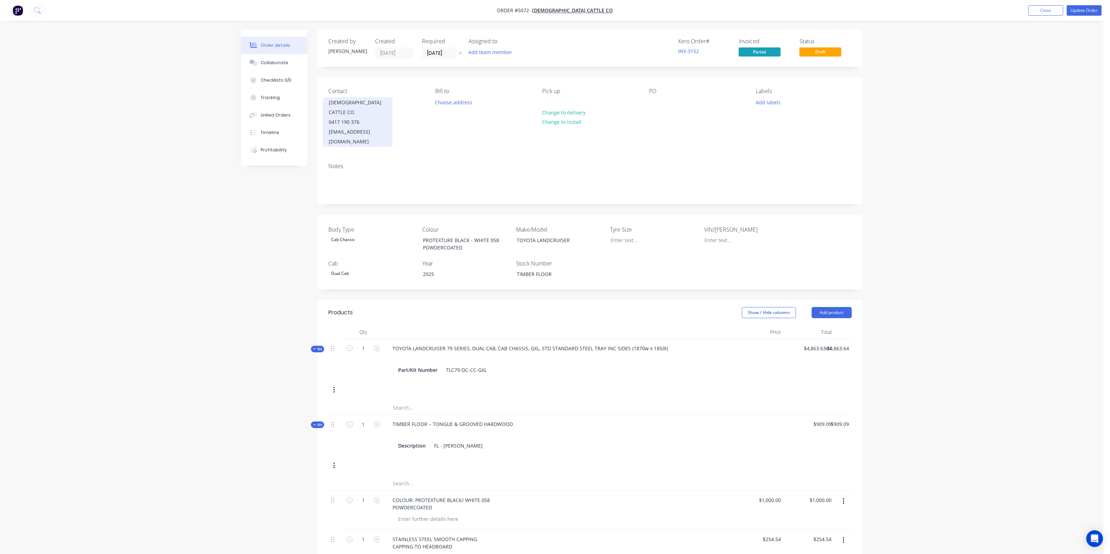
click at [387, 134] on div "[EMAIL_ADDRESS][DOMAIN_NAME]" at bounding box center [358, 137] width 58 height 20
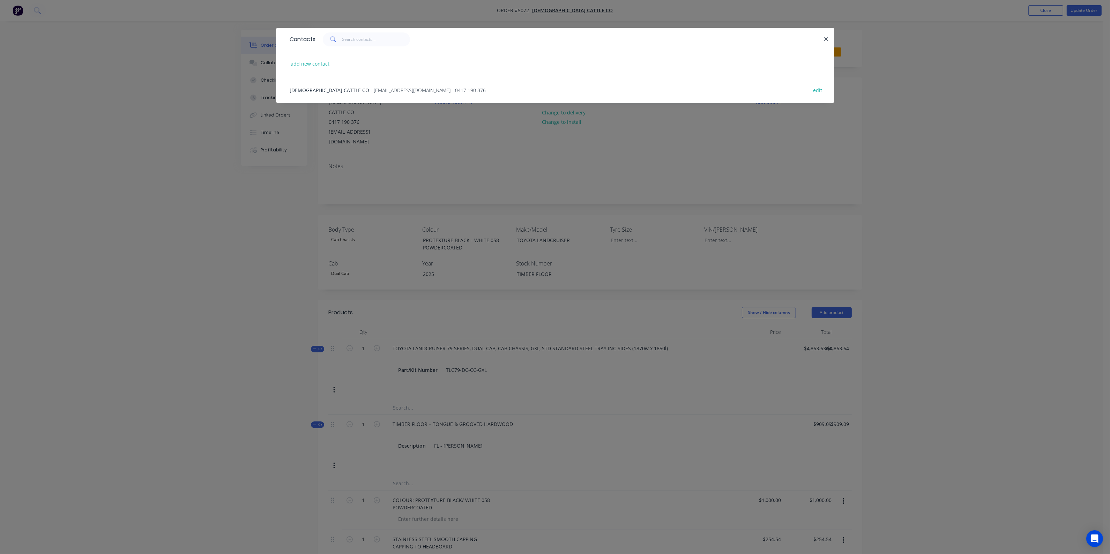
click at [826, 37] on icon "button" at bounding box center [826, 39] width 5 height 6
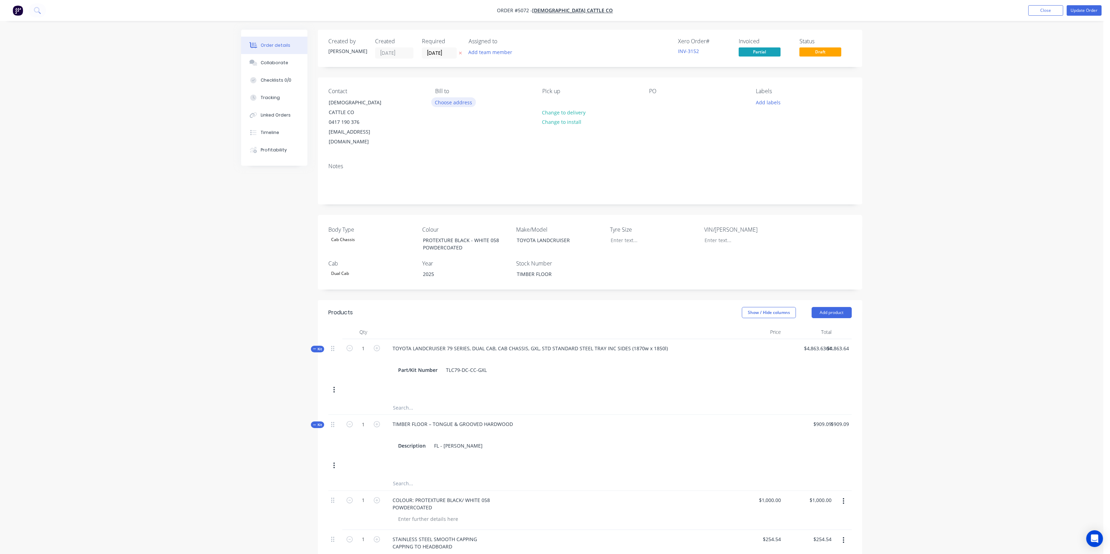
click at [447, 102] on button "Choose address" at bounding box center [453, 101] width 45 height 9
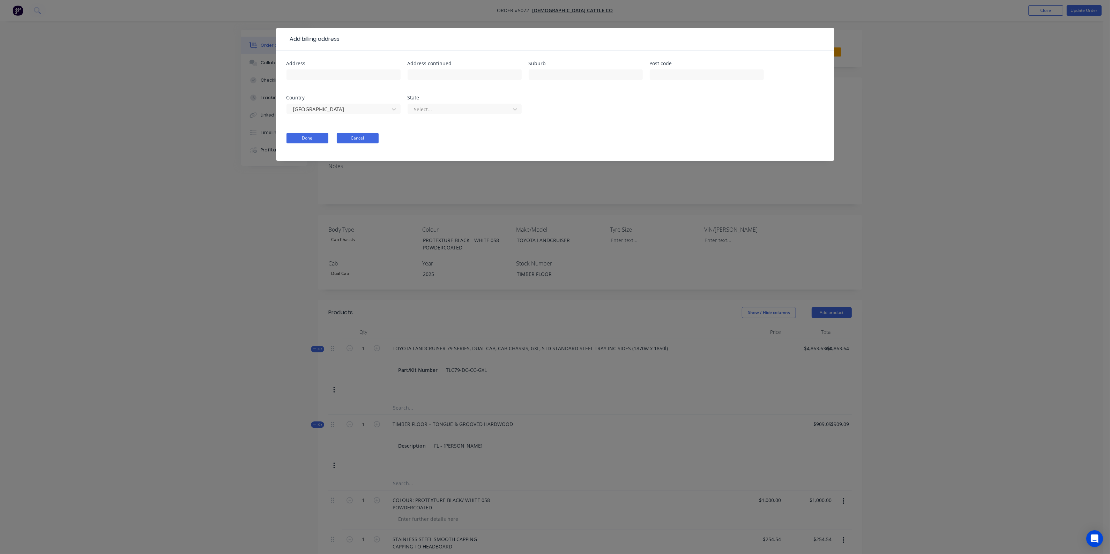
click at [370, 136] on button "Cancel" at bounding box center [358, 138] width 42 height 10
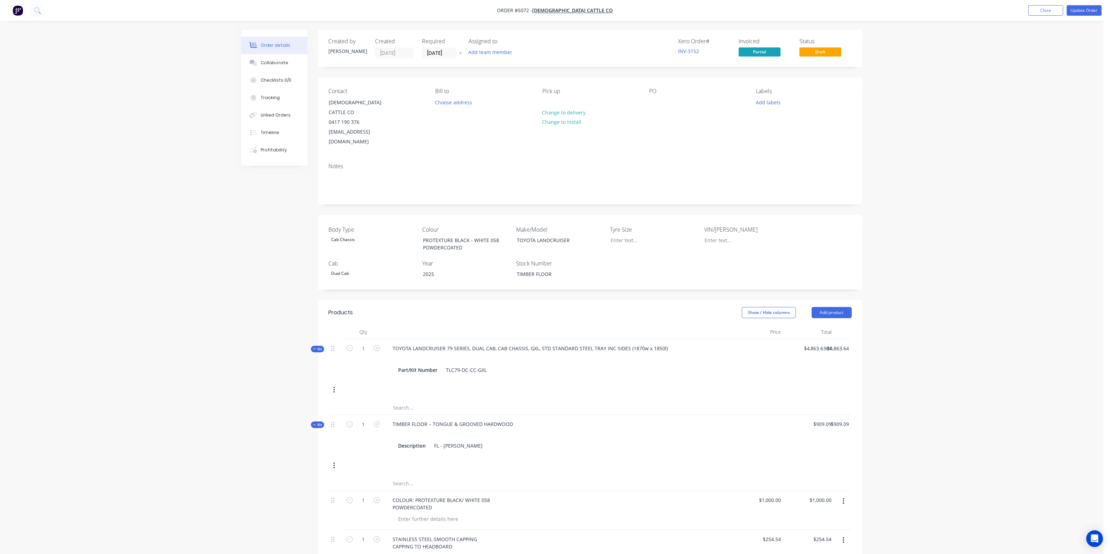
click at [990, 73] on div "Order details Collaborate Checklists 0/0 Tracking Linked Orders Timeline Profit…" at bounding box center [551, 472] width 1103 height 945
click at [1044, 12] on button "Close" at bounding box center [1045, 10] width 35 height 10
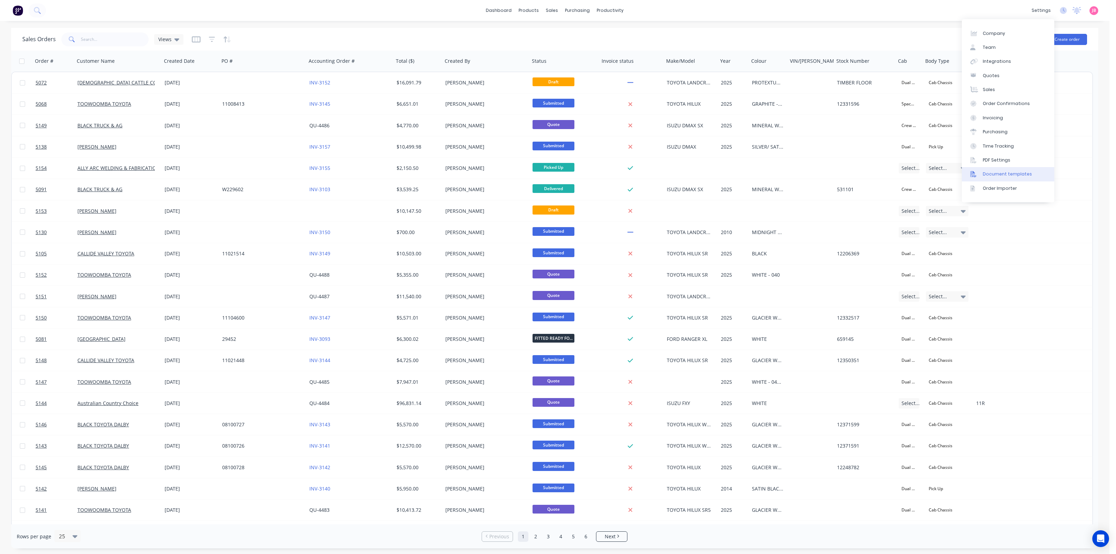
click at [997, 176] on div "Document templates" at bounding box center [1007, 174] width 49 height 6
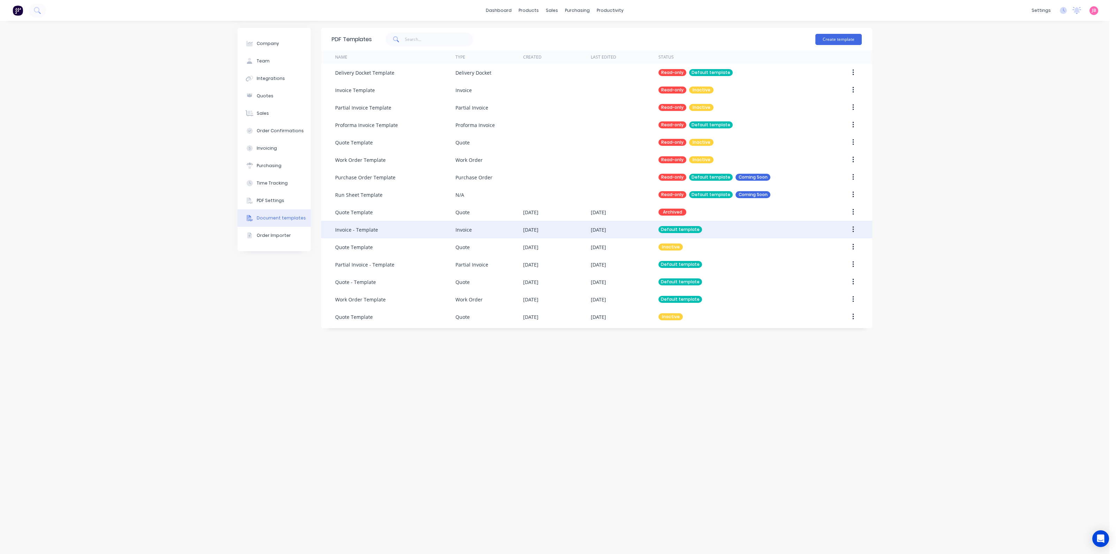
click at [808, 228] on div "Default template" at bounding box center [738, 229] width 158 height 17
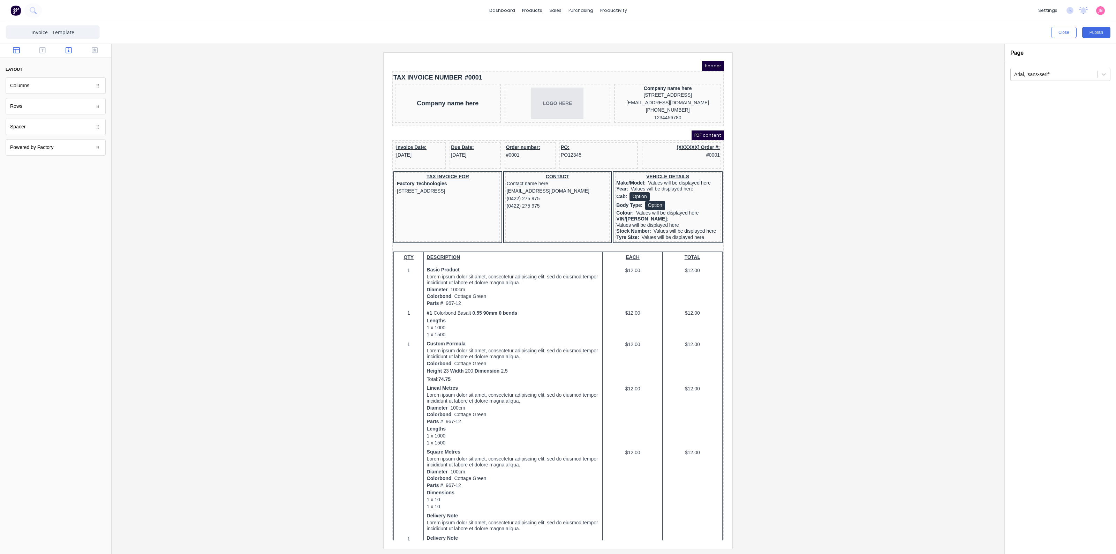
click at [70, 51] on icon "button" at bounding box center [69, 50] width 6 height 7
click at [81, 174] on div "Company ABN" at bounding box center [56, 168] width 100 height 16
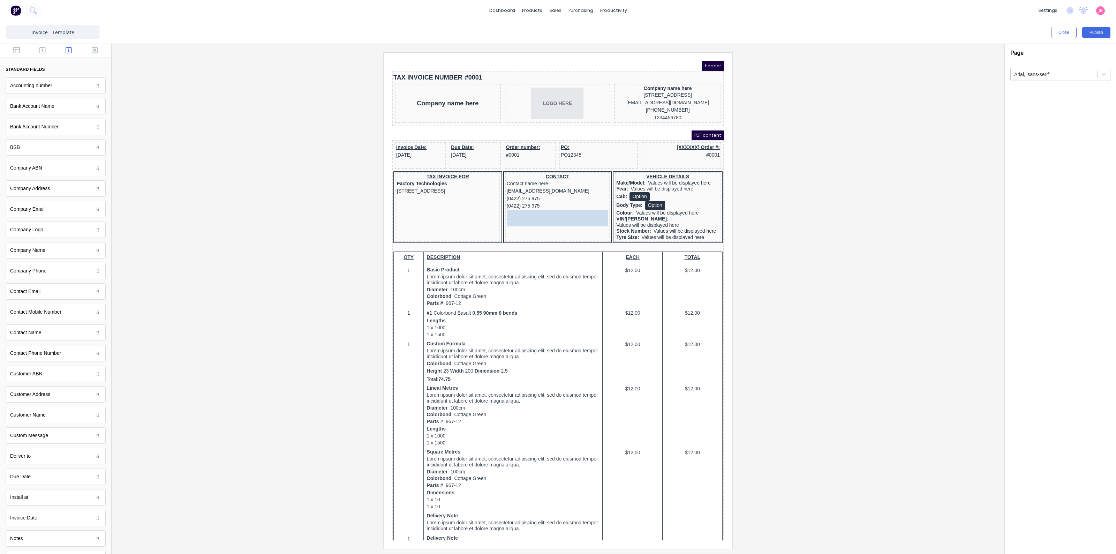
drag, startPoint x: 70, startPoint y: 172, endPoint x: 32, endPoint y: 169, distance: 38.1
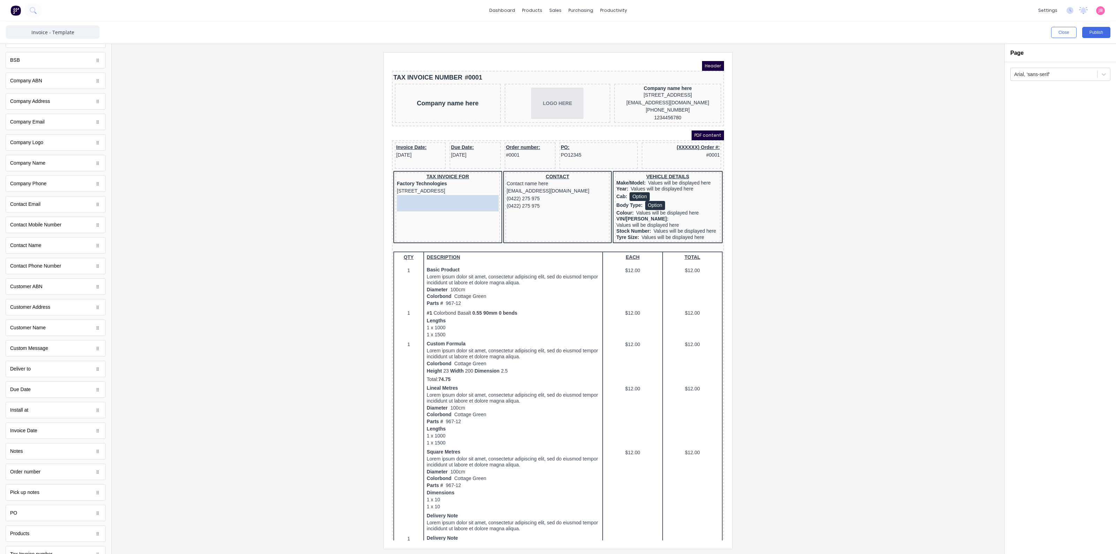
drag, startPoint x: 46, startPoint y: 293, endPoint x: 433, endPoint y: 210, distance: 395.7
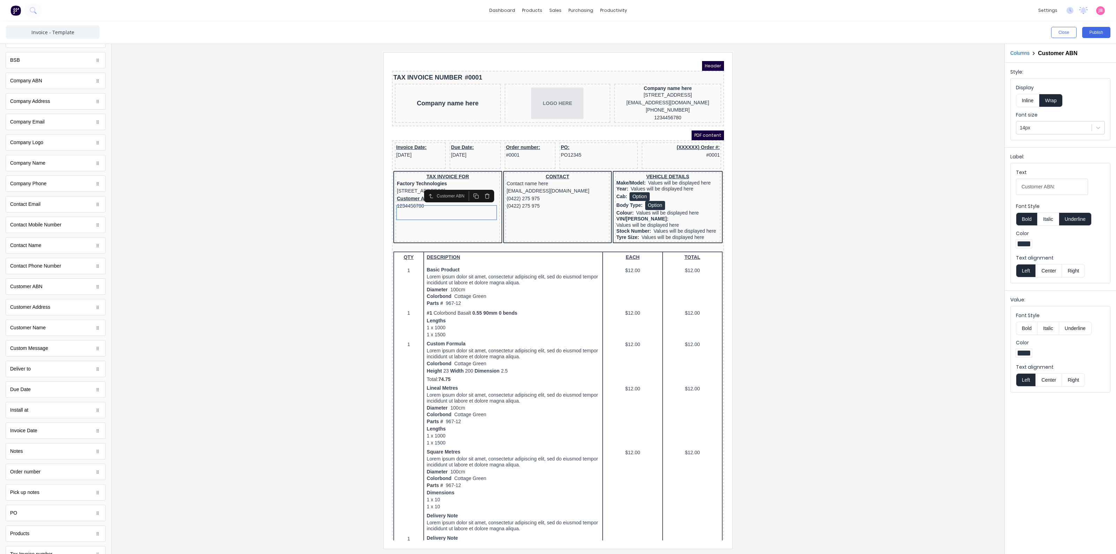
click at [289, 250] on div at bounding box center [558, 300] width 882 height 496
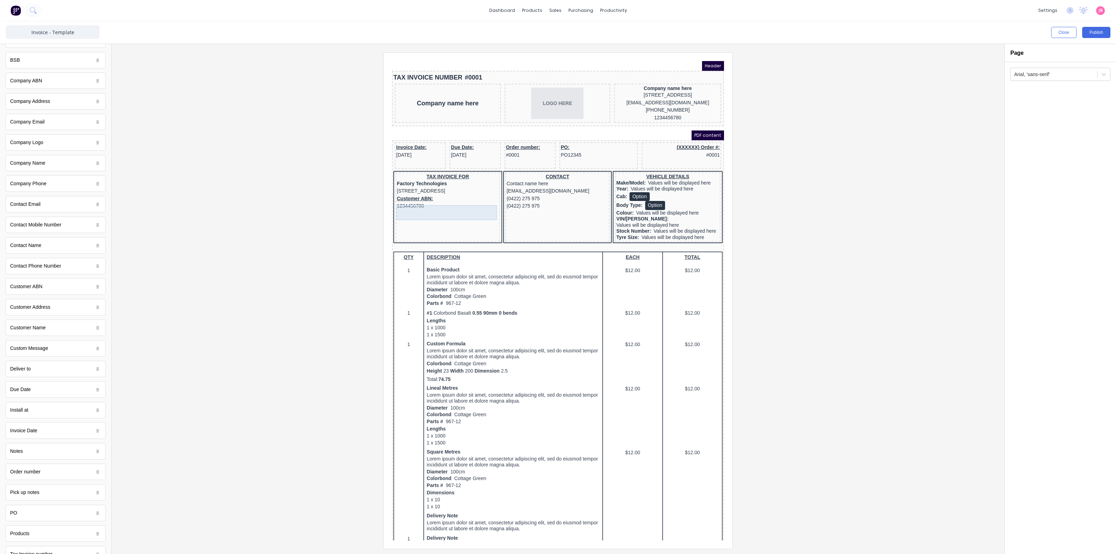
click at [461, 200] on div "Customer ABN: 1234456780" at bounding box center [440, 194] width 102 height 15
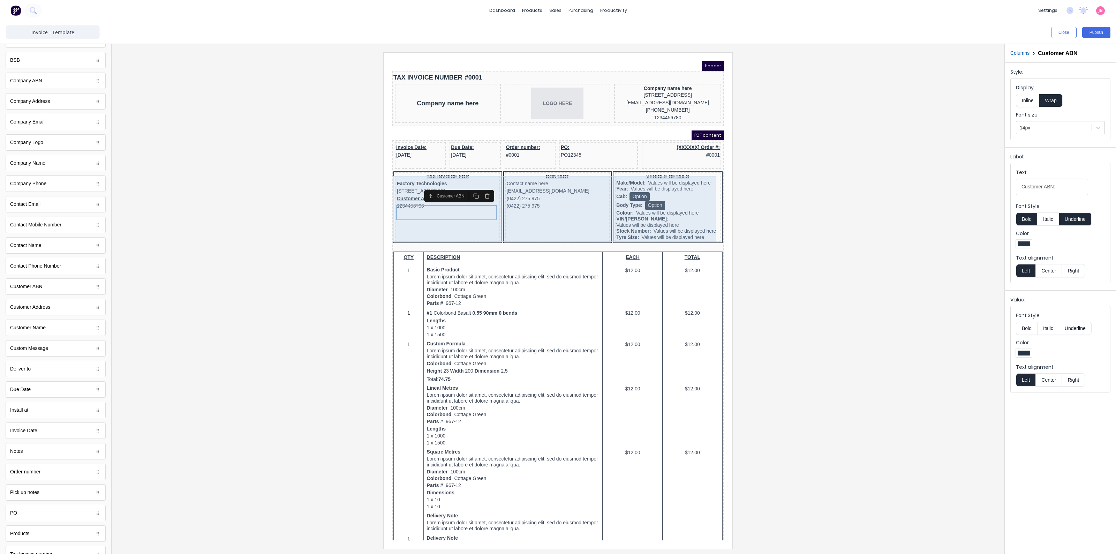
click at [459, 217] on div "TAX INVOICE FOR Factory Technologies 234 Beach Road Gold Coast, Queensland, Aus…" at bounding box center [439, 198] width 105 height 69
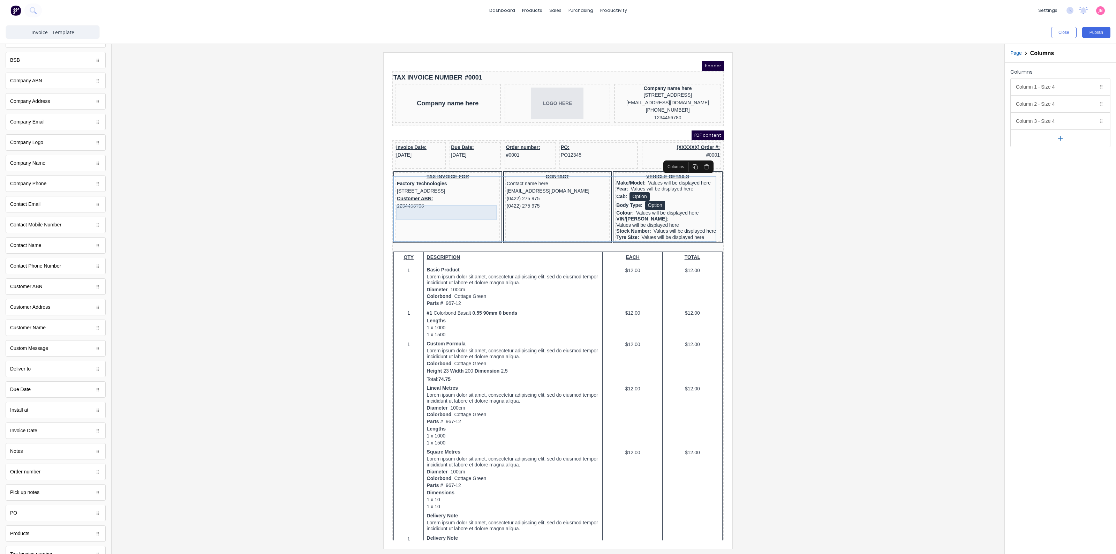
click at [404, 202] on div "Customer ABN: 1234456780" at bounding box center [440, 194] width 102 height 15
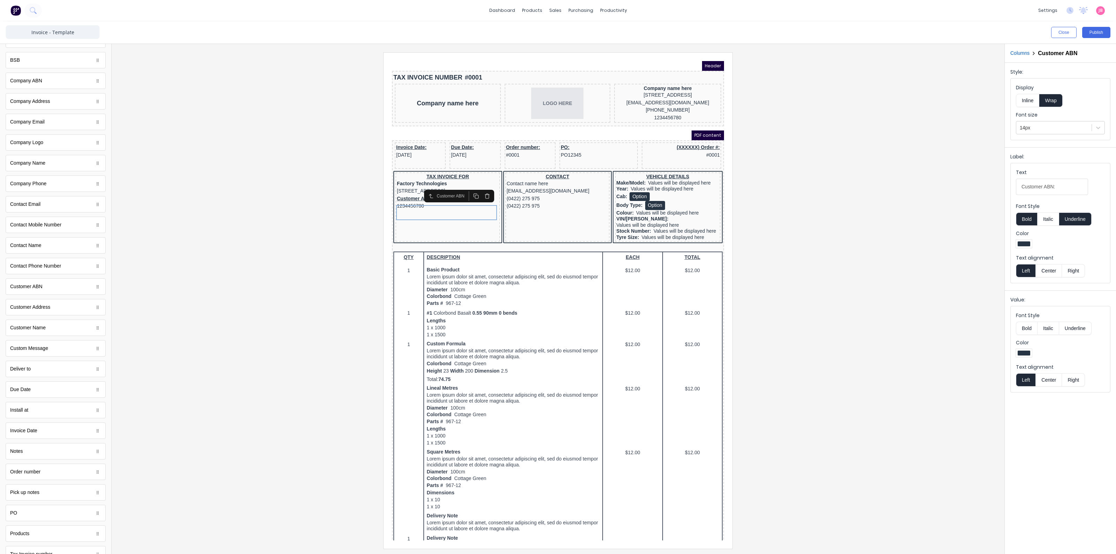
click at [1078, 222] on button "Underline" at bounding box center [1076, 218] width 32 height 13
click at [1033, 99] on button "Inline" at bounding box center [1027, 100] width 23 height 13
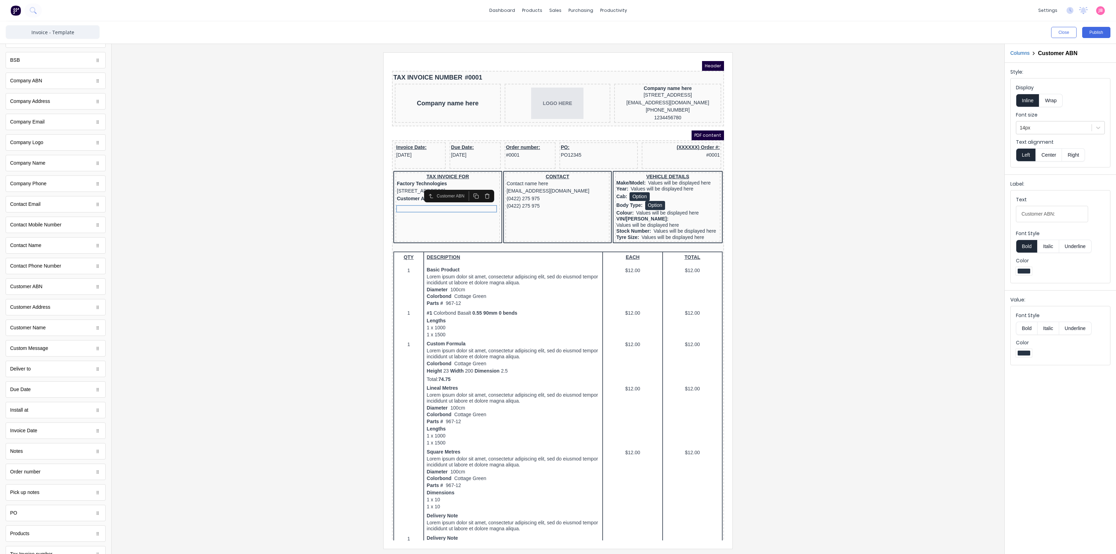
click at [891, 213] on div at bounding box center [558, 300] width 882 height 496
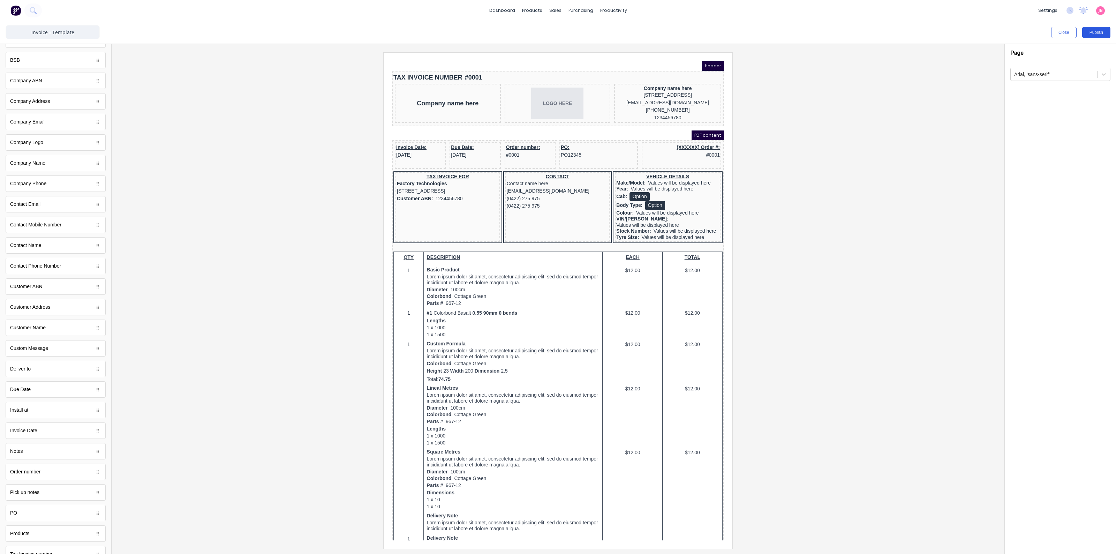
click at [1097, 32] on button "Publish" at bounding box center [1097, 32] width 28 height 11
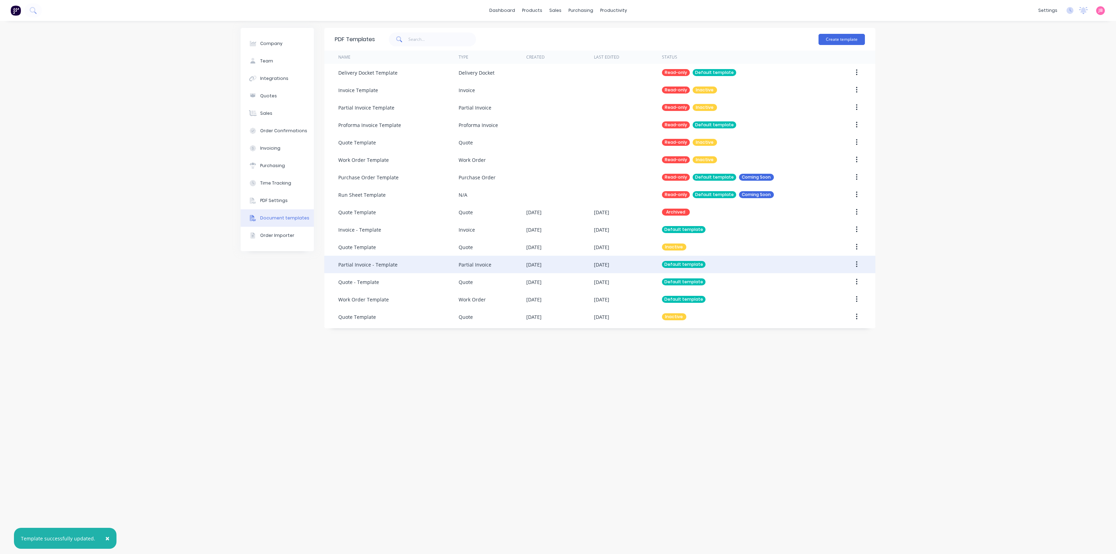
click at [409, 259] on div "Partial Invoice - Template" at bounding box center [398, 264] width 120 height 17
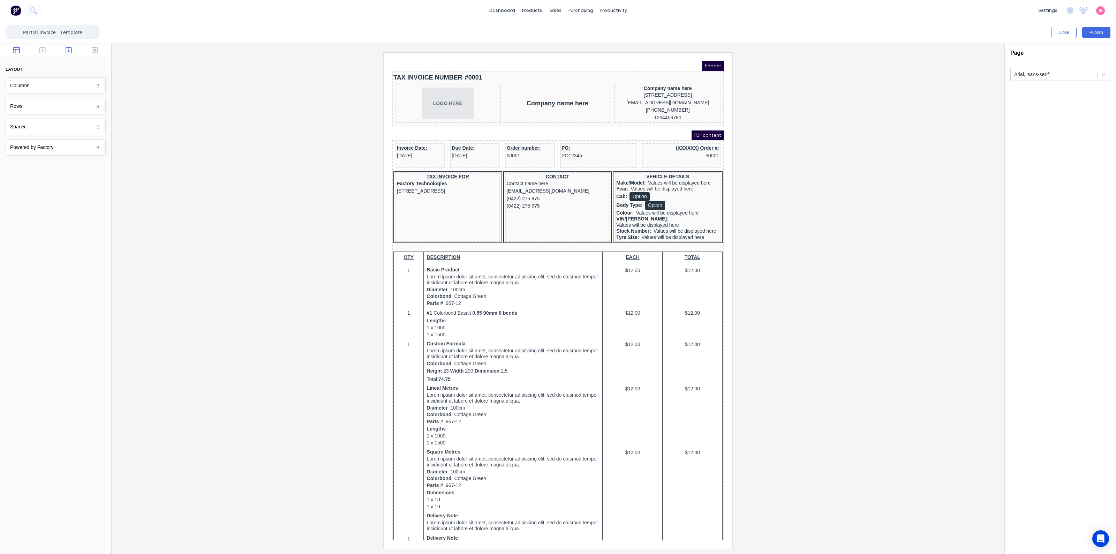
click at [63, 49] on button "button" at bounding box center [69, 51] width 22 height 8
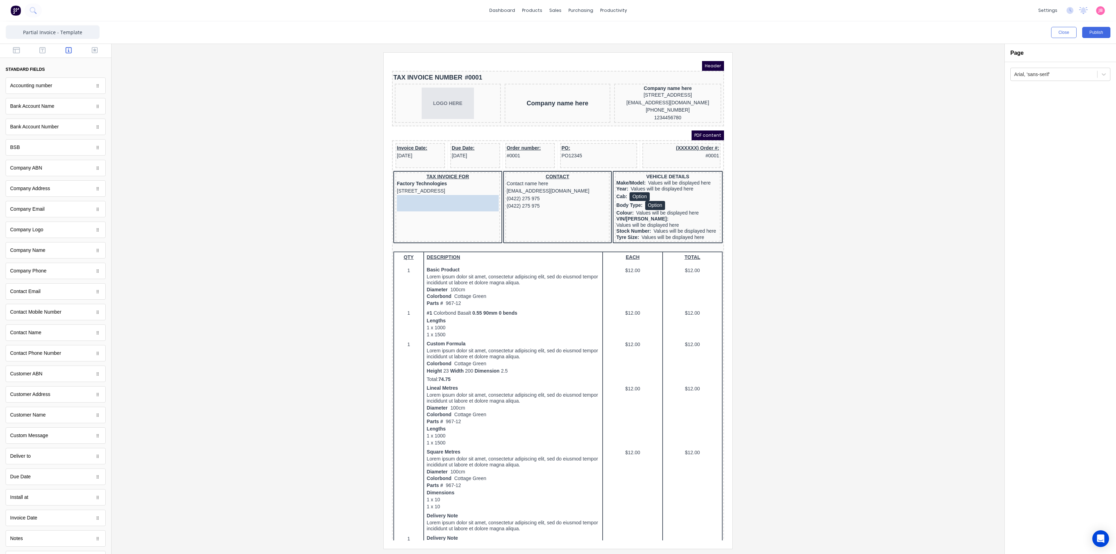
drag, startPoint x: 34, startPoint y: 380, endPoint x: 53, endPoint y: 148, distance: 233.2
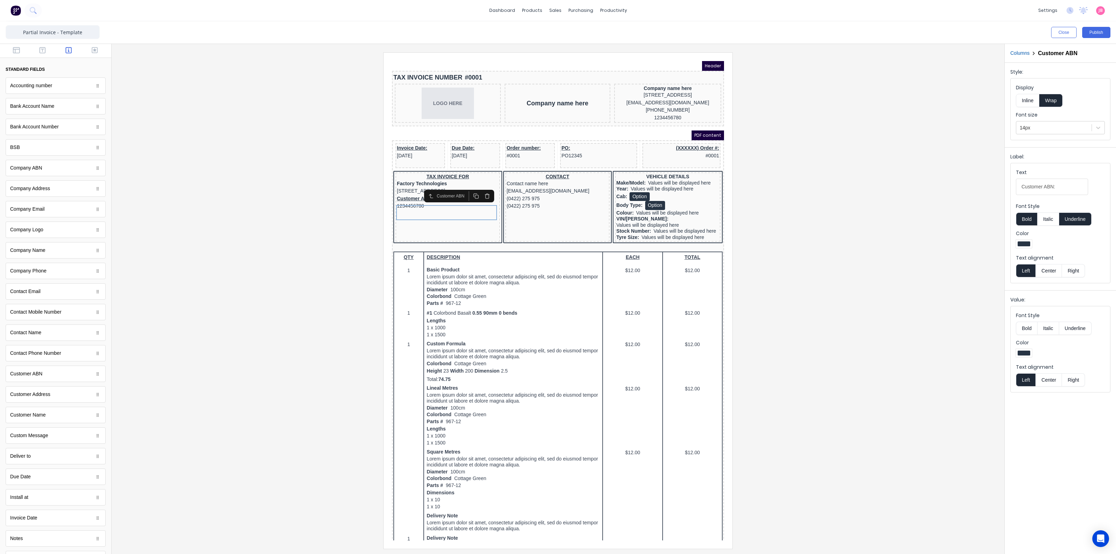
click at [1067, 218] on button "Underline" at bounding box center [1076, 218] width 32 height 13
click at [1028, 98] on button "Inline" at bounding box center [1027, 100] width 23 height 13
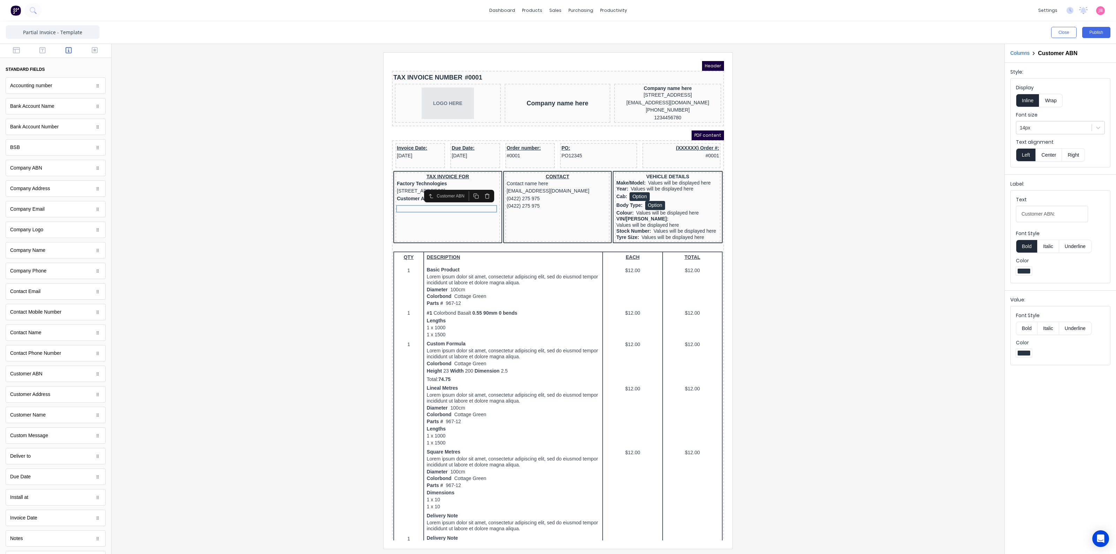
click at [900, 354] on div at bounding box center [558, 300] width 882 height 496
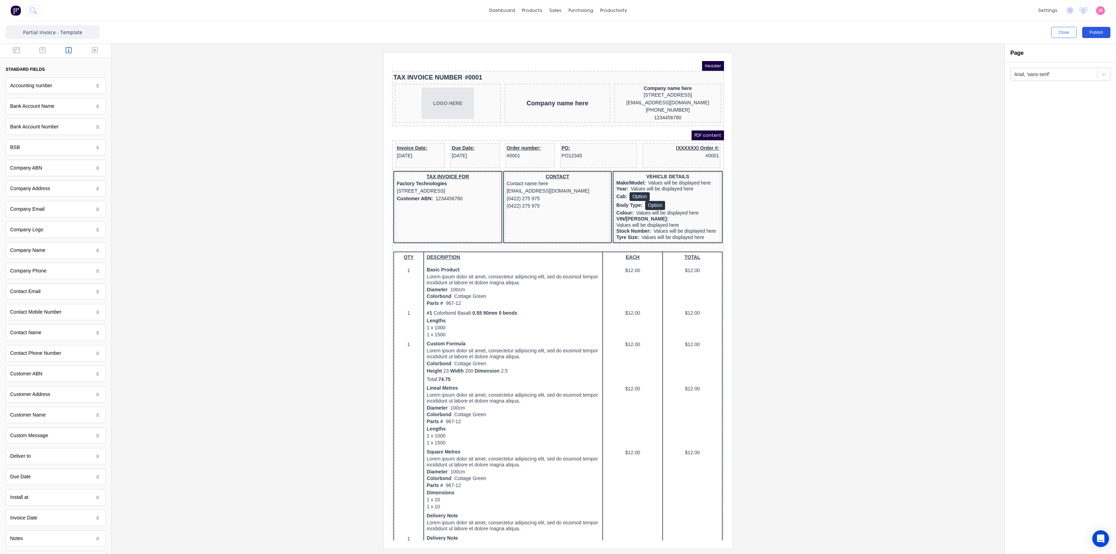
click at [1100, 34] on button "Publish" at bounding box center [1097, 32] width 28 height 11
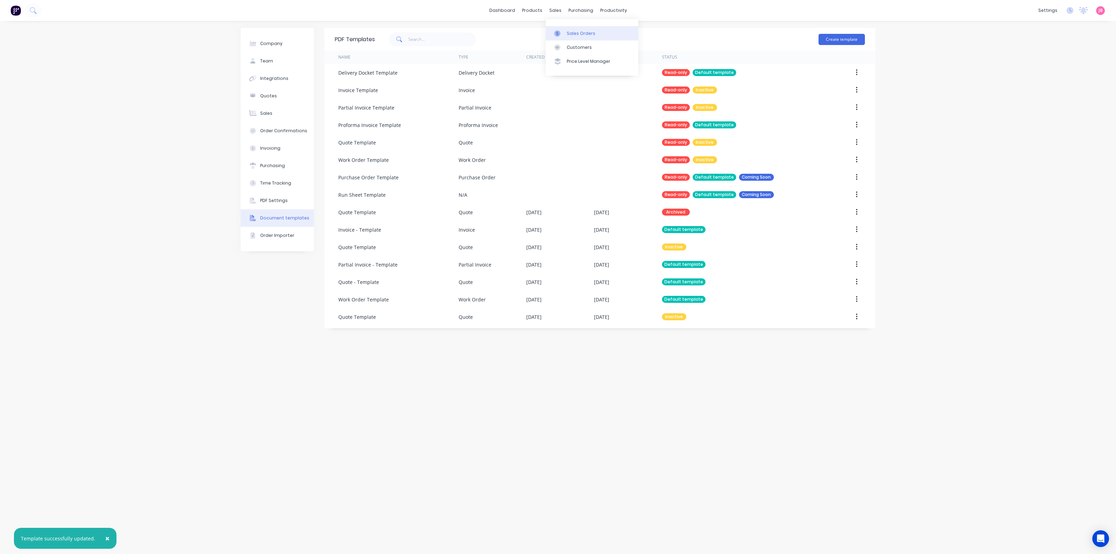
click at [560, 32] on icon at bounding box center [557, 33] width 6 height 6
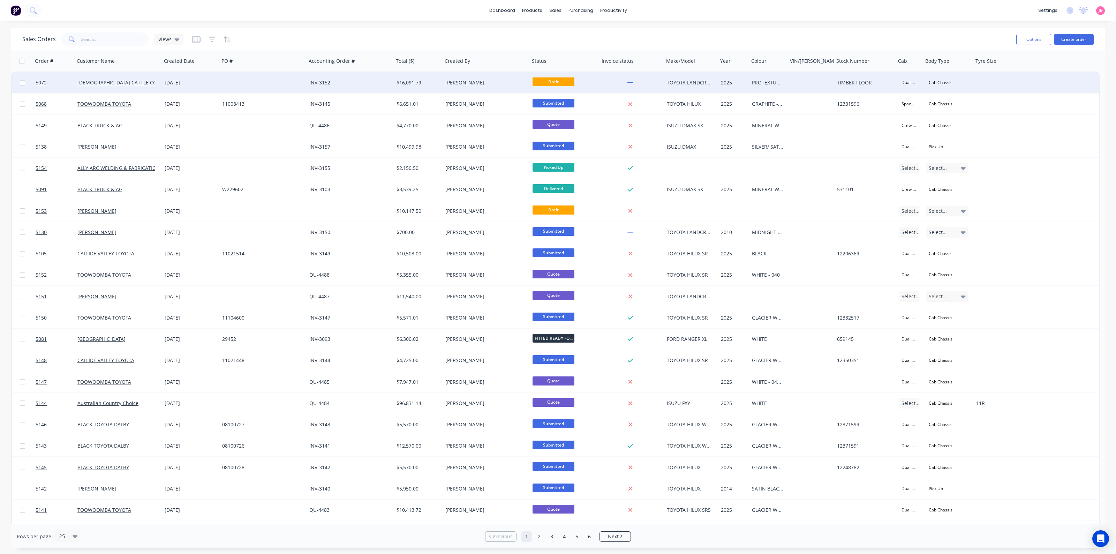
click at [340, 84] on div "INV-3152" at bounding box center [347, 82] width 77 height 7
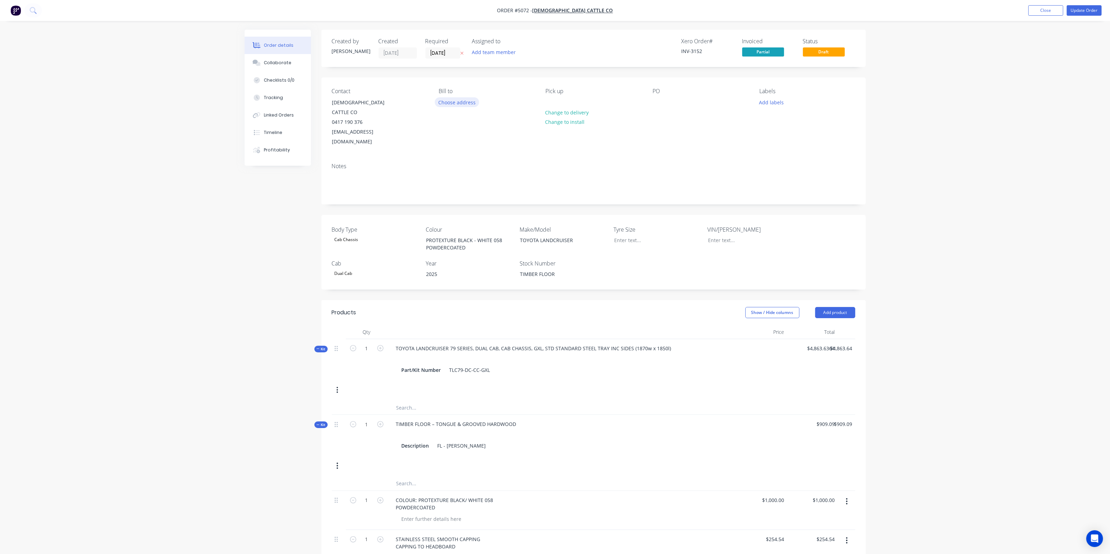
click at [453, 104] on button "Choose address" at bounding box center [457, 101] width 45 height 9
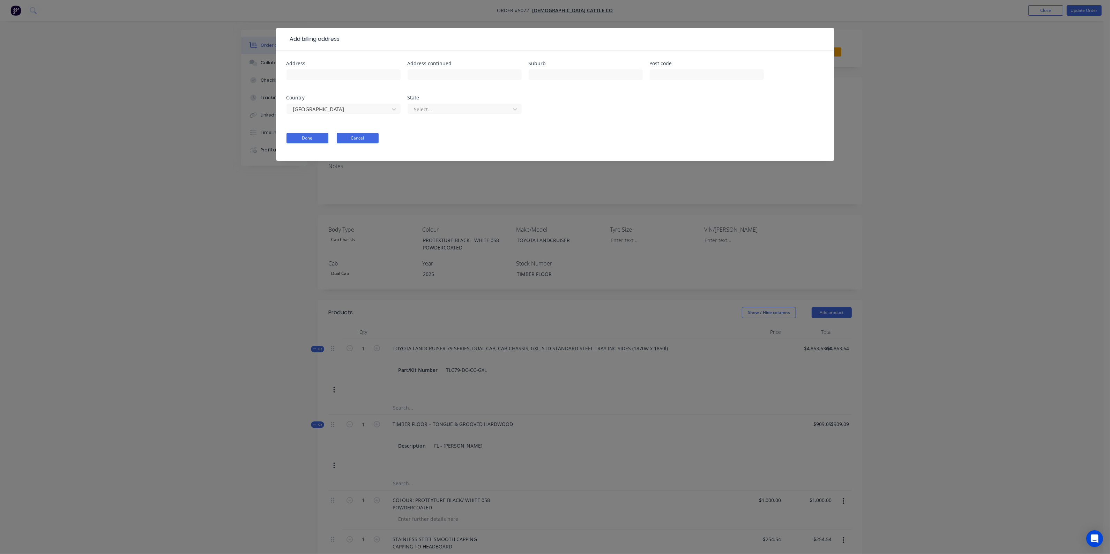
click at [365, 136] on button "Cancel" at bounding box center [358, 138] width 42 height 10
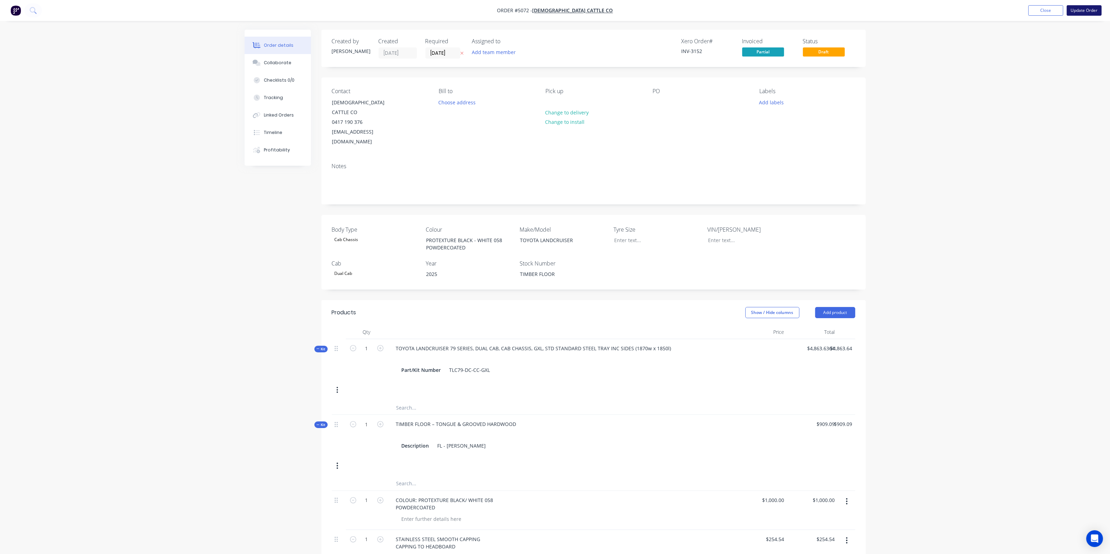
click at [1081, 8] on button "Update Order" at bounding box center [1084, 10] width 35 height 10
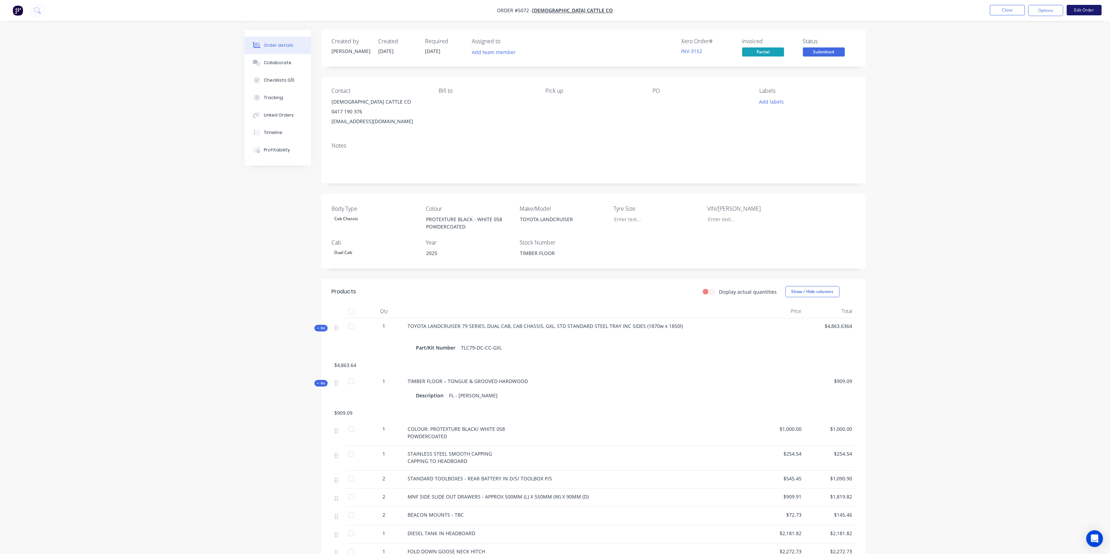
click at [1084, 7] on button "Edit Order" at bounding box center [1084, 10] width 35 height 10
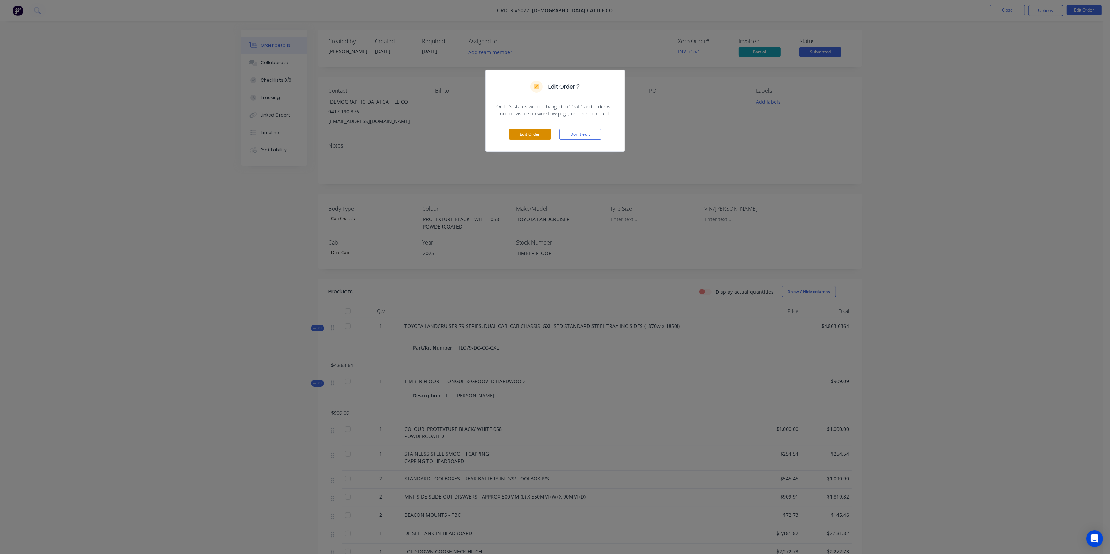
click at [518, 129] on button "Edit Order" at bounding box center [530, 134] width 42 height 10
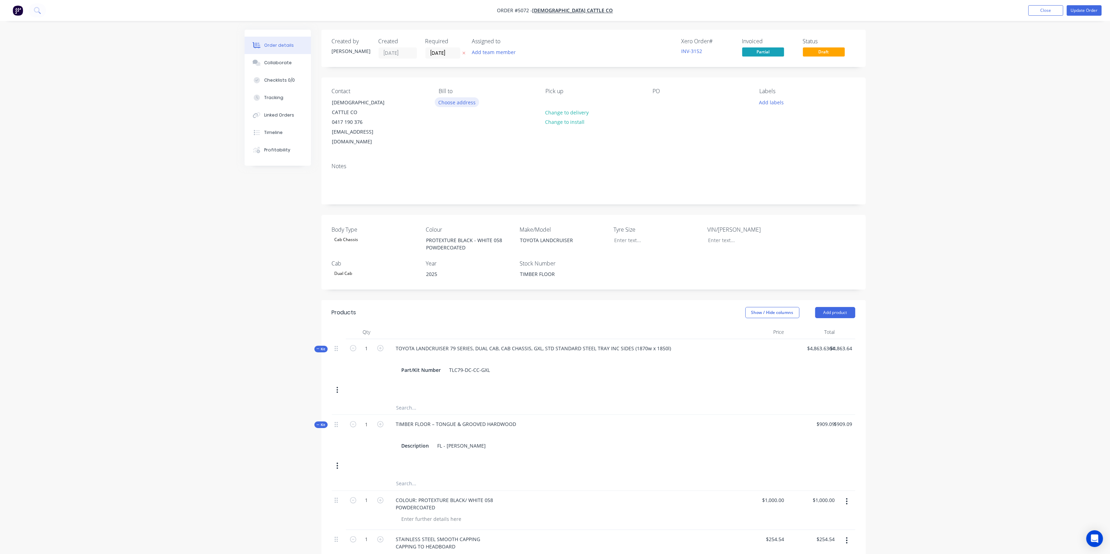
click at [468, 102] on button "Choose address" at bounding box center [457, 101] width 45 height 9
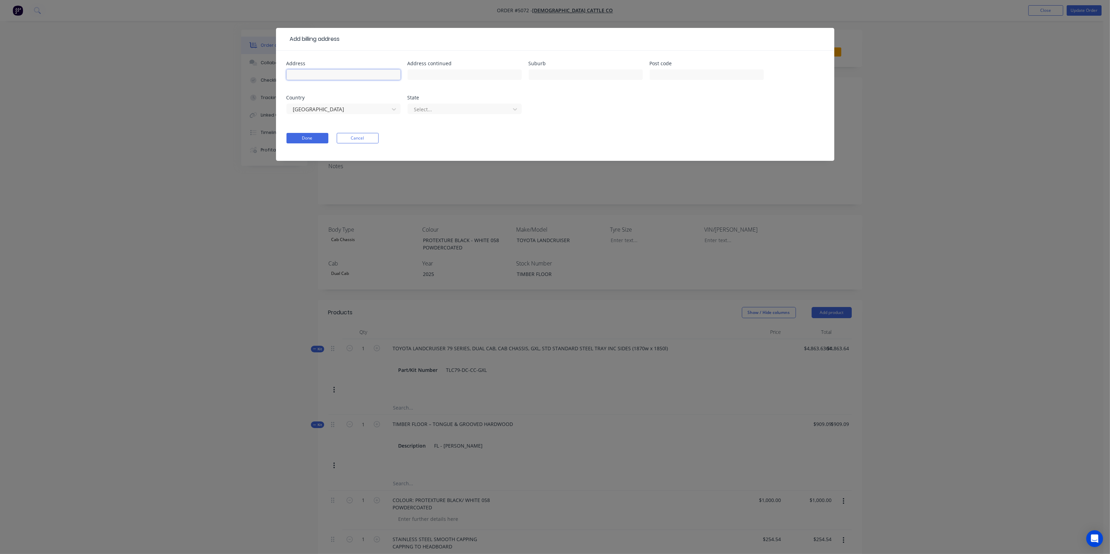
click at [334, 79] on input "text" at bounding box center [343, 74] width 114 height 10
click at [336, 50] on header "Add billing address" at bounding box center [555, 39] width 558 height 23
click at [337, 74] on input "text" at bounding box center [343, 74] width 114 height 10
type input "[STREET_ADDRESS]"
click at [583, 76] on input "text" at bounding box center [586, 74] width 114 height 10
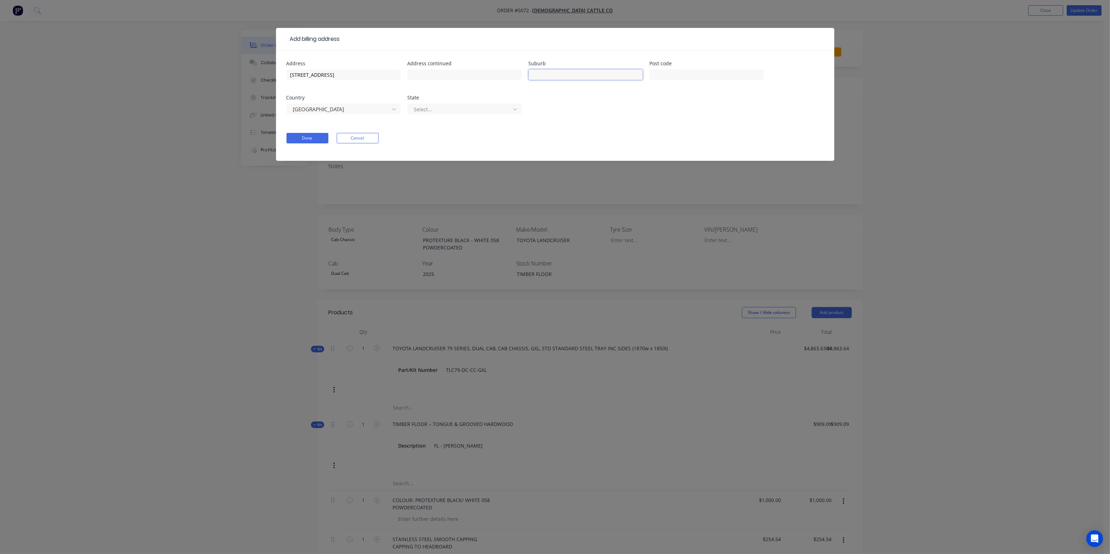
type input "TAROOM"
click at [672, 70] on input "text" at bounding box center [707, 74] width 114 height 10
type input "4420"
click at [336, 105] on div at bounding box center [338, 109] width 93 height 9
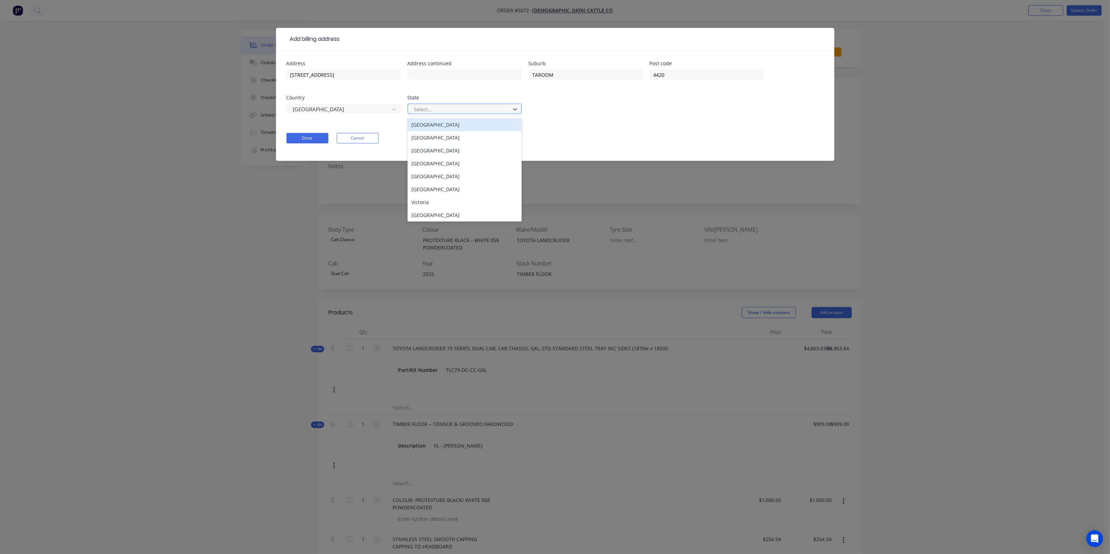
click at [462, 107] on div at bounding box center [459, 109] width 93 height 9
click at [440, 163] on div "[GEOGRAPHIC_DATA]" at bounding box center [465, 163] width 114 height 13
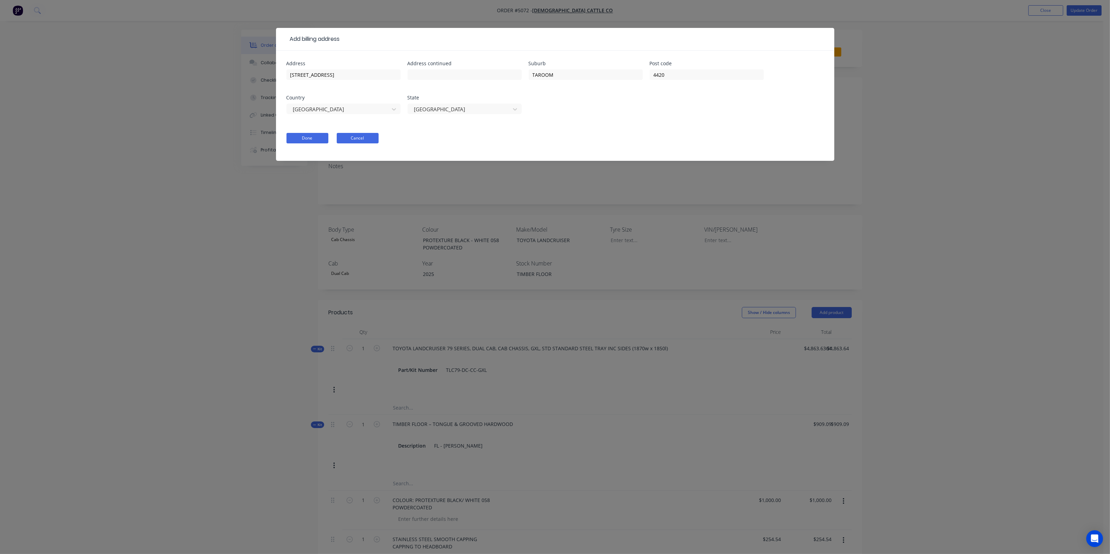
drag, startPoint x: 353, startPoint y: 134, endPoint x: 442, endPoint y: 142, distance: 88.7
click at [356, 133] on button "Cancel" at bounding box center [358, 138] width 42 height 10
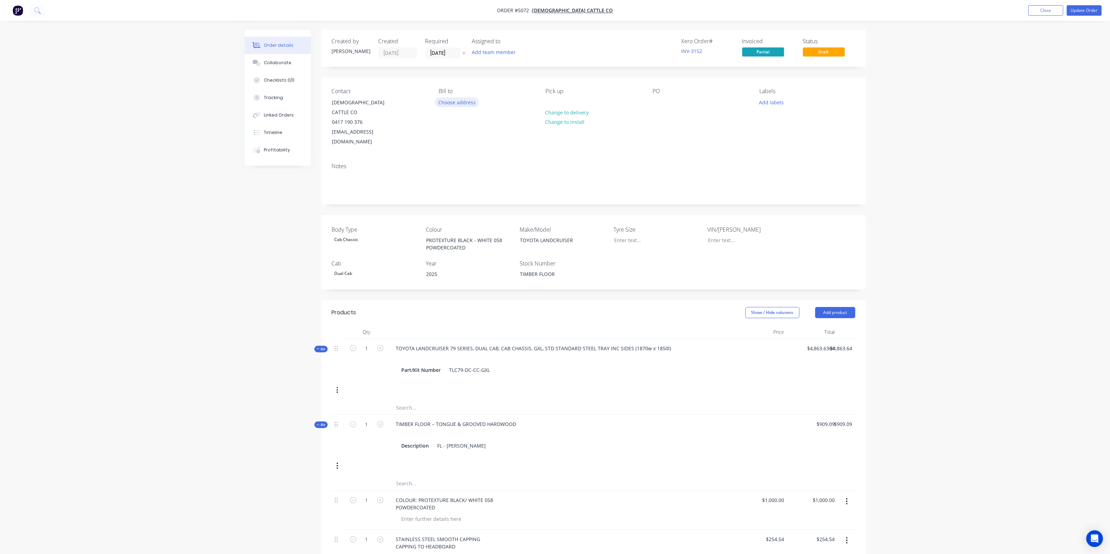
click at [455, 105] on button "Choose address" at bounding box center [457, 101] width 45 height 9
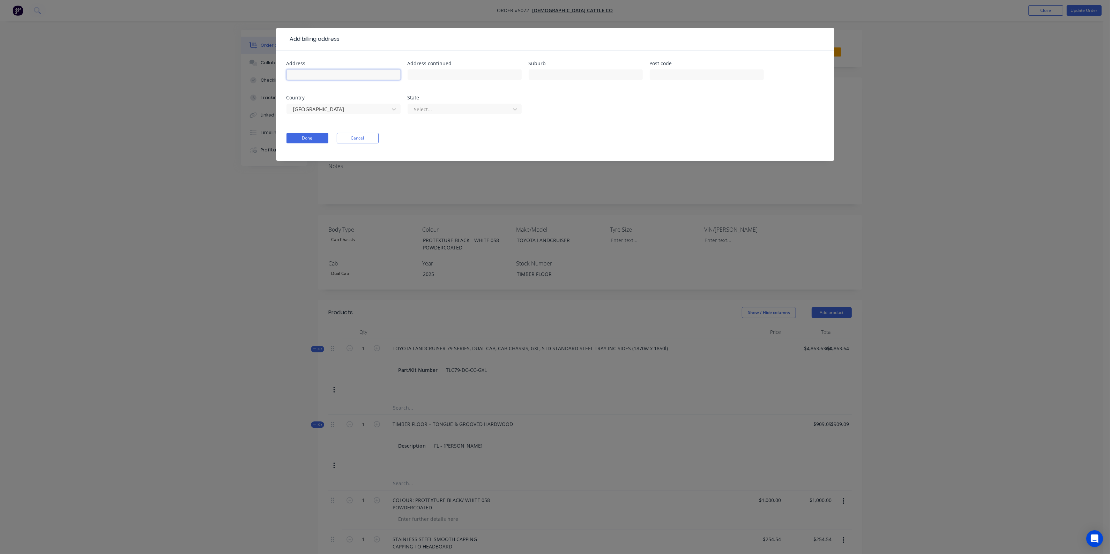
click at [366, 76] on input "text" at bounding box center [343, 74] width 114 height 10
type input "[STREET_ADDRESS]"
click at [557, 75] on input "text" at bounding box center [586, 74] width 114 height 10
type input "TAROOM"
click at [669, 72] on input "text" at bounding box center [707, 74] width 114 height 10
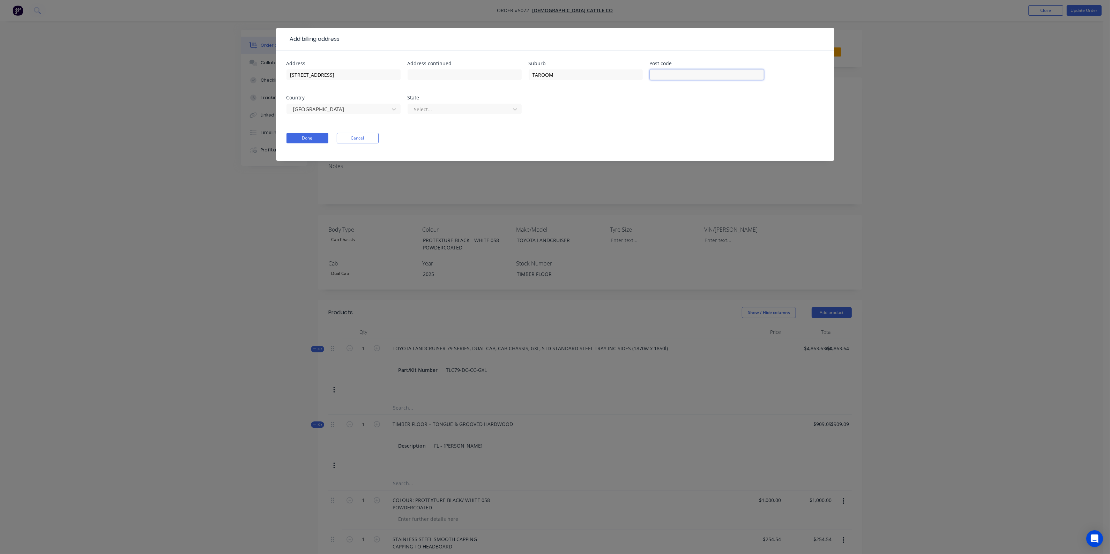
type input "4420"
click at [320, 107] on div at bounding box center [338, 109] width 93 height 9
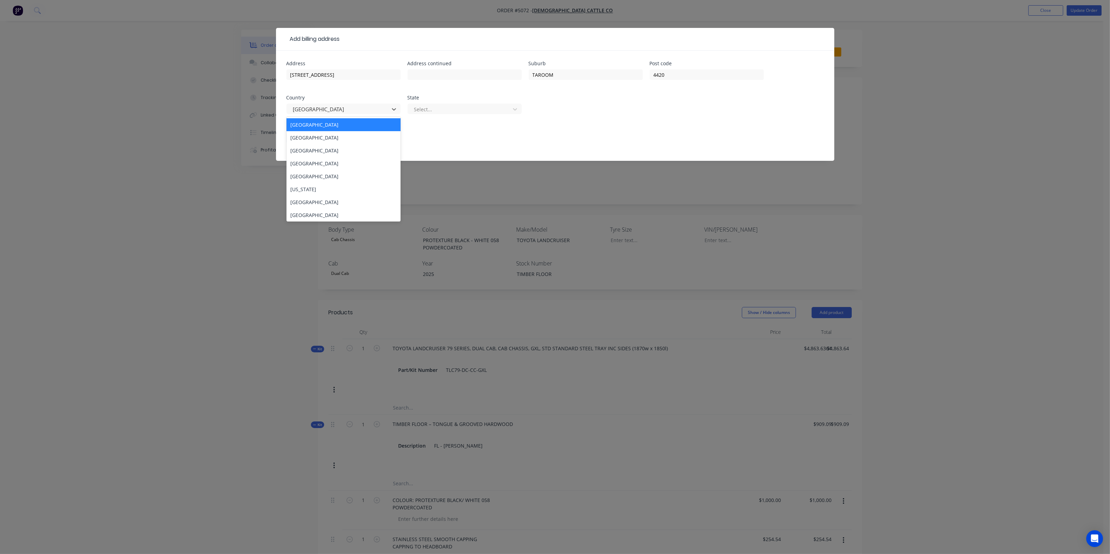
click at [334, 126] on div "Australia" at bounding box center [343, 124] width 114 height 13
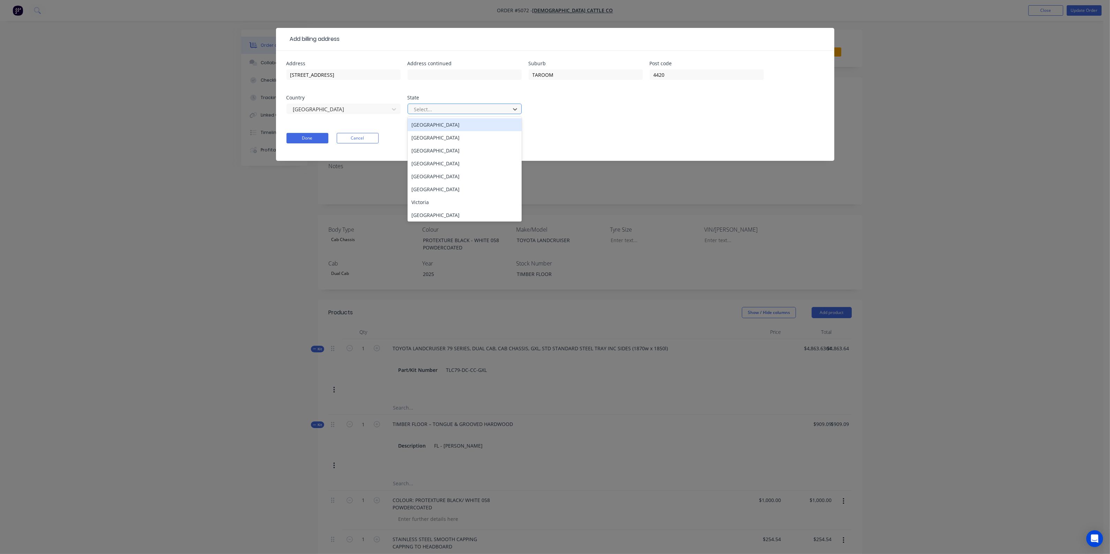
click at [473, 108] on div at bounding box center [459, 109] width 93 height 9
click at [442, 164] on div "Queensland" at bounding box center [465, 163] width 114 height 13
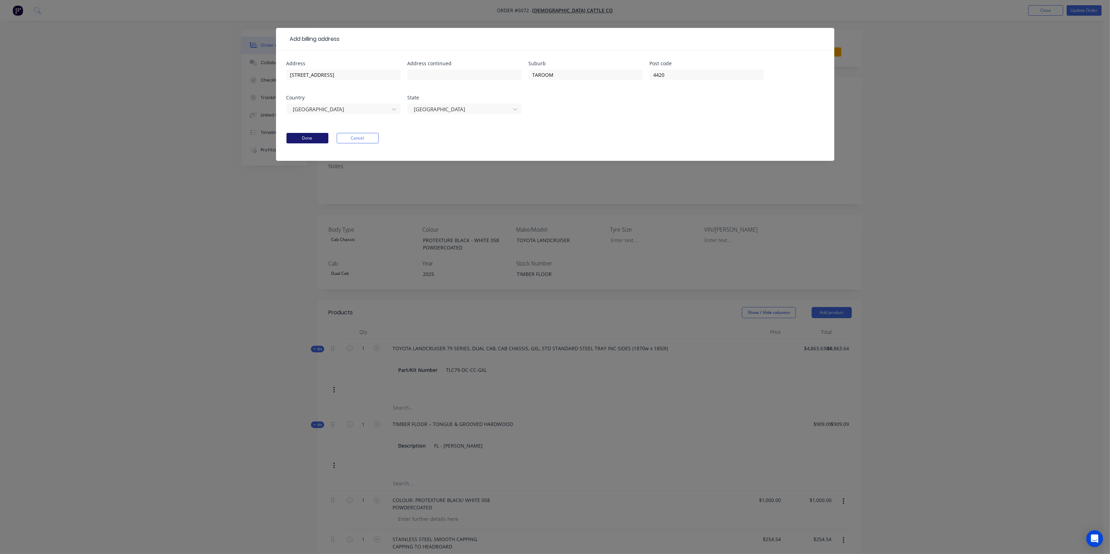
click at [301, 139] on button "Done" at bounding box center [307, 138] width 42 height 10
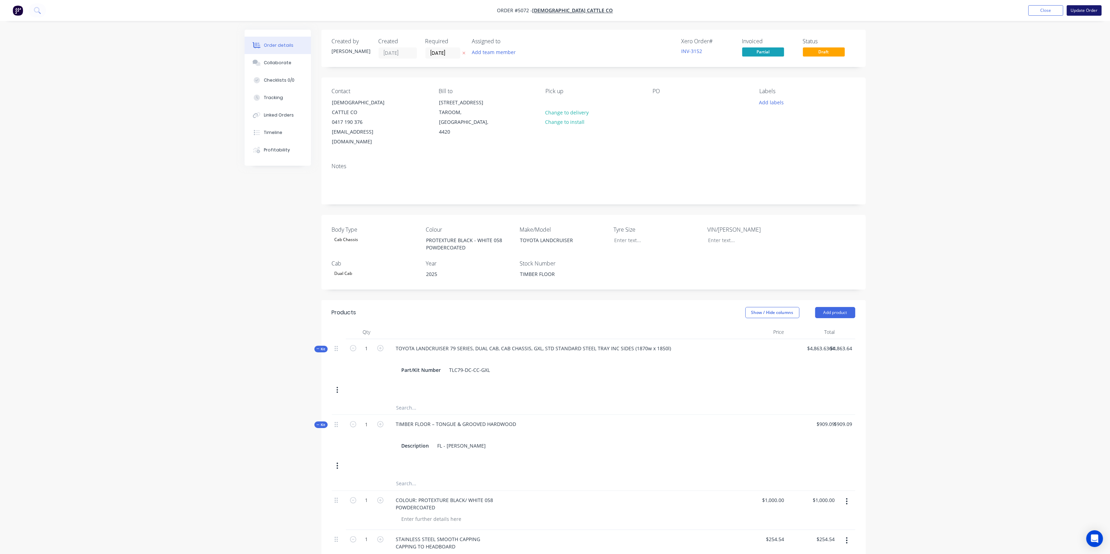
click at [1083, 11] on button "Update Order" at bounding box center [1084, 10] width 35 height 10
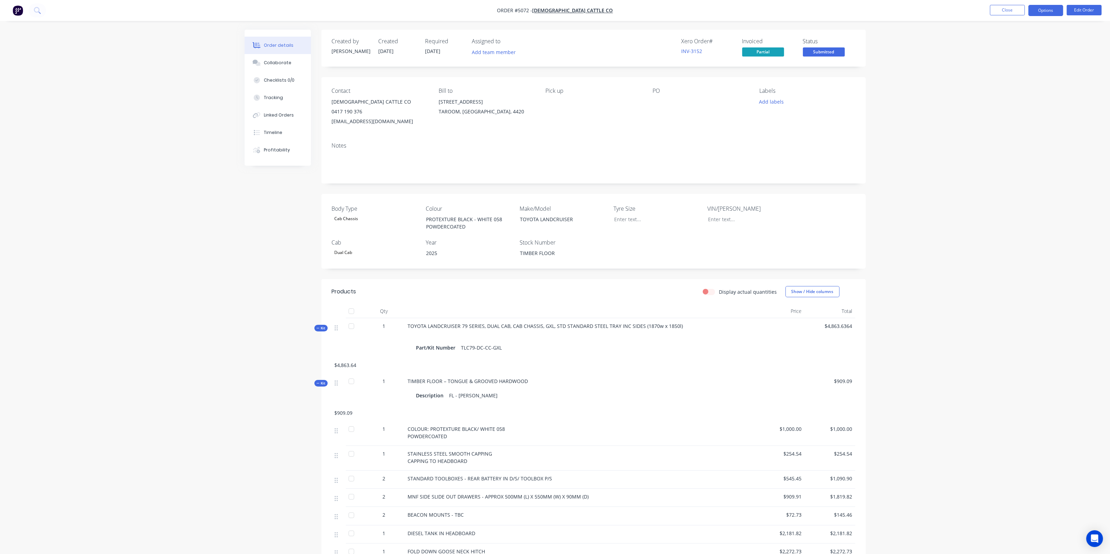
click at [1047, 13] on button "Options" at bounding box center [1045, 10] width 35 height 11
click at [1013, 43] on div "Invoice" at bounding box center [1025, 42] width 64 height 10
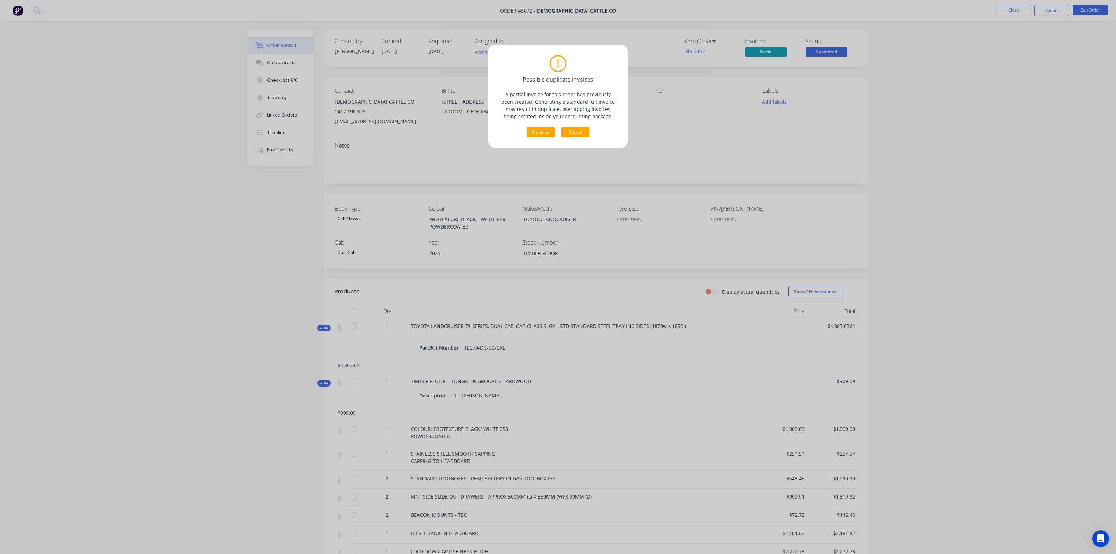
click at [582, 133] on button "Cancel" at bounding box center [576, 132] width 28 height 10
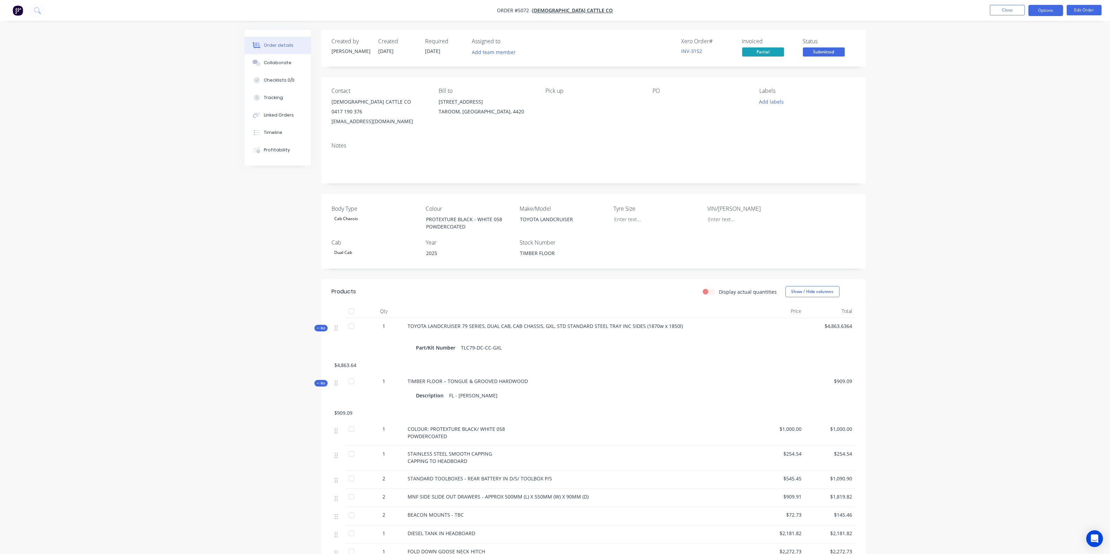
click at [1041, 9] on button "Options" at bounding box center [1045, 10] width 35 height 11
click at [810, 128] on link "view" at bounding box center [813, 129] width 10 height 7
click at [999, 11] on button "Close" at bounding box center [1007, 10] width 35 height 10
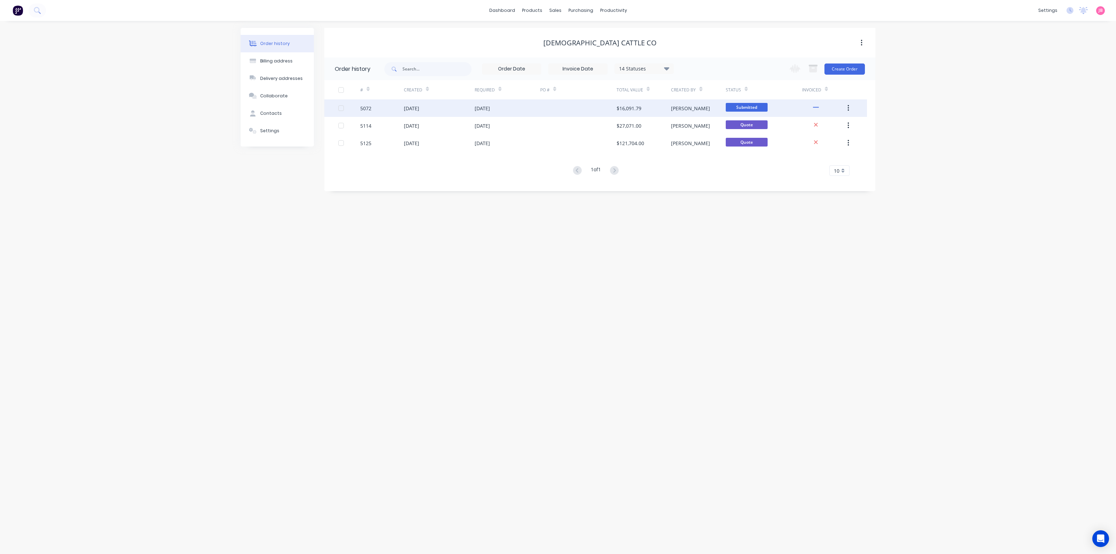
click at [546, 107] on div at bounding box center [578, 107] width 76 height 17
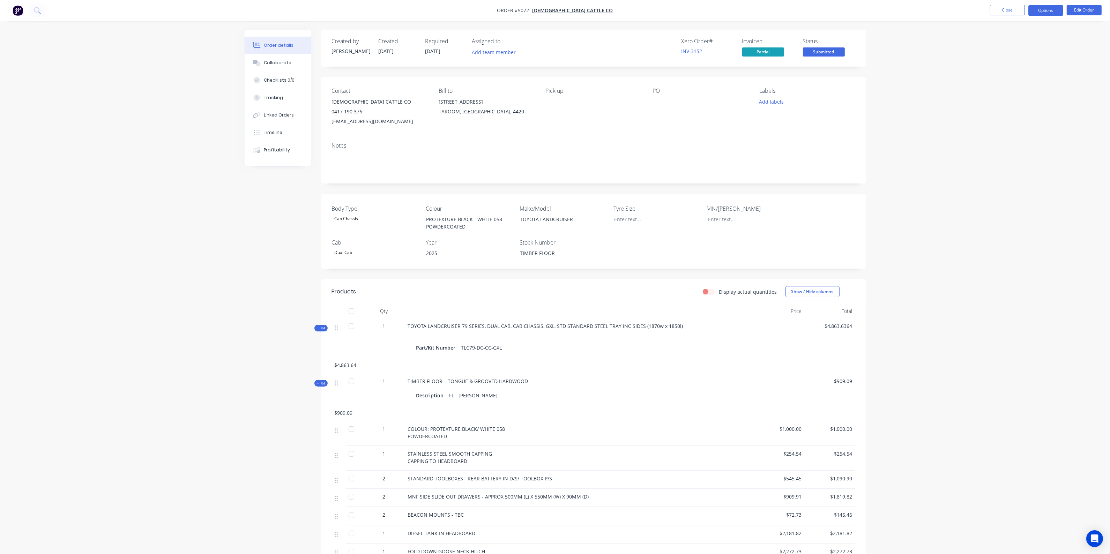
click at [1049, 12] on button "Options" at bounding box center [1045, 10] width 35 height 11
click at [1022, 60] on div "Partial Invoice" at bounding box center [1025, 56] width 64 height 10
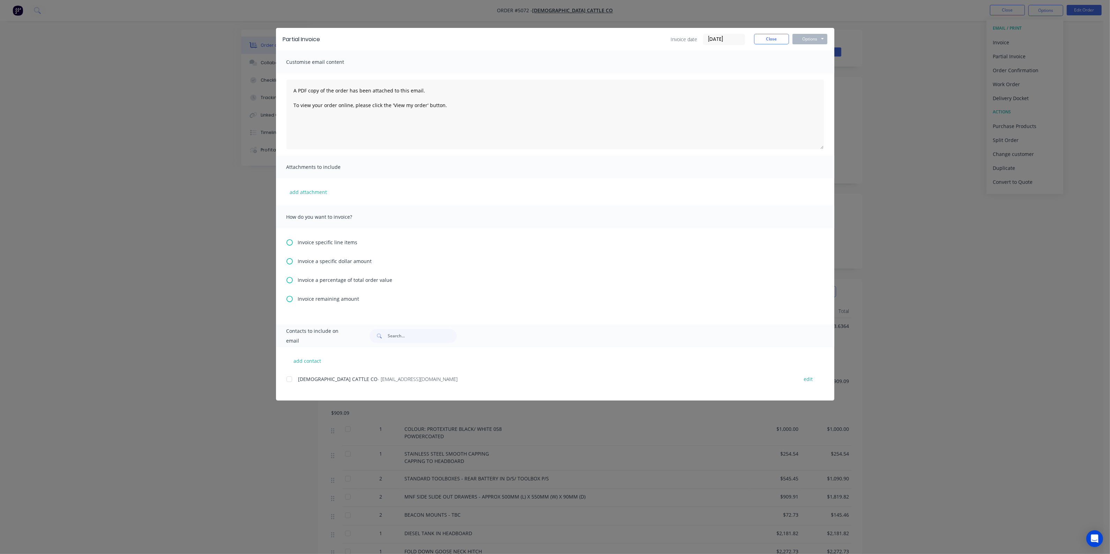
click at [311, 243] on span "Invoice specific line items" at bounding box center [328, 242] width 60 height 7
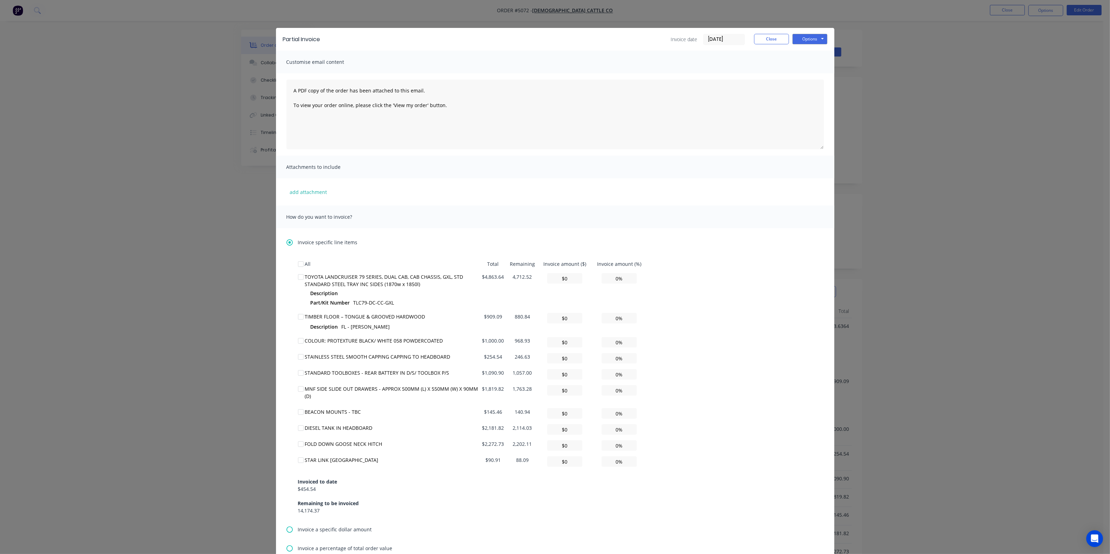
click at [290, 243] on div "Invoice specific line items" at bounding box center [554, 242] width 537 height 7
click at [286, 241] on icon at bounding box center [289, 242] width 6 height 6
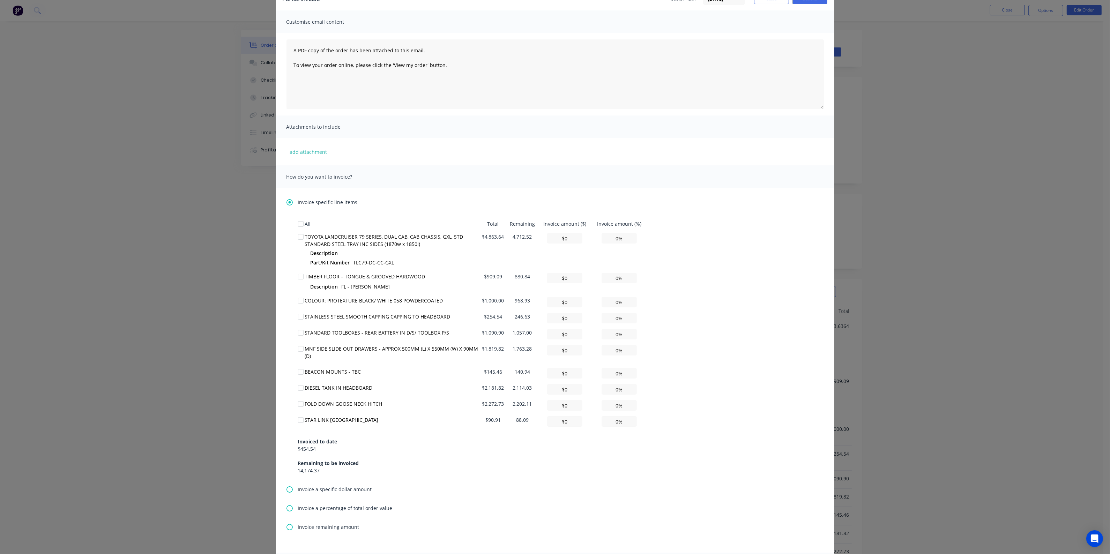
scroll to position [124, 0]
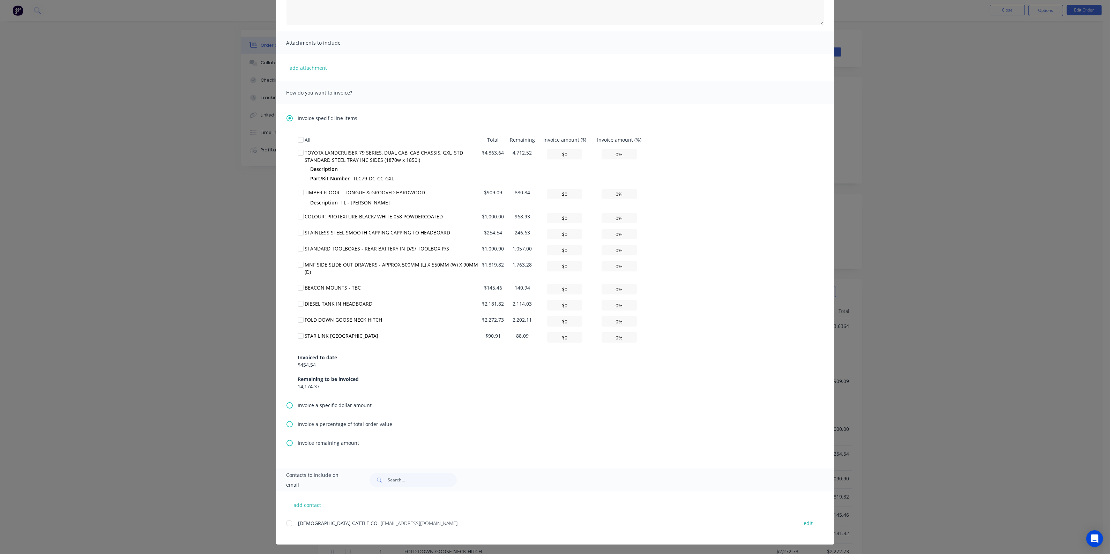
click at [286, 405] on icon at bounding box center [289, 405] width 6 height 6
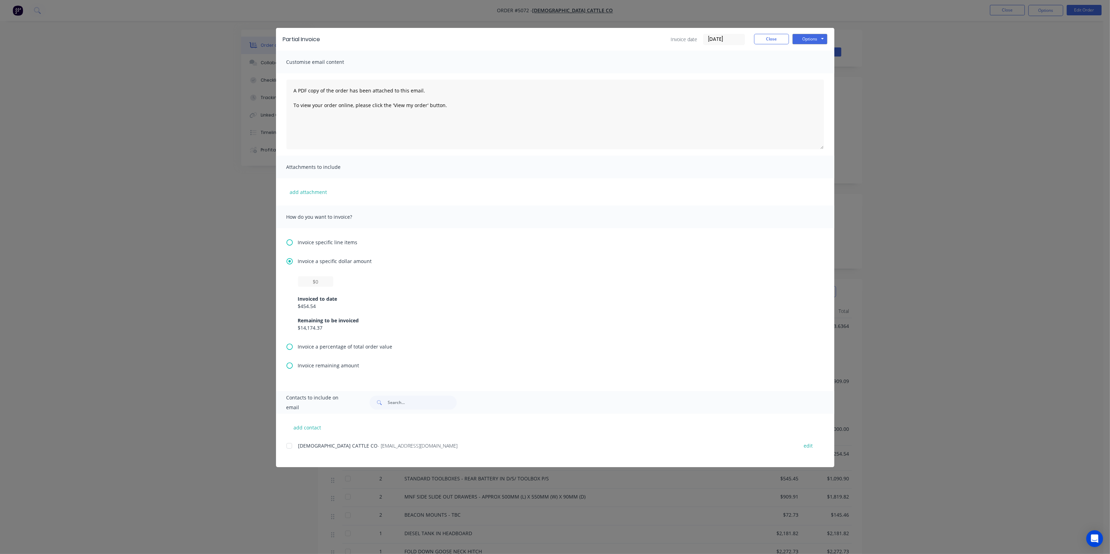
scroll to position [0, 0]
click at [322, 280] on input "text" at bounding box center [315, 281] width 35 height 10
type input "$1"
click at [821, 37] on button "Options" at bounding box center [809, 39] width 35 height 10
click at [807, 53] on button "Preview" at bounding box center [814, 52] width 45 height 12
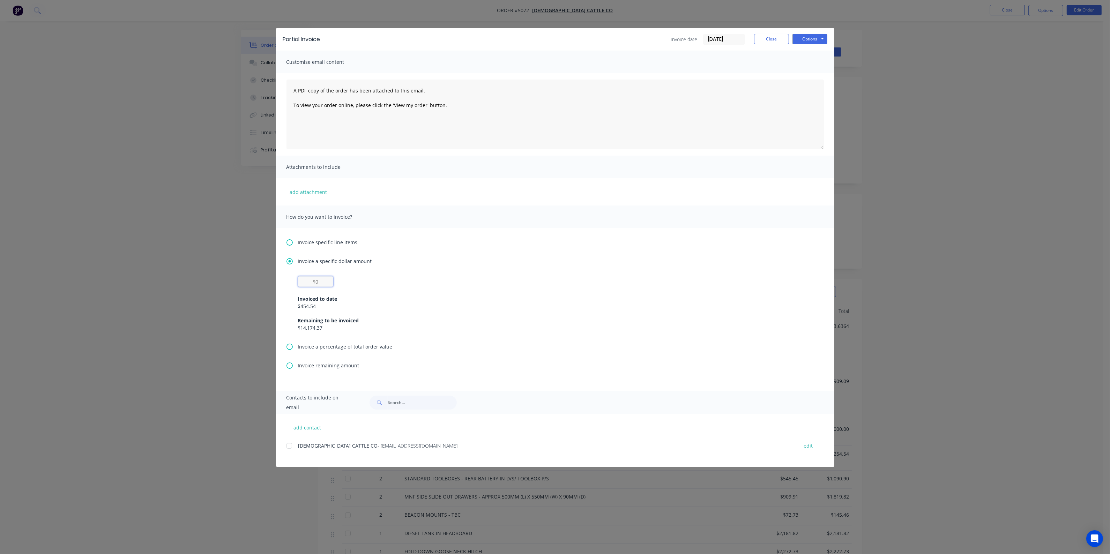
click at [322, 285] on input "text" at bounding box center [315, 281] width 35 height 10
type input "$0"
click at [592, 267] on div "Invoice a specific dollar amount $0 Invoiced to date $454.54 Remaining to be in…" at bounding box center [554, 299] width 537 height 85
click at [769, 39] on button "Close" at bounding box center [771, 39] width 35 height 10
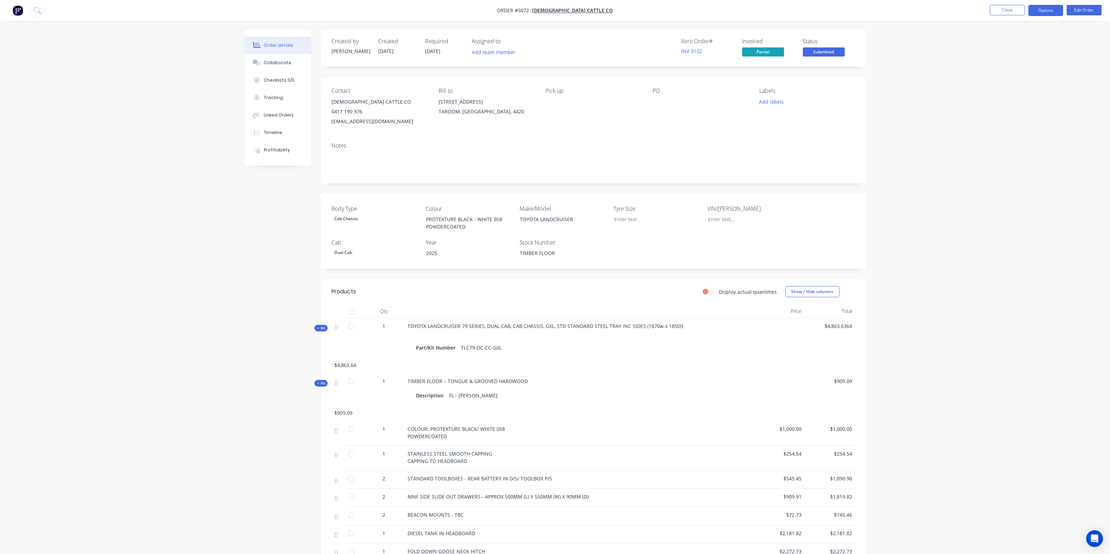
click at [1048, 6] on button "Options" at bounding box center [1045, 10] width 35 height 11
click at [1025, 55] on div "Partial Invoice" at bounding box center [1025, 56] width 64 height 10
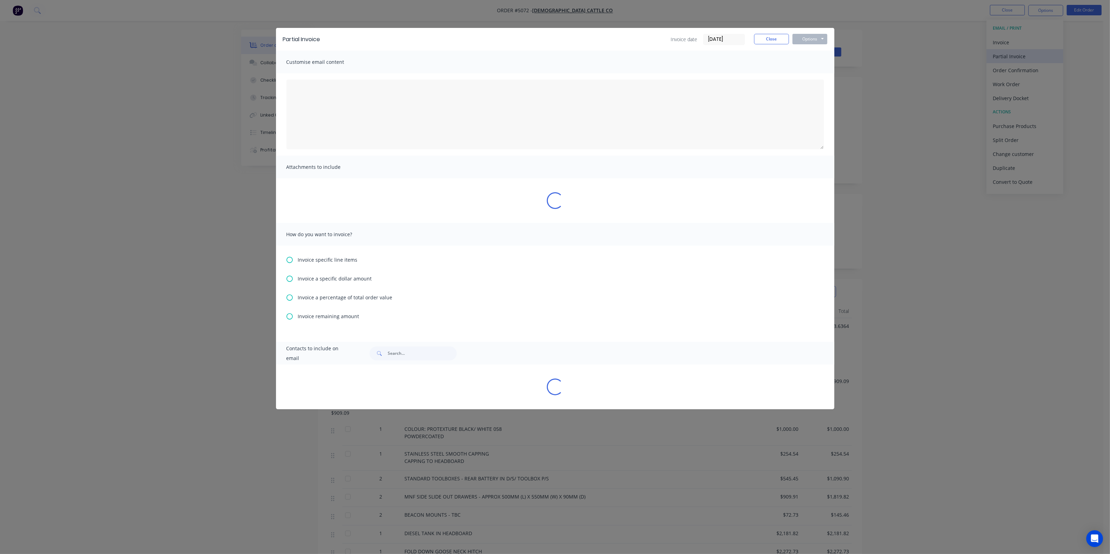
type textarea "A PDF copy of the order has been attached to this email. To view your order onl…"
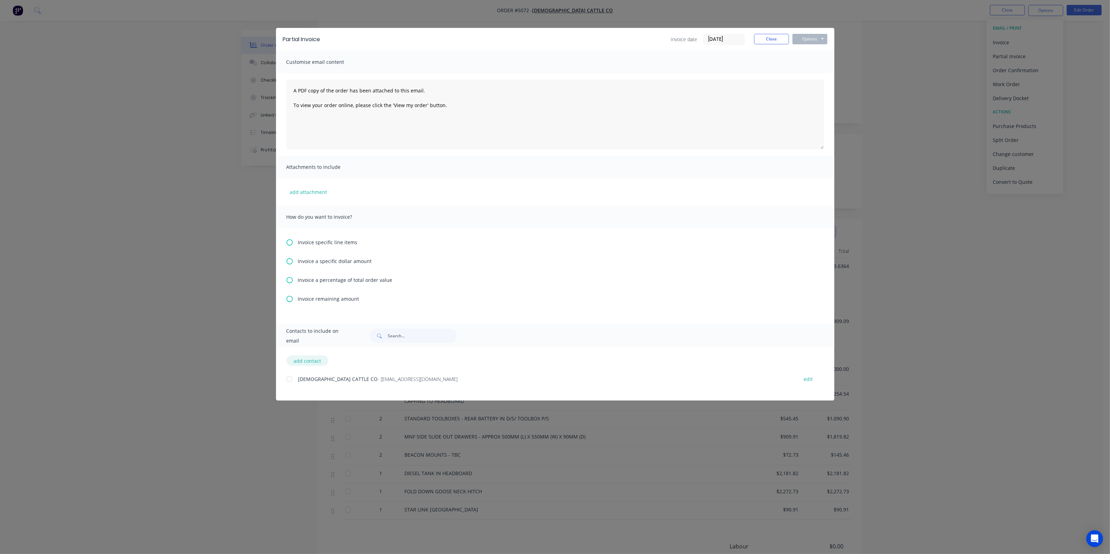
scroll to position [87, 0]
click at [289, 380] on div at bounding box center [289, 379] width 14 height 14
click at [290, 260] on icon at bounding box center [289, 261] width 6 height 6
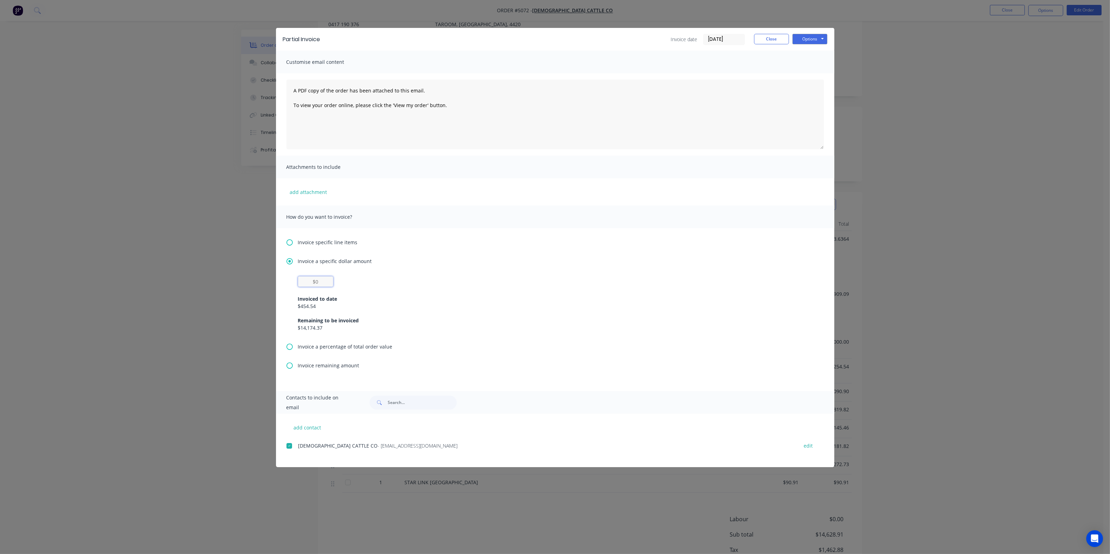
click at [321, 282] on input "text" at bounding box center [315, 281] width 35 height 10
click at [479, 250] on div "Invoice specific line items Invoice a specific dollar amount $500 Invoiced to d…" at bounding box center [555, 309] width 558 height 163
click at [326, 284] on input "$500" at bounding box center [315, 281] width 35 height 10
type input "$454.55"
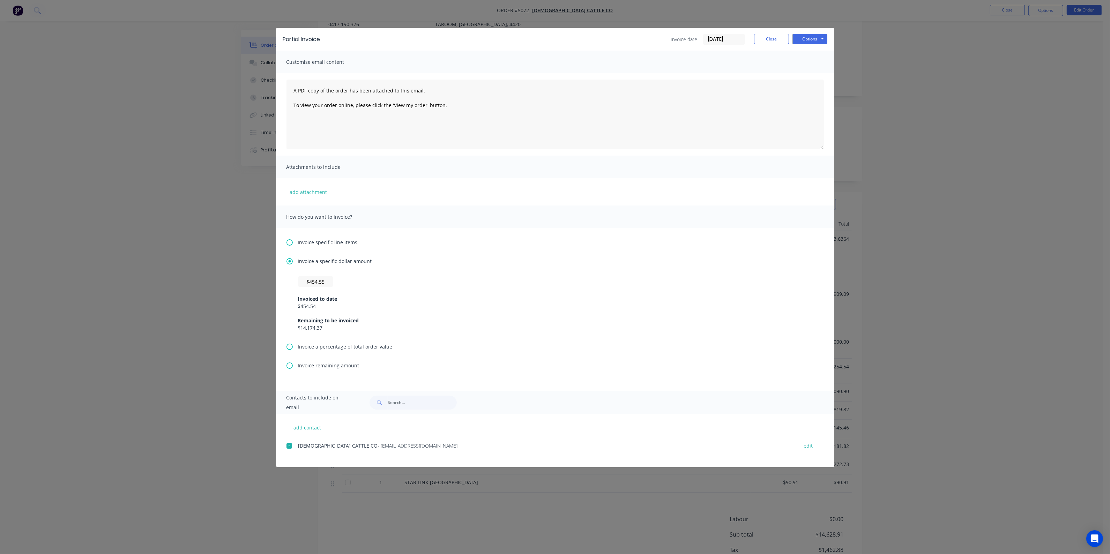
click at [381, 281] on div "$454.55 Invoiced to date $454.54 Remaining to be invoiced $14,174.37" at bounding box center [555, 303] width 514 height 55
click at [765, 38] on button "Close" at bounding box center [771, 39] width 35 height 10
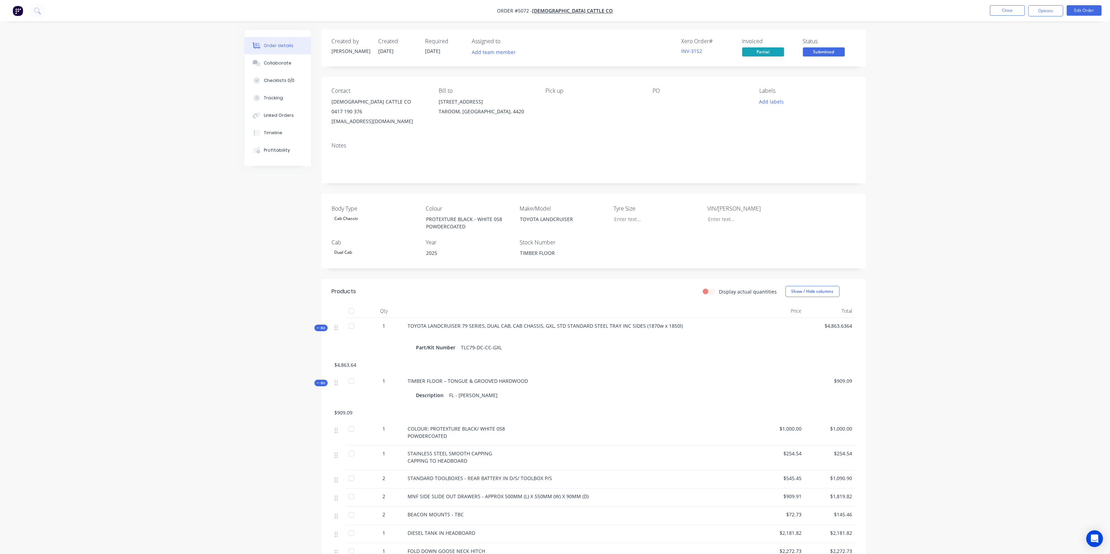
scroll to position [0, 0]
click at [802, 129] on icon at bounding box center [800, 130] width 5 height 6
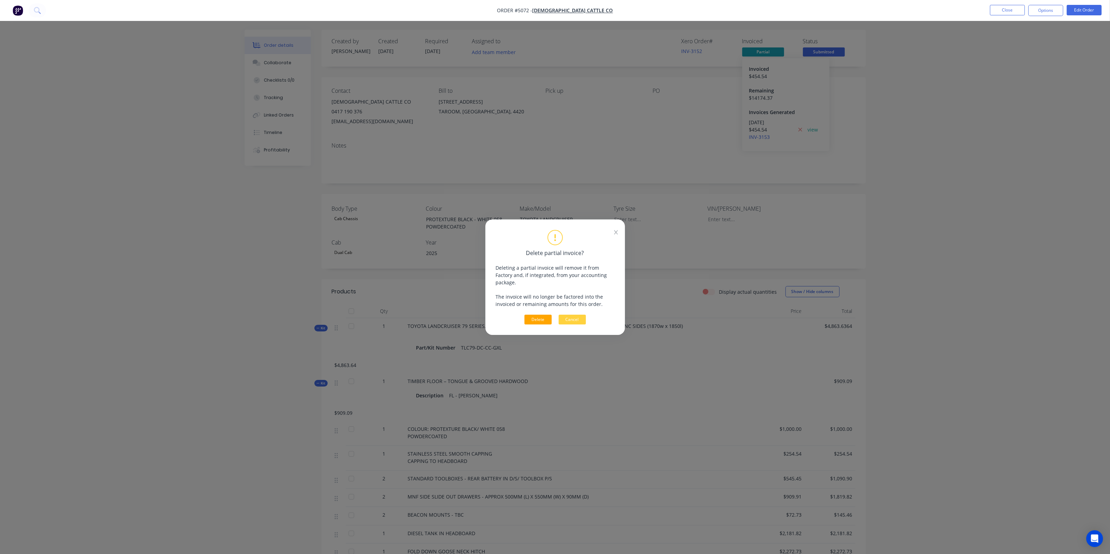
click at [540, 315] on button "Delete" at bounding box center [537, 320] width 27 height 10
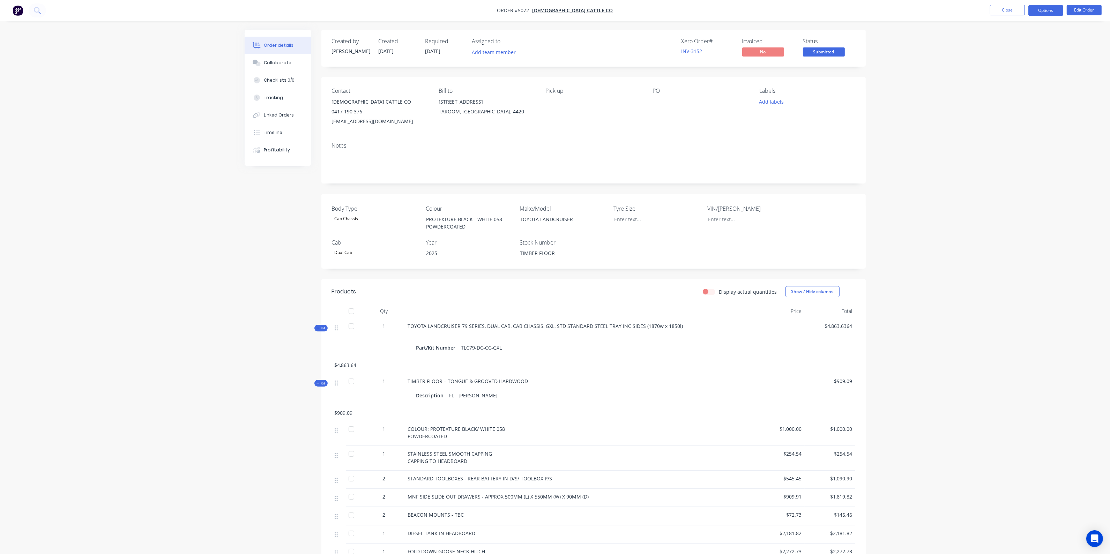
click at [1039, 6] on button "Options" at bounding box center [1045, 10] width 35 height 11
click at [1017, 52] on div "Partial Invoice" at bounding box center [1025, 56] width 64 height 10
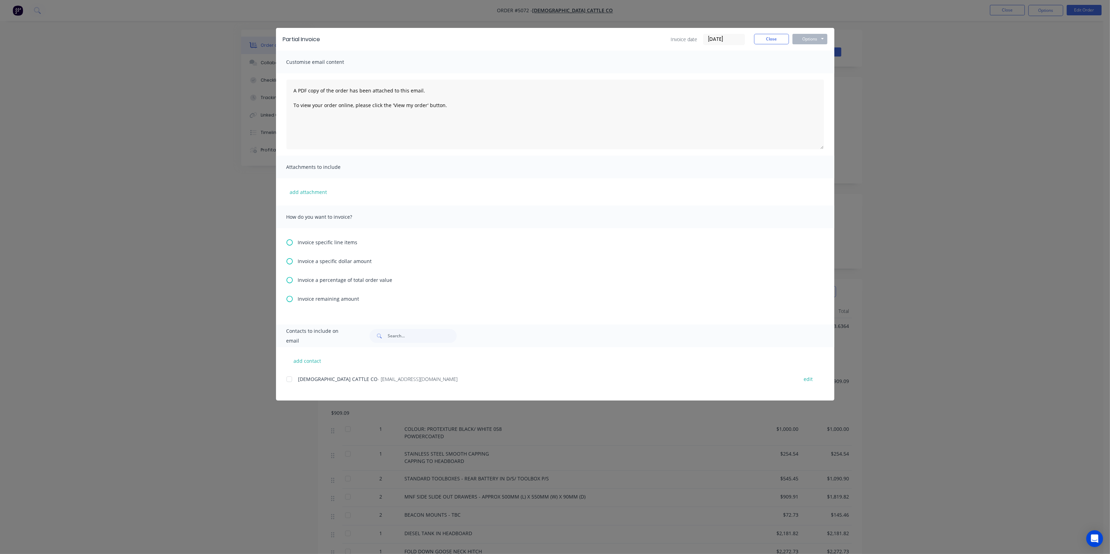
click at [709, 39] on input "[DATE]" at bounding box center [723, 39] width 41 height 10
click at [712, 40] on input "[DATE]" at bounding box center [723, 39] width 41 height 10
type input "[DATE]"
click at [662, 88] on textarea "A PDF copy of the order has been attached to this email. To view your order onl…" at bounding box center [554, 115] width 537 height 70
click at [676, 58] on div "Customise email content" at bounding box center [555, 62] width 558 height 23
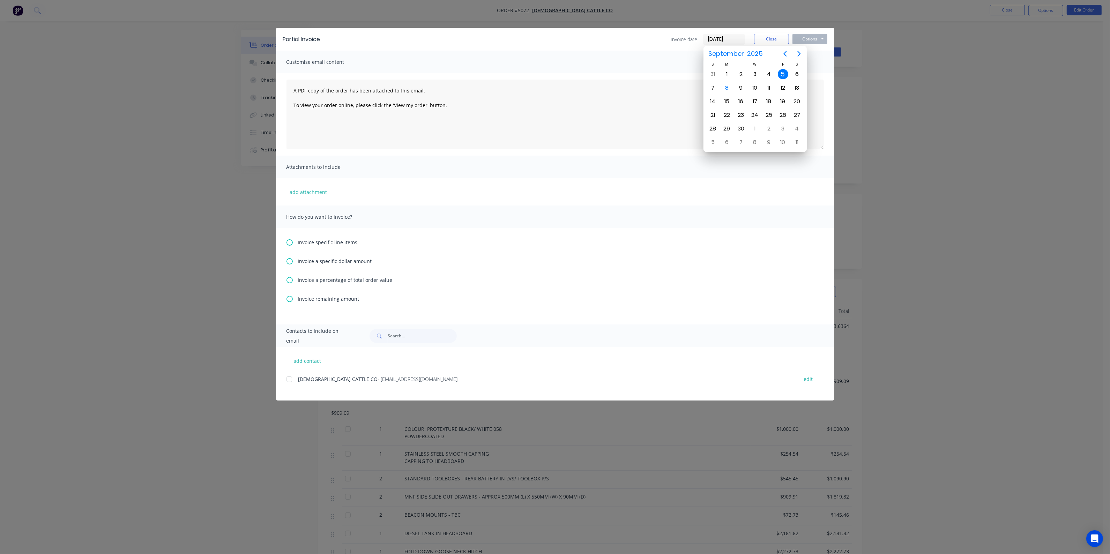
click at [309, 292] on div "Invoice specific line items Invoice a specific dollar amount Invoice a percenta…" at bounding box center [555, 276] width 558 height 96
click at [291, 261] on icon at bounding box center [289, 261] width 6 height 6
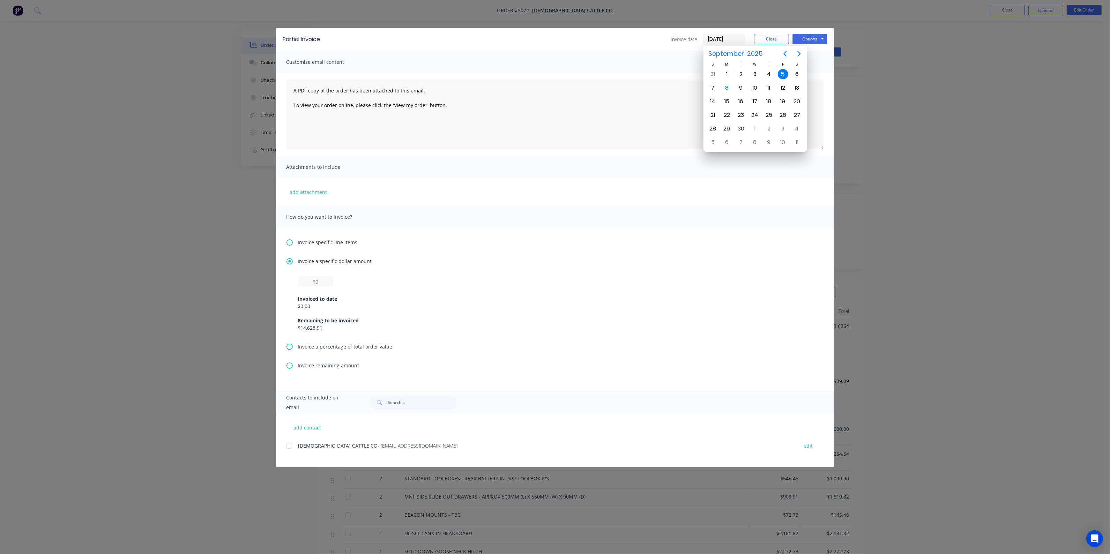
click at [318, 288] on div "Invoiced to date $0.00 Remaining to be invoiced $14,628.91" at bounding box center [555, 309] width 514 height 45
click at [320, 283] on input "$0" at bounding box center [315, 281] width 35 height 10
click at [339, 281] on div "$0 Invoiced to date $0.00 Remaining to be invoiced $14,628.91" at bounding box center [555, 303] width 514 height 55
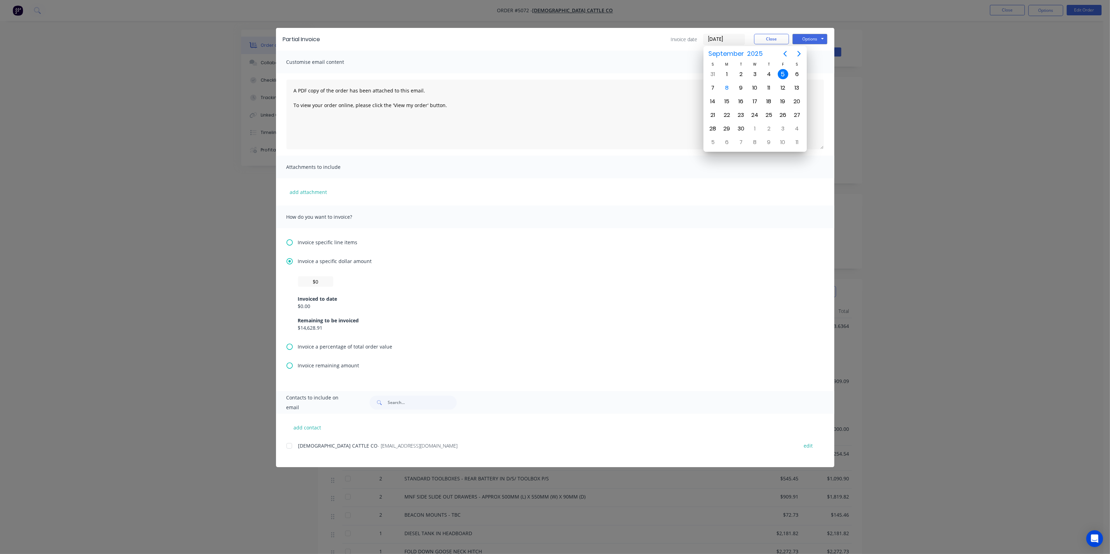
drag, startPoint x: 590, startPoint y: 177, endPoint x: 642, endPoint y: 117, distance: 79.4
click at [592, 170] on div "Attachments to include" at bounding box center [555, 167] width 558 height 23
click at [780, 74] on div "5" at bounding box center [783, 74] width 10 height 10
click at [315, 280] on input "$0" at bounding box center [315, 281] width 35 height 10
type input "$454.55"
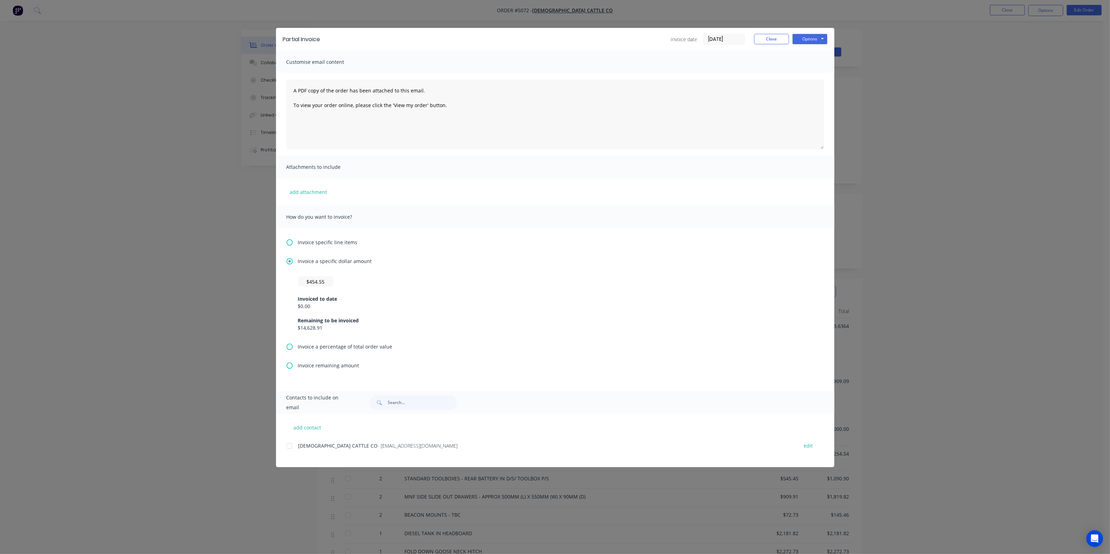
click at [457, 281] on div "$454.55 Invoiced to date $0.00 Remaining to be invoiced $14,628.91" at bounding box center [555, 303] width 514 height 55
click at [288, 446] on div at bounding box center [289, 446] width 14 height 14
click at [816, 37] on button "Options" at bounding box center [809, 39] width 35 height 10
click at [810, 53] on button "Preview" at bounding box center [814, 52] width 45 height 12
click at [803, 40] on button "Options" at bounding box center [809, 39] width 35 height 10
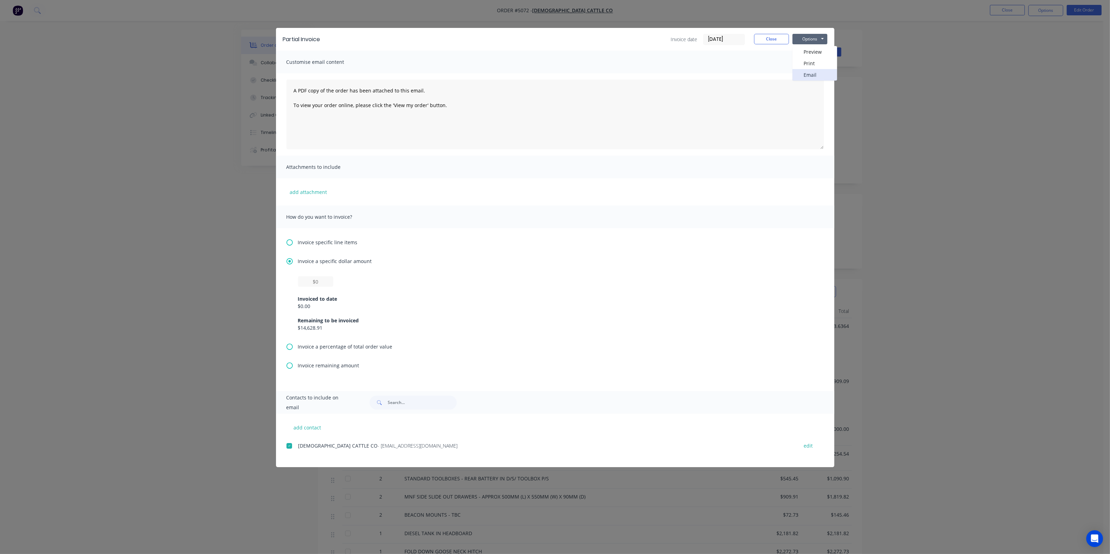
click at [806, 72] on button "Email" at bounding box center [814, 75] width 45 height 12
click at [814, 37] on button "Options" at bounding box center [809, 39] width 35 height 10
click at [822, 76] on button "Email" at bounding box center [814, 75] width 45 height 12
click at [324, 279] on input "text" at bounding box center [315, 281] width 35 height 10
type input "$454.55"
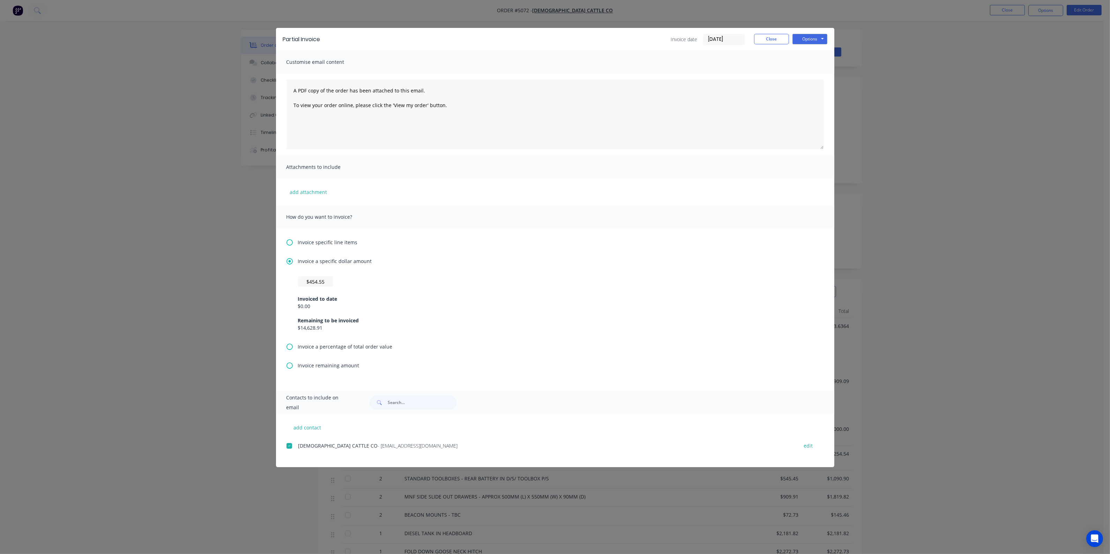
click at [428, 255] on div "Invoice specific line items Invoice a specific dollar amount $454.55 Invoiced t…" at bounding box center [555, 309] width 558 height 163
click at [820, 36] on button "Options" at bounding box center [809, 39] width 35 height 10
click at [816, 72] on button "Email" at bounding box center [814, 75] width 45 height 12
click at [814, 38] on button "Options" at bounding box center [809, 39] width 35 height 10
click at [817, 65] on button "Print" at bounding box center [814, 64] width 45 height 12
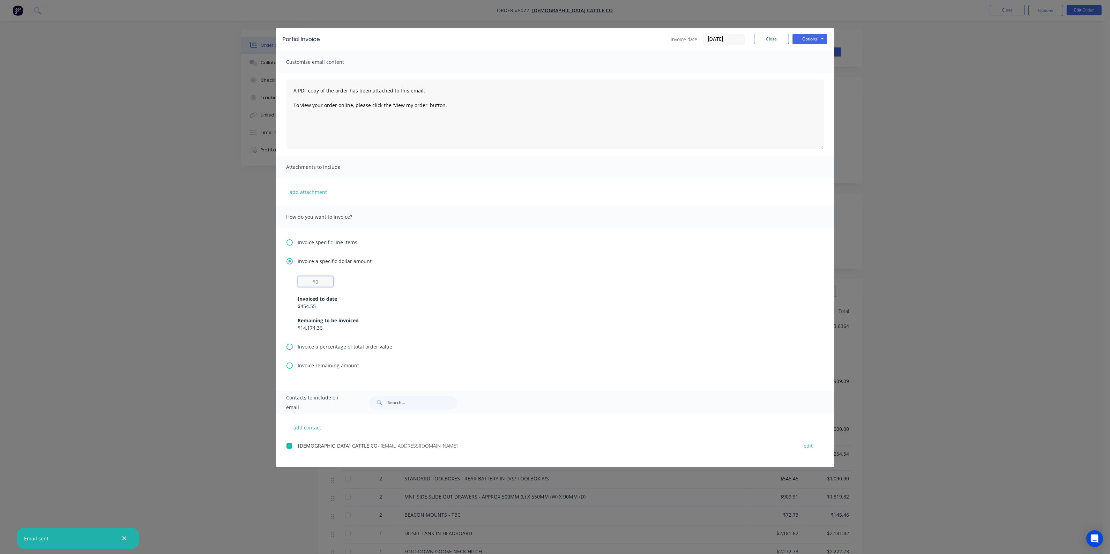
click at [319, 278] on input "text" at bounding box center [315, 281] width 35 height 10
type input "$0"
click at [403, 251] on div "Invoice specific line items Invoice a specific dollar amount $0 Invoiced to dat…" at bounding box center [555, 309] width 558 height 163
click at [776, 39] on button "Close" at bounding box center [771, 39] width 35 height 10
